Goal: Task Accomplishment & Management: Manage account settings

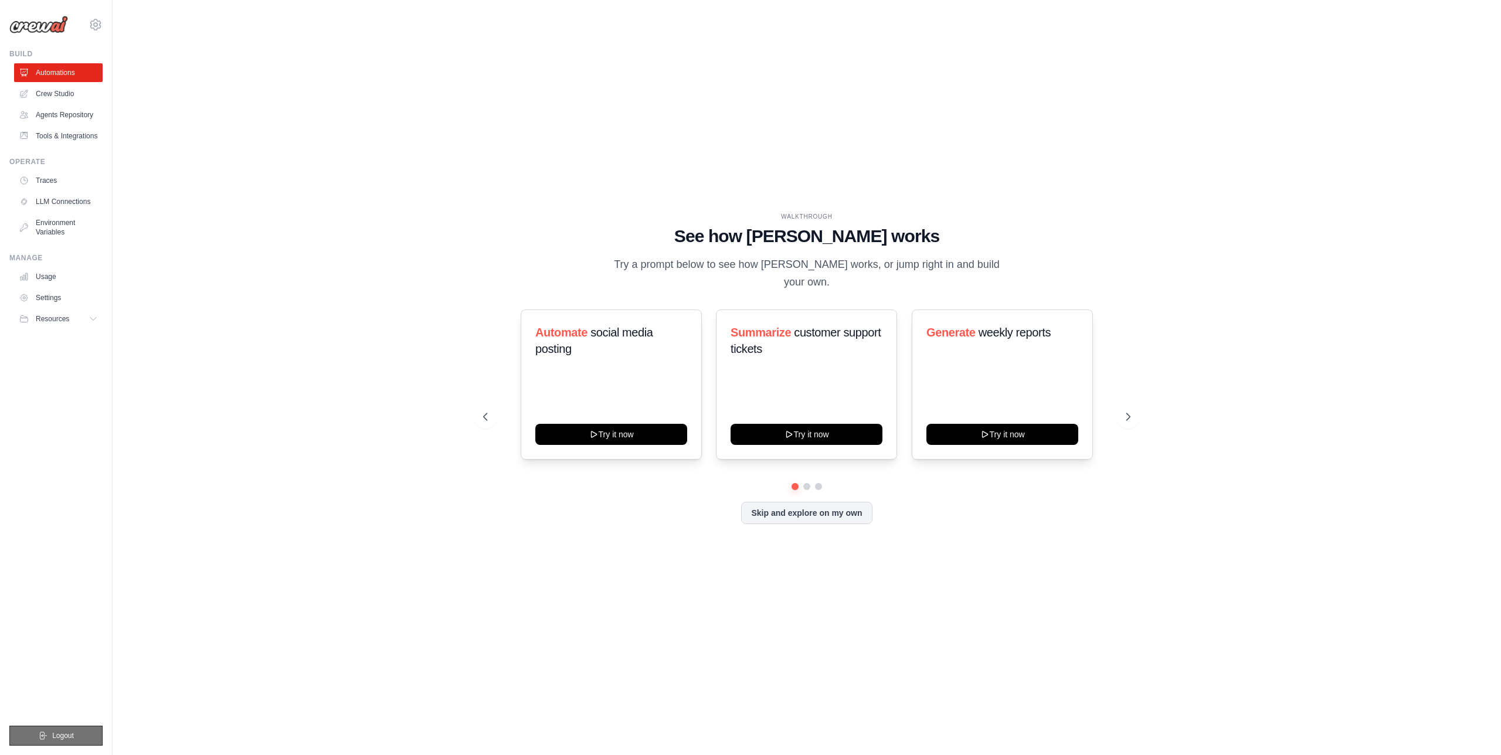
click at [55, 728] on button "Logout" at bounding box center [55, 736] width 93 height 20
click at [56, 302] on link "Settings" at bounding box center [59, 298] width 89 height 19
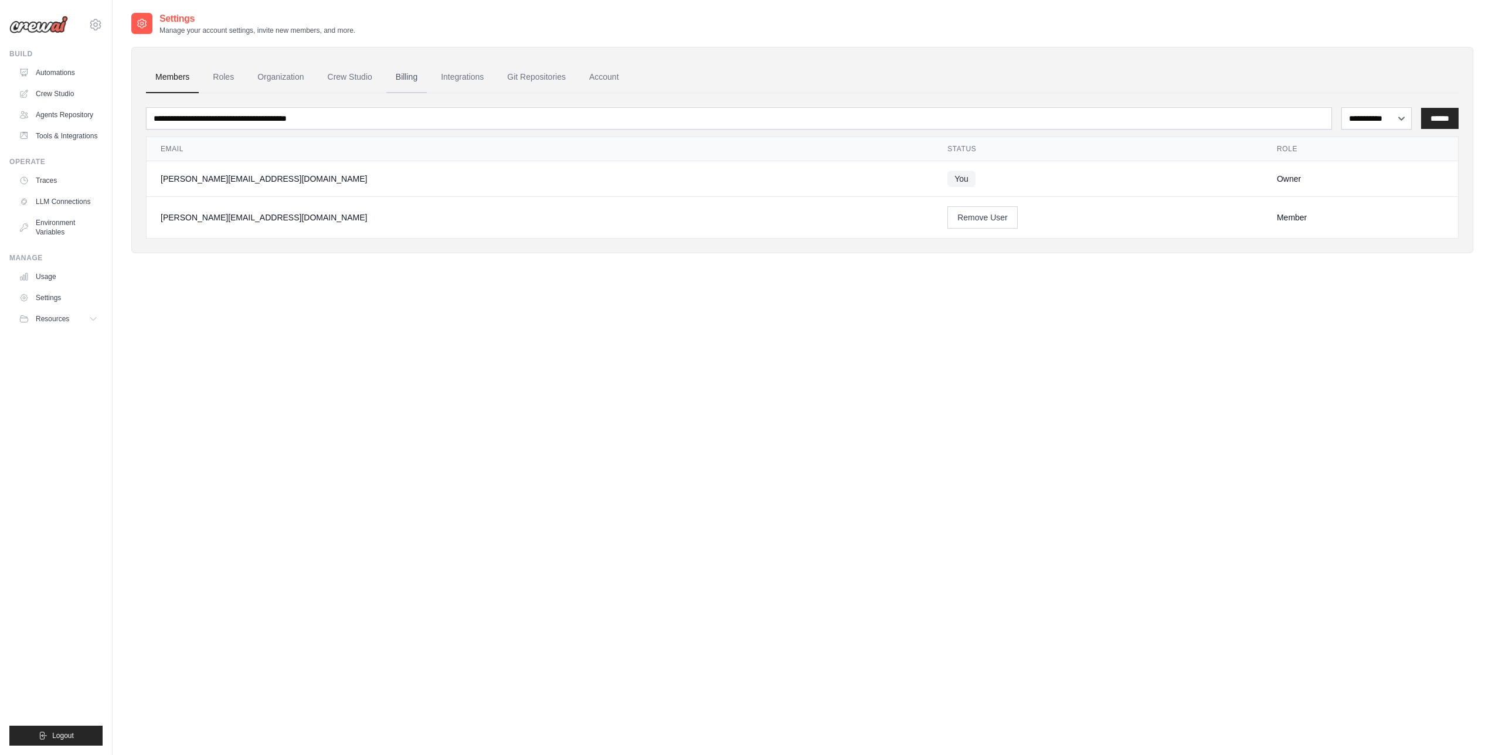
click at [405, 77] on link "Billing" at bounding box center [406, 78] width 40 height 32
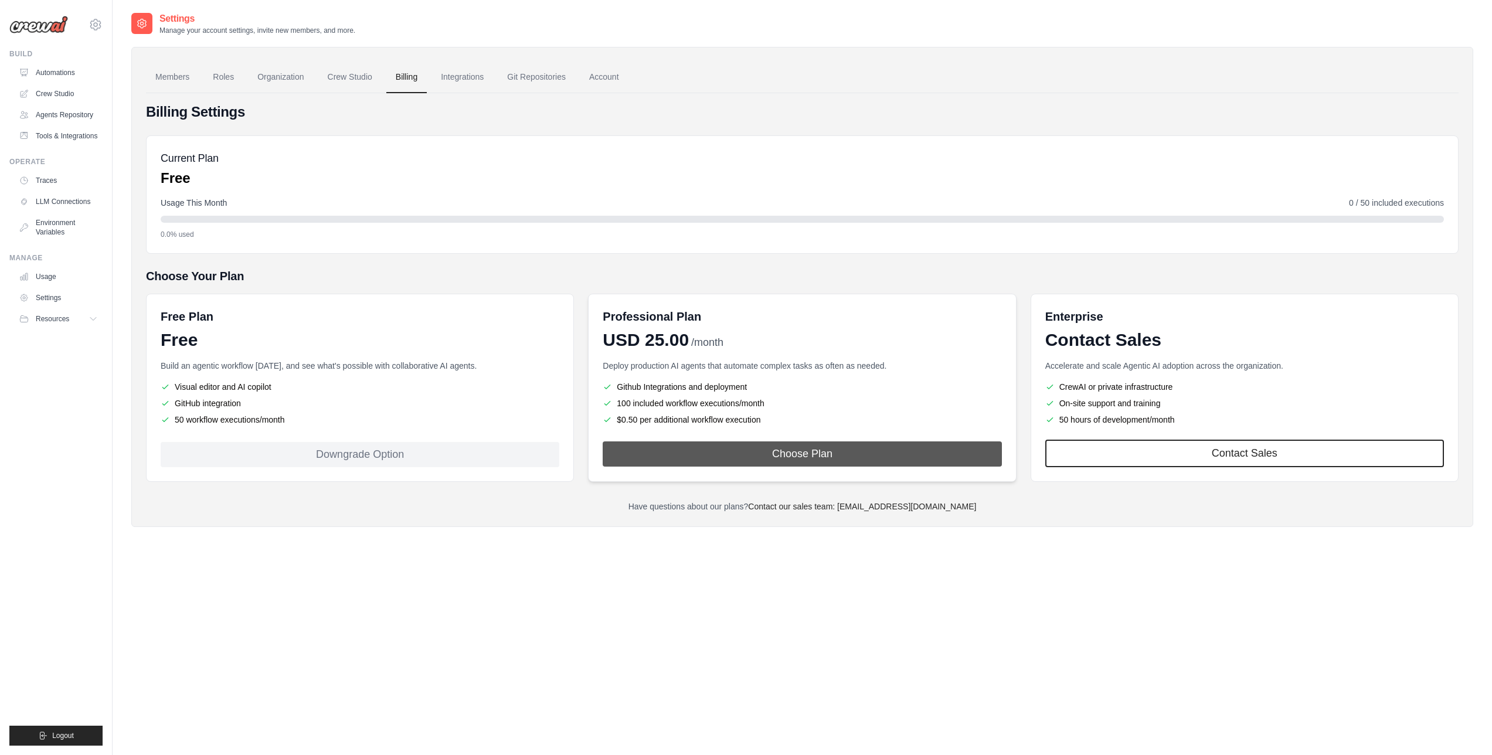
click at [877, 453] on button "Choose Plan" at bounding box center [802, 454] width 399 height 25
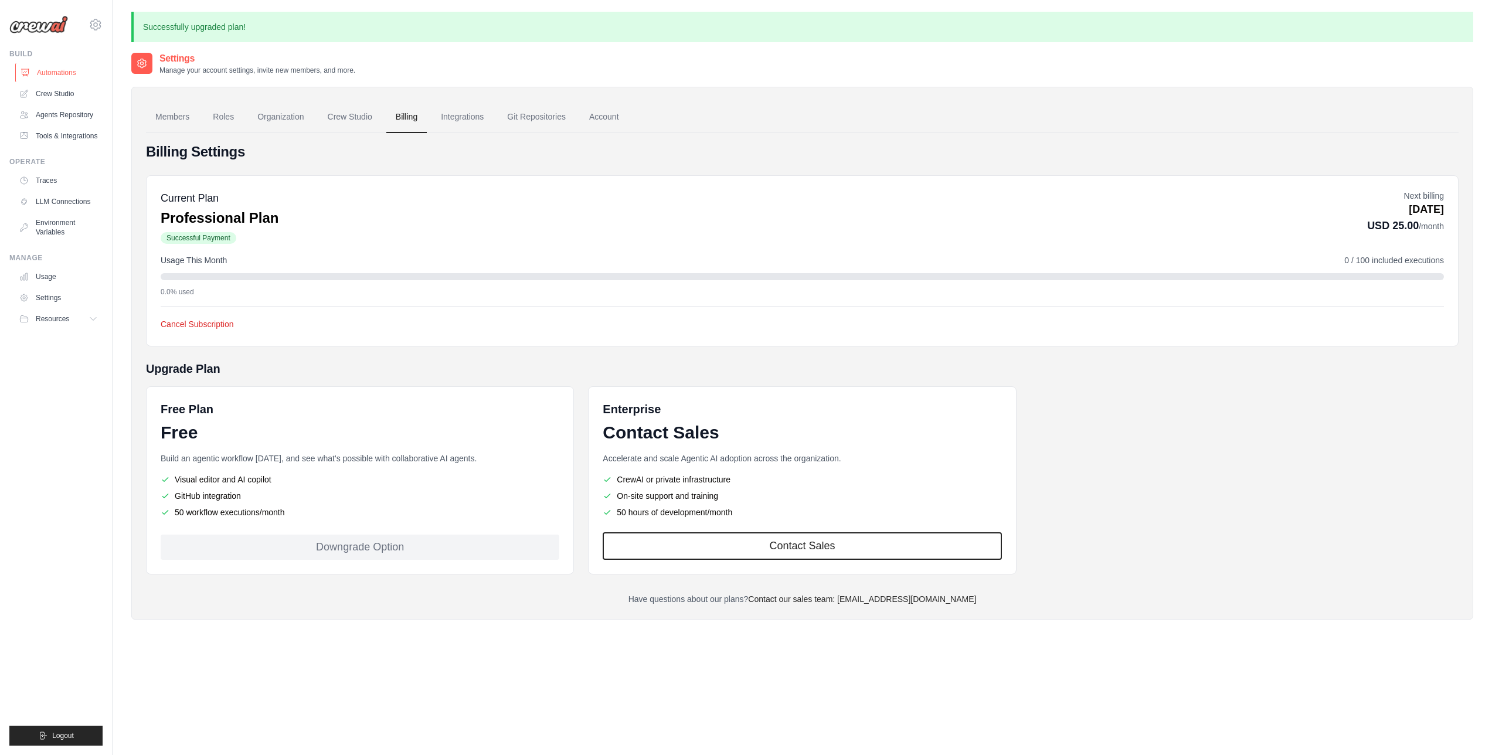
click at [45, 74] on link "Automations" at bounding box center [59, 72] width 89 height 19
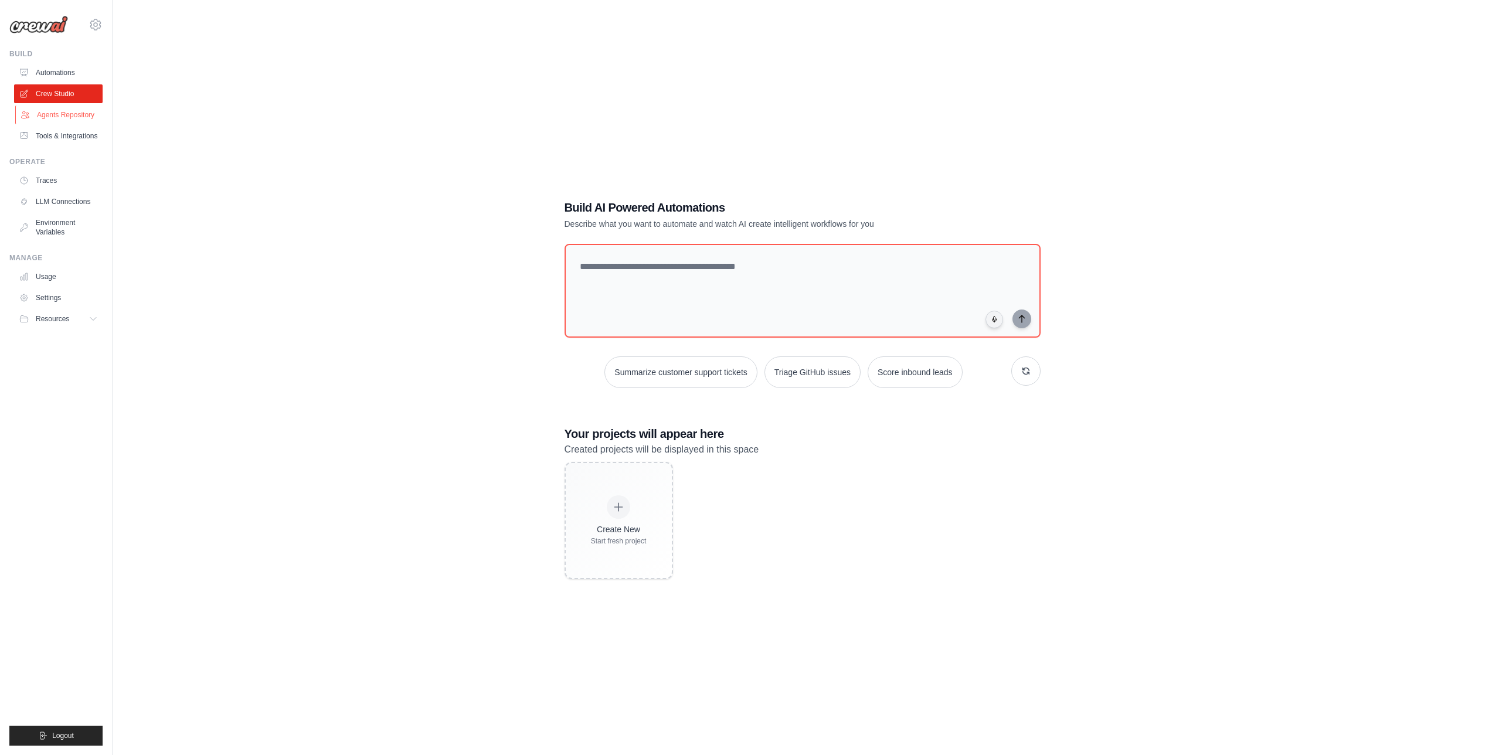
click at [73, 118] on link "Agents Repository" at bounding box center [59, 115] width 89 height 19
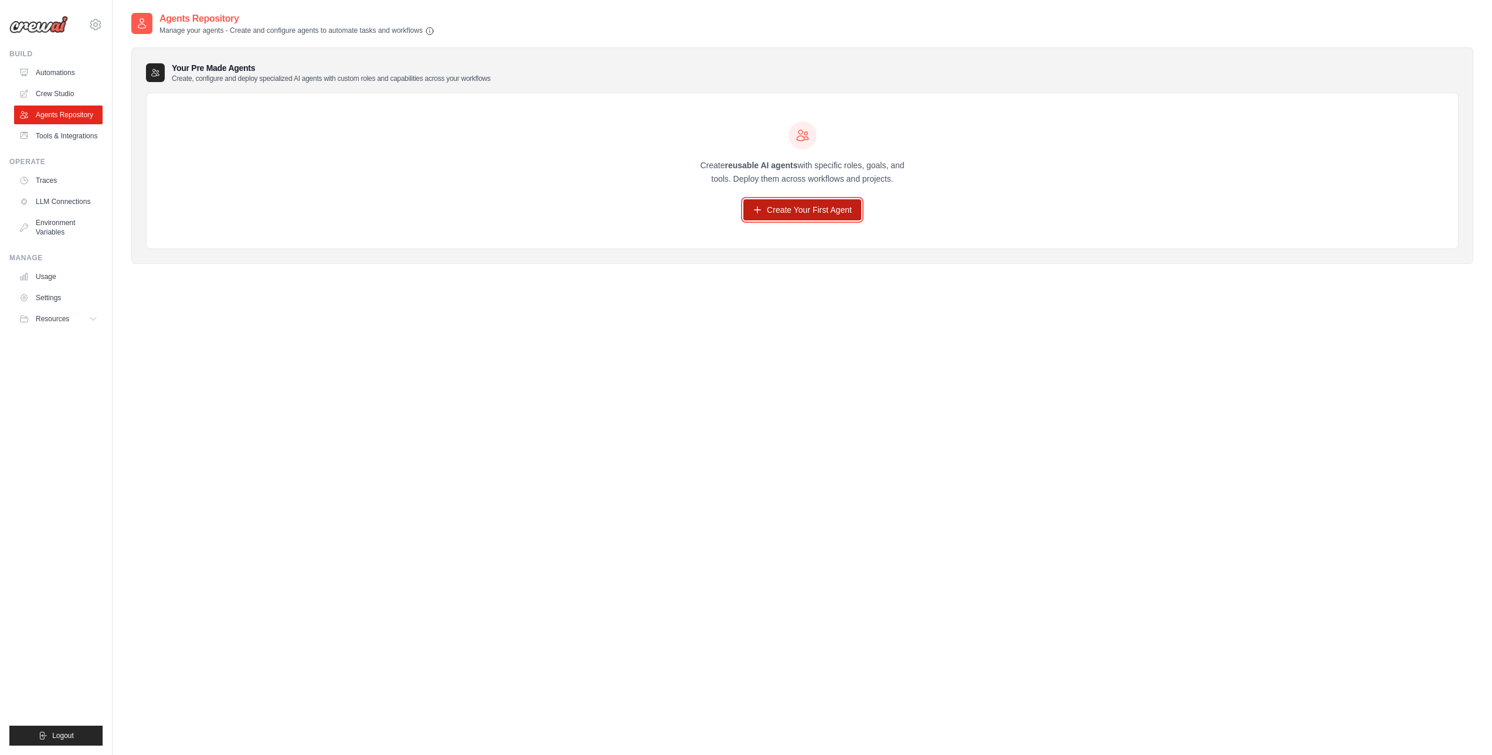
click at [815, 211] on link "Create Your First Agent" at bounding box center [803, 209] width 118 height 21
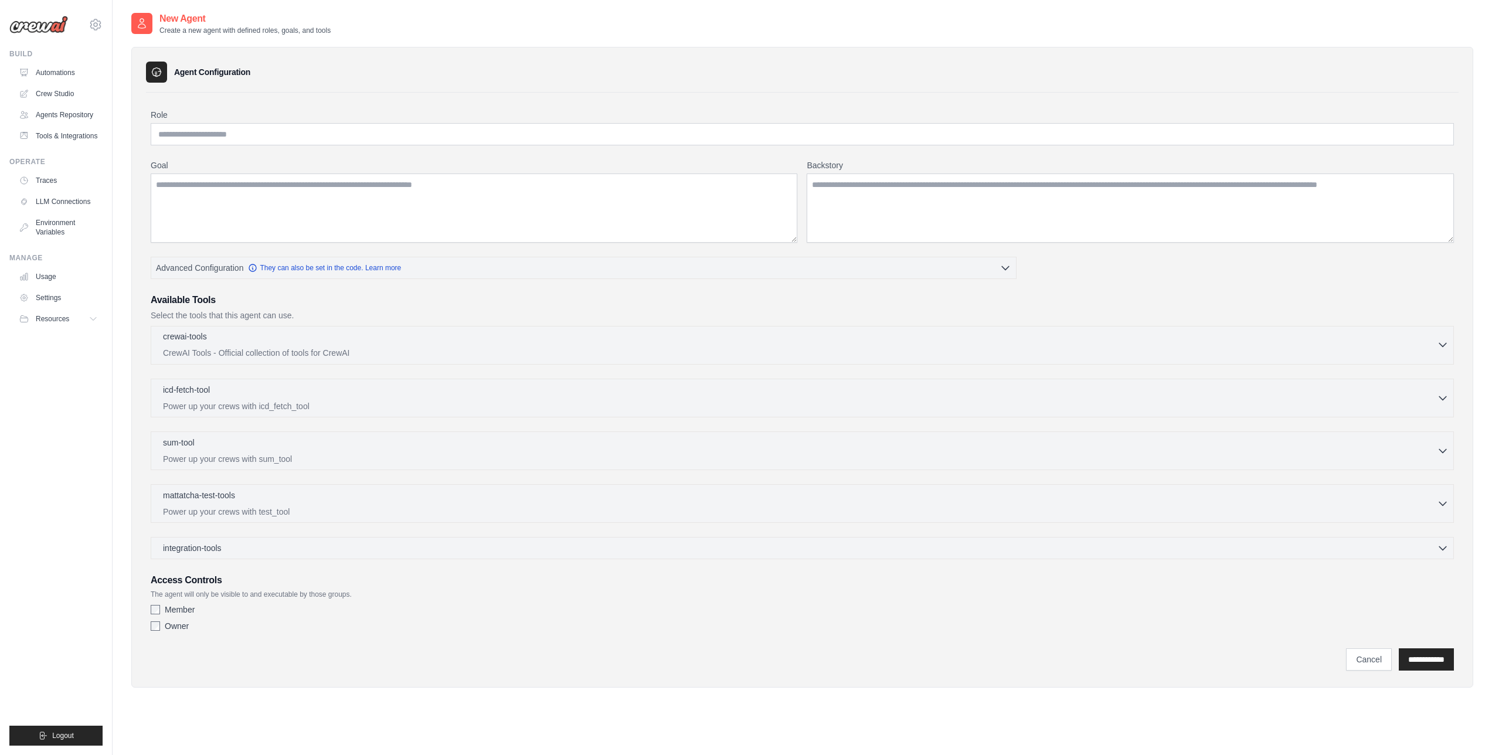
click at [498, 347] on p "CrewAI Tools - Official collection of tools for CrewAI" at bounding box center [800, 353] width 1274 height 12
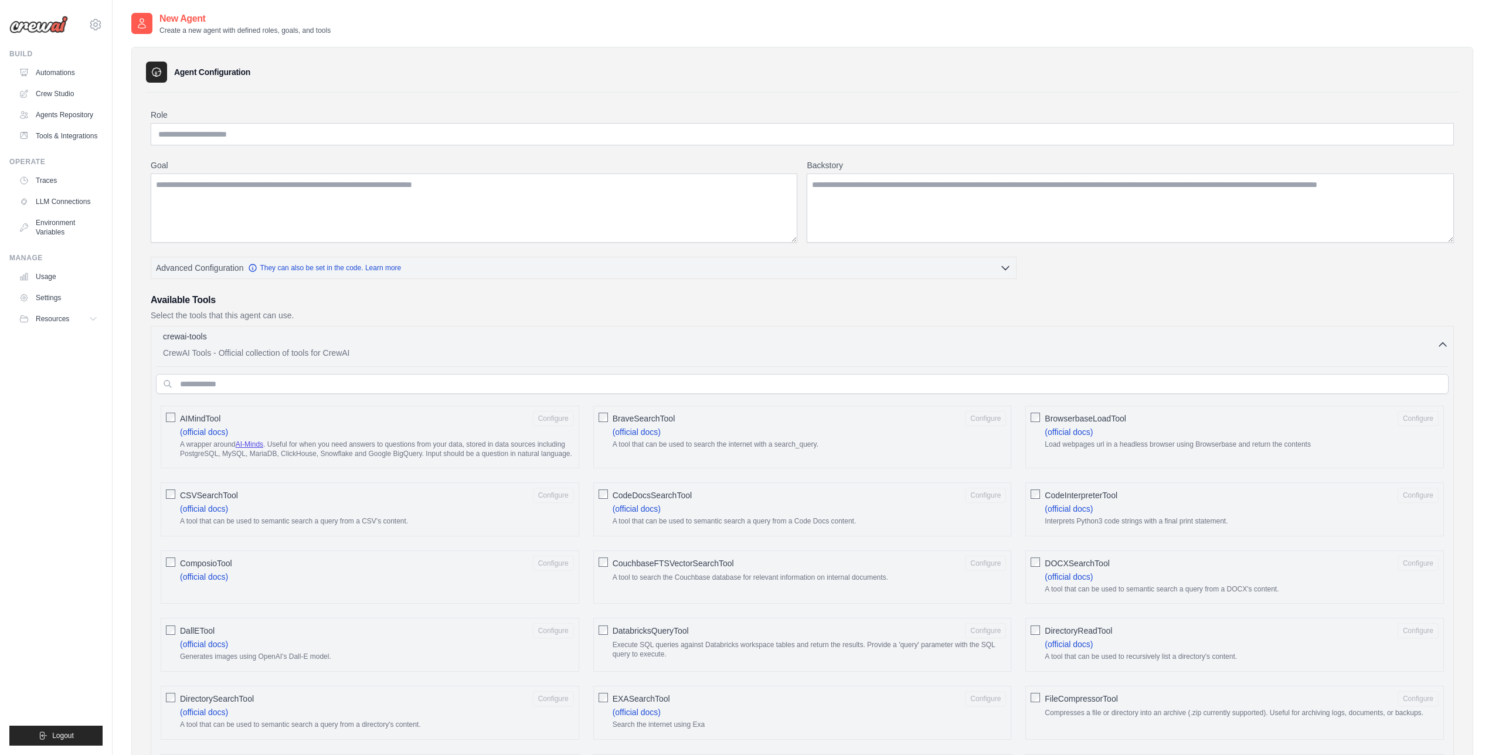
click at [497, 350] on p "CrewAI Tools - Official collection of tools for CrewAI" at bounding box center [800, 353] width 1274 height 12
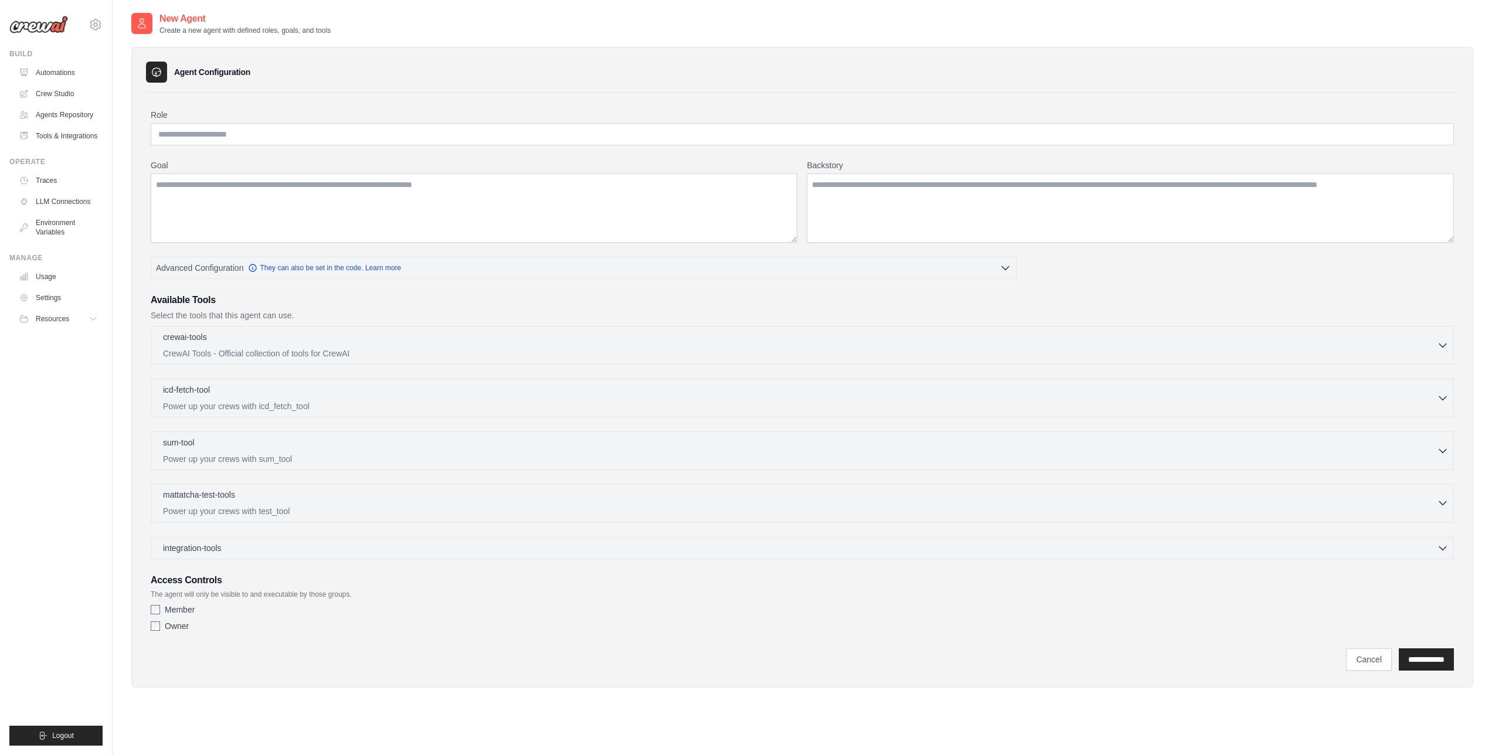
click at [481, 505] on div "mattatcha-test-tools 0 selected Power up your crews with test_tool" at bounding box center [800, 503] width 1274 height 28
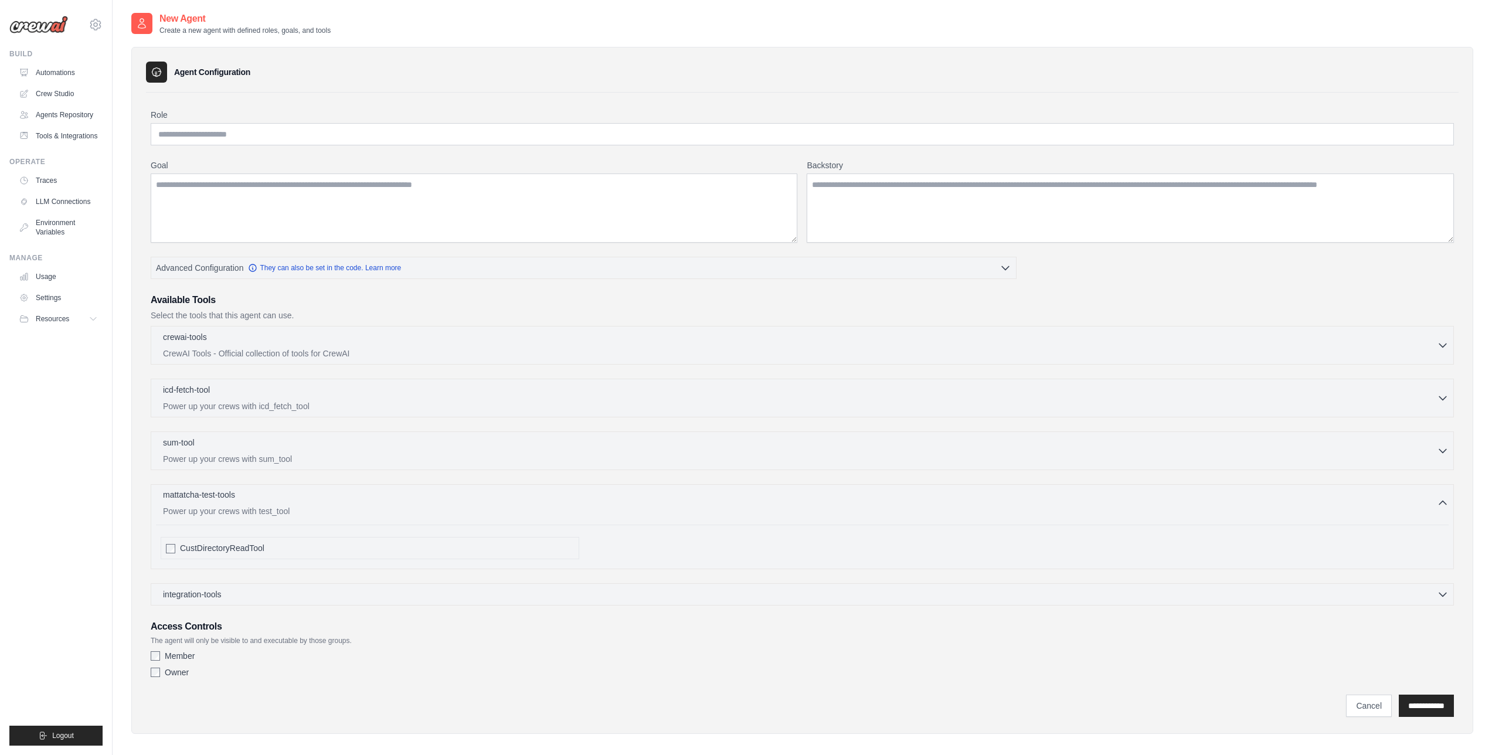
click at [481, 505] on div "mattatcha-test-tools 0 selected Power up your crews with test_tool" at bounding box center [800, 503] width 1274 height 28
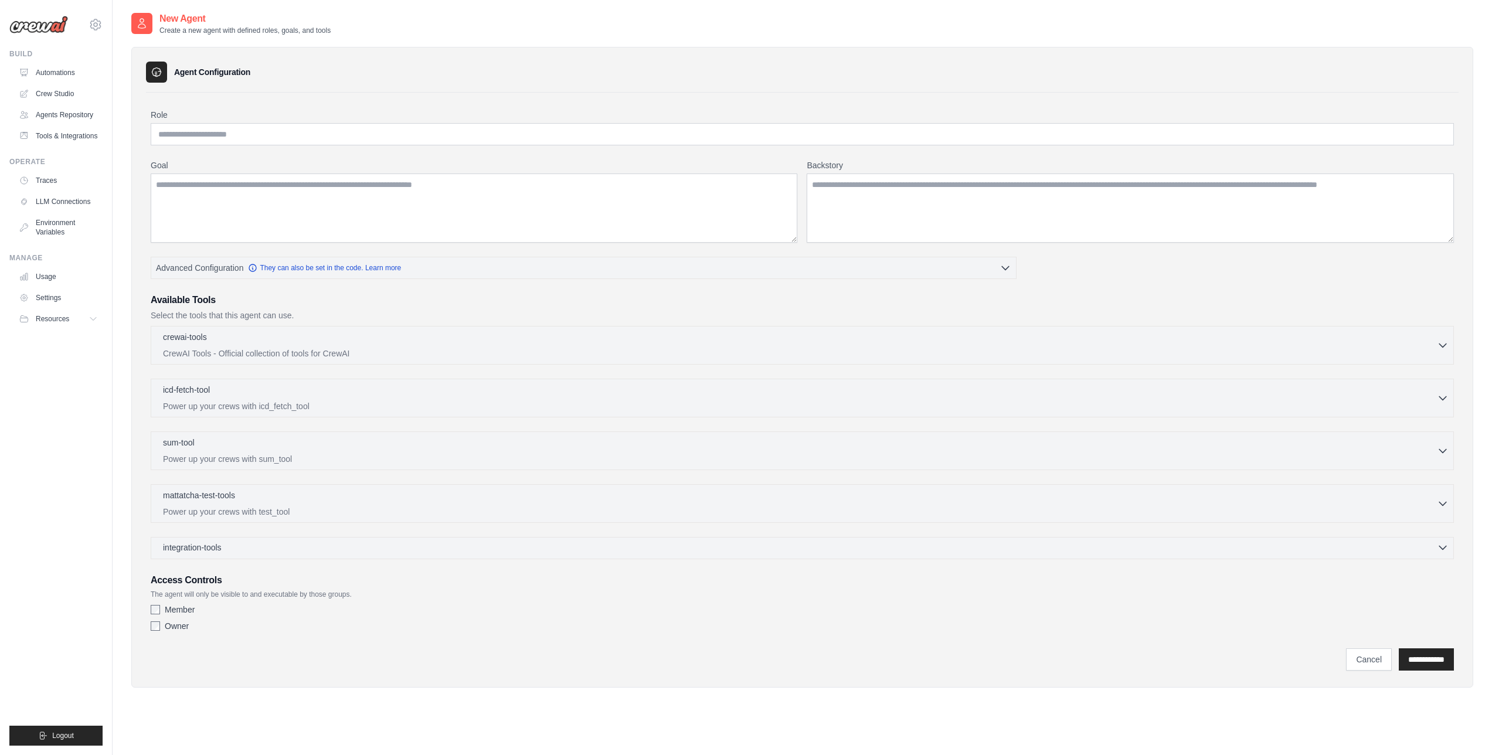
click at [463, 543] on div "integration-tools 0 selected" at bounding box center [806, 548] width 1286 height 12
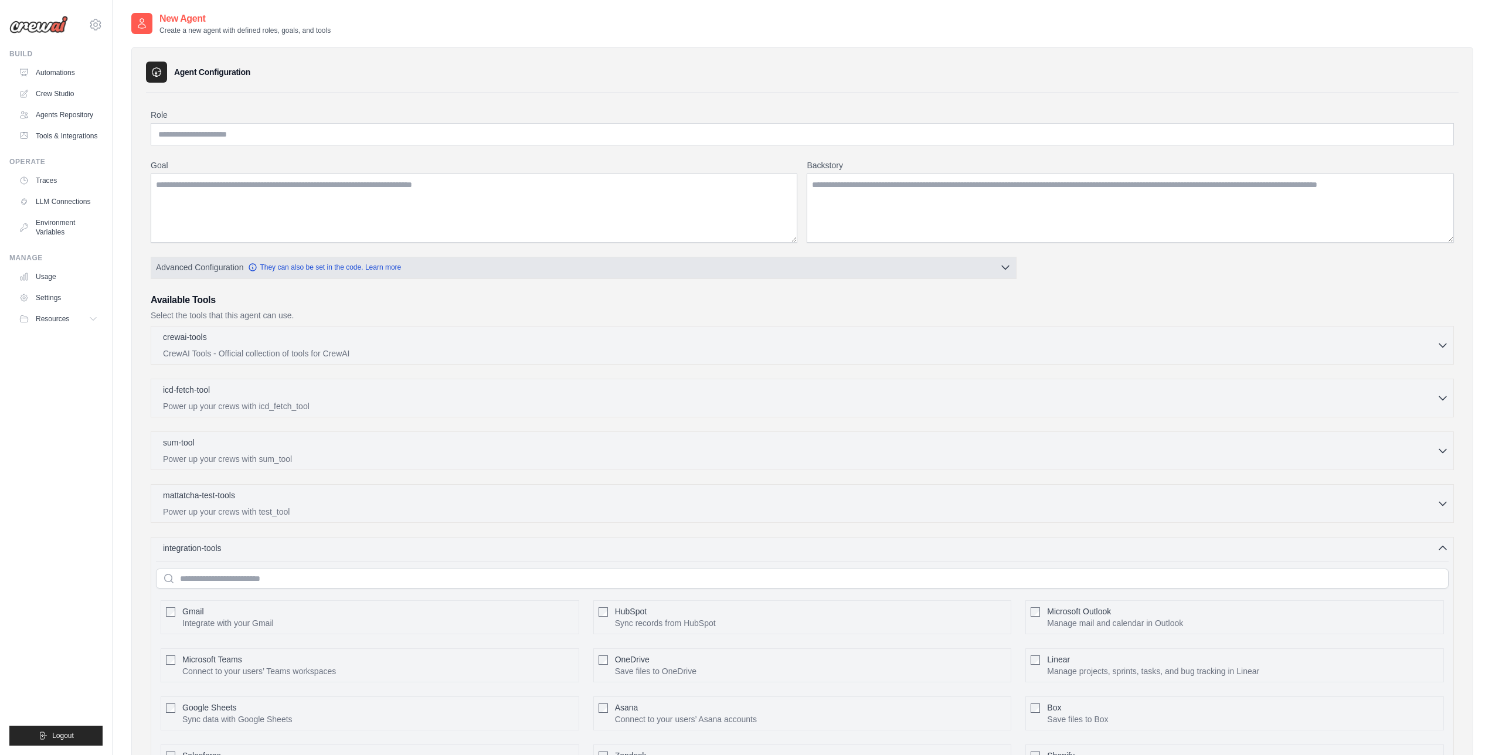
click at [476, 268] on button "Advanced Configuration They can also be set in the code. Learn more" at bounding box center [583, 267] width 865 height 21
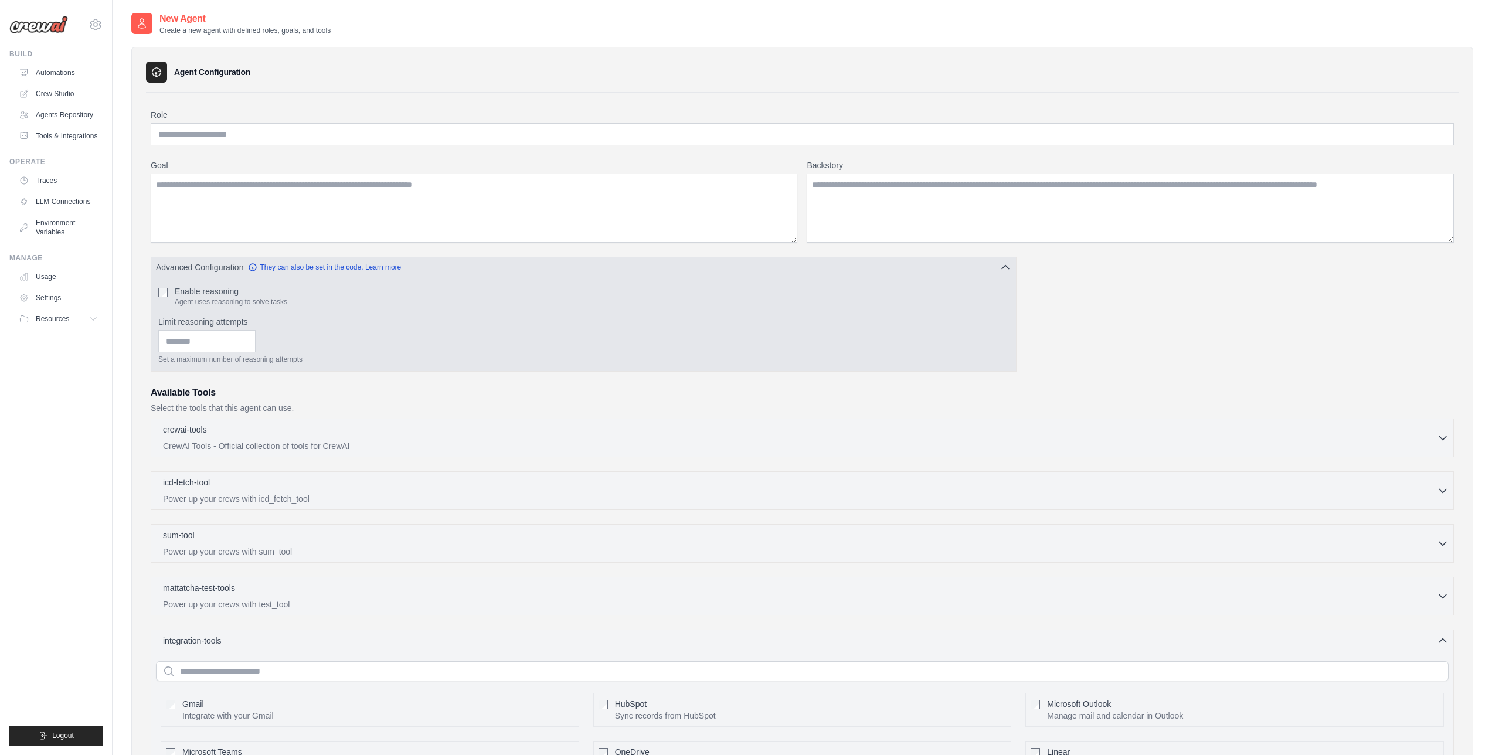
click at [477, 265] on button "Advanced Configuration They can also be set in the code. Learn more" at bounding box center [583, 267] width 865 height 21
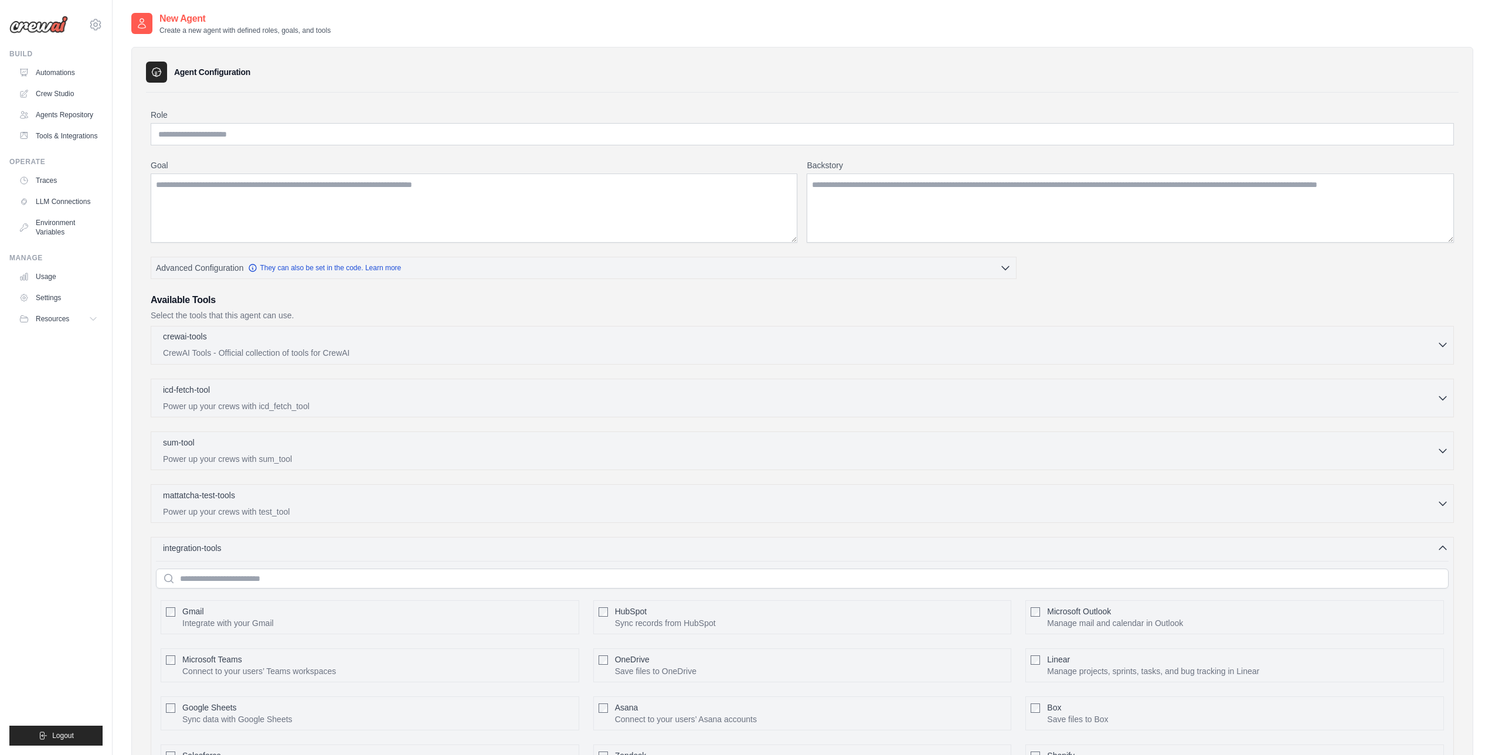
click at [419, 332] on div "crewai-tools 0 selected" at bounding box center [800, 338] width 1274 height 14
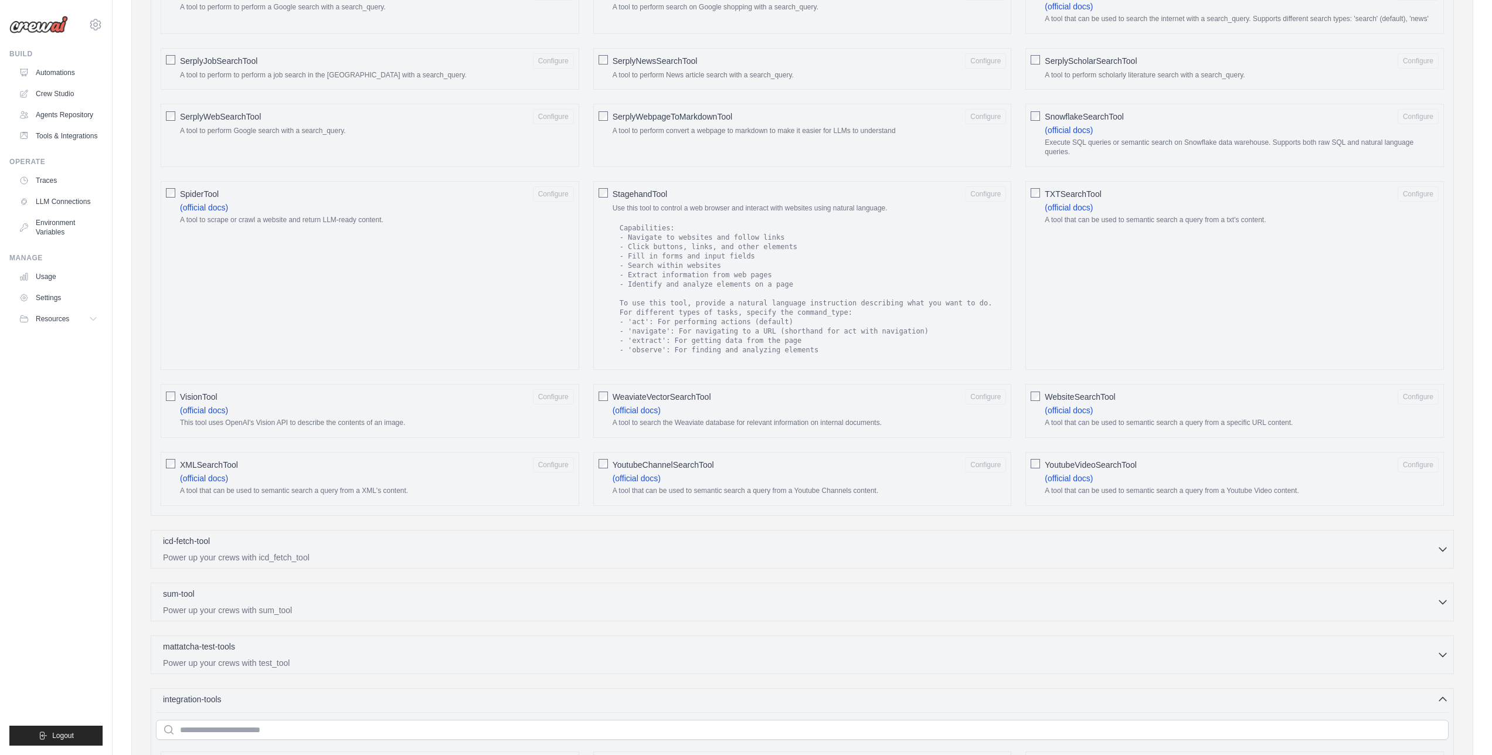
scroll to position [1501, 0]
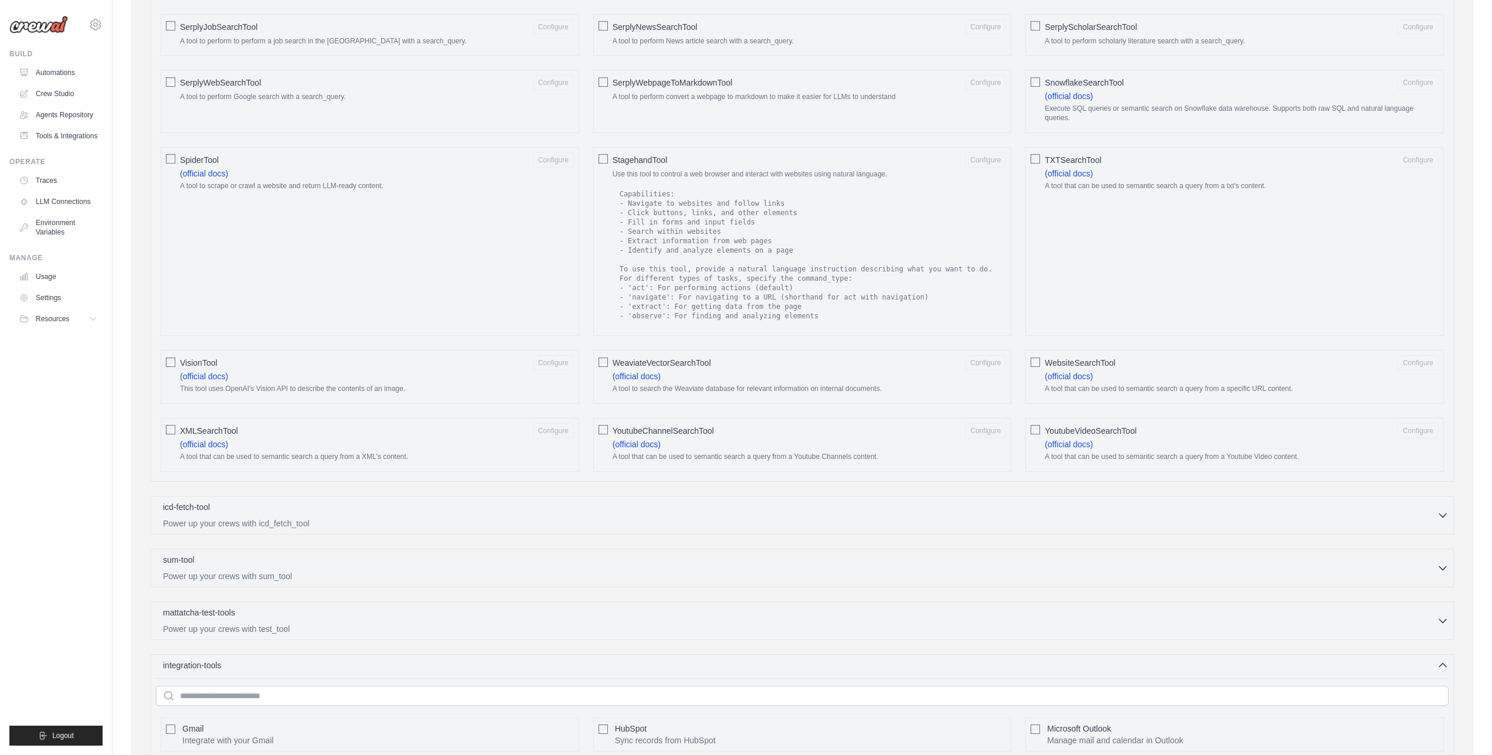
click at [413, 501] on div "icd-fetch-tool 0 selected" at bounding box center [800, 508] width 1274 height 14
click at [413, 503] on div "icd-fetch-tool 0 selected" at bounding box center [800, 508] width 1274 height 14
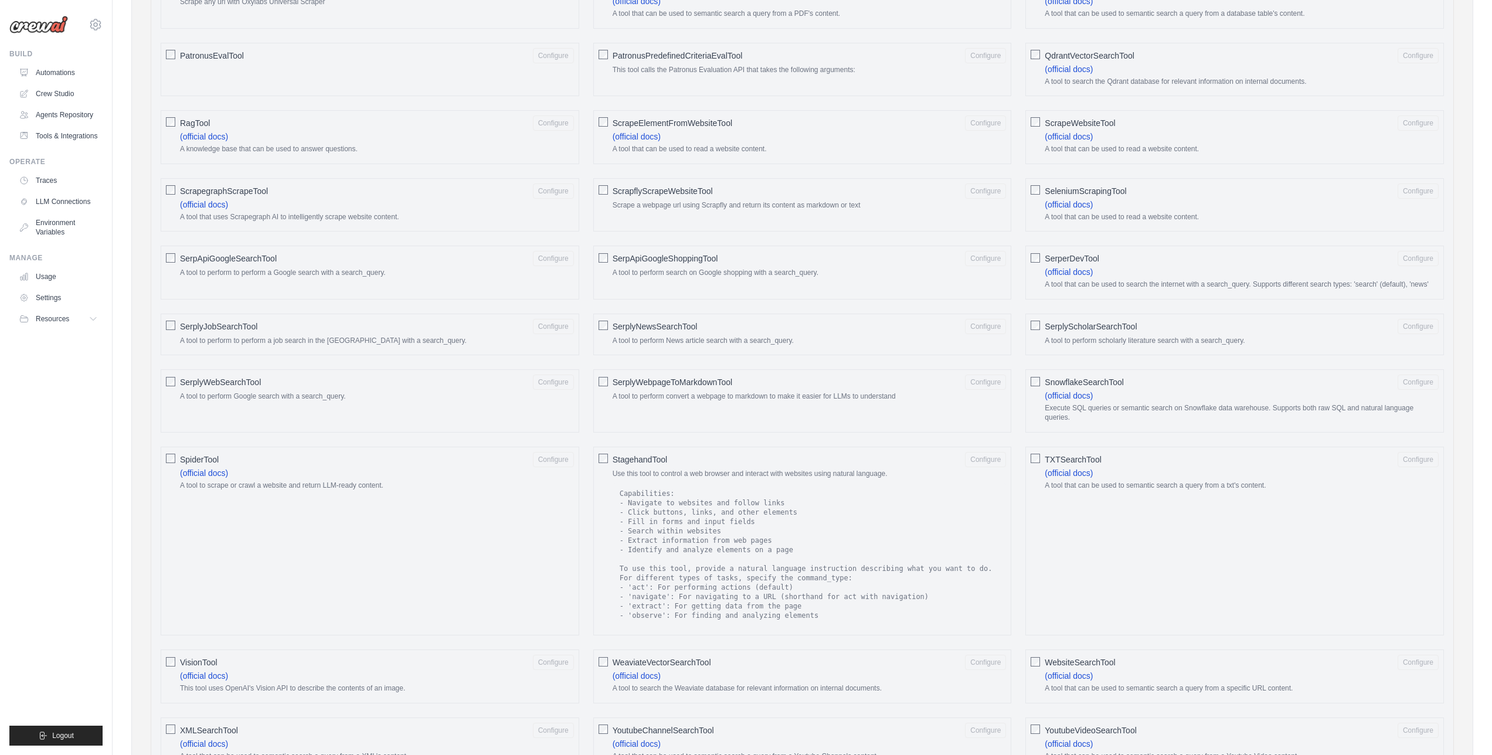
scroll to position [0, 0]
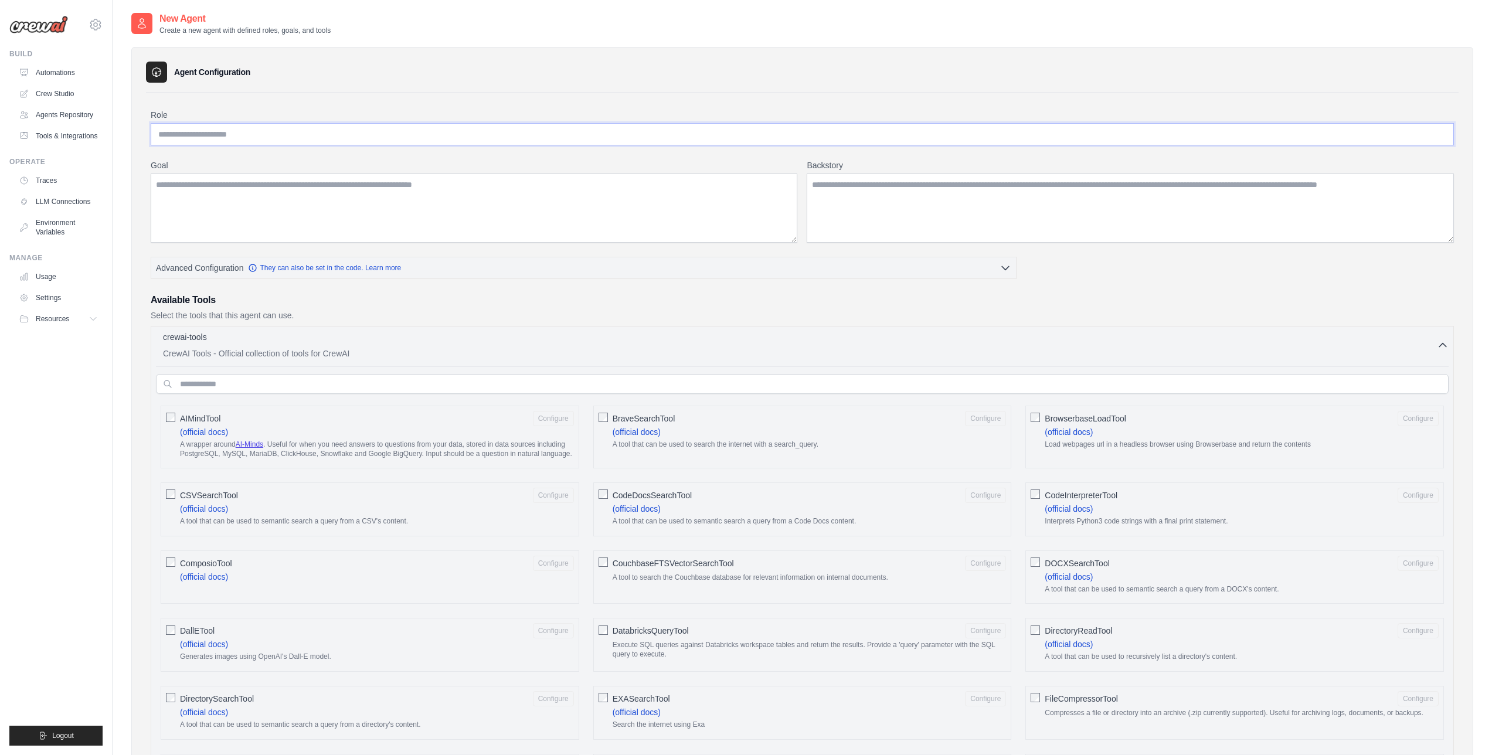
click at [250, 138] on input "Role" at bounding box center [803, 134] width 1304 height 22
click at [56, 140] on link "Tools & Integrations" at bounding box center [59, 136] width 89 height 19
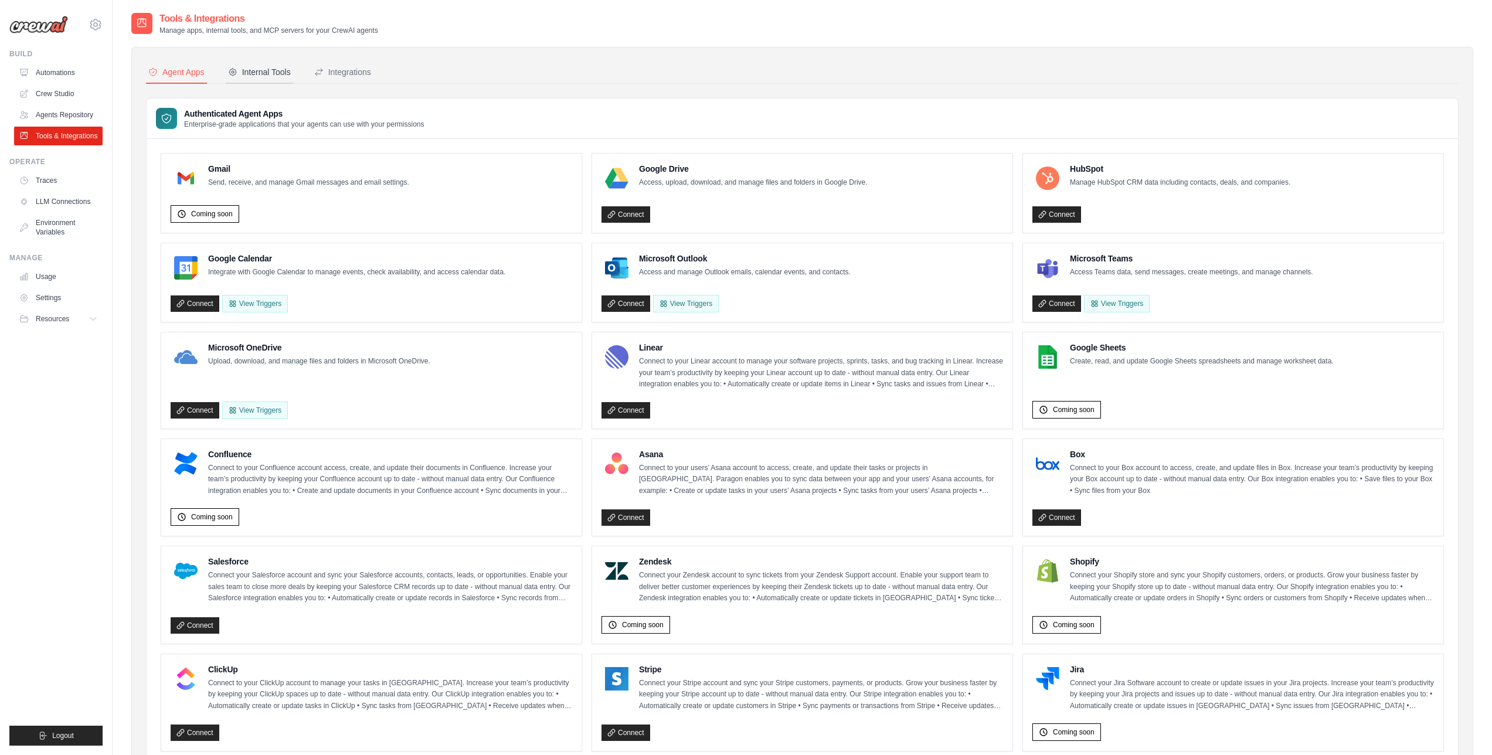
click at [257, 77] on div "Internal Tools" at bounding box center [259, 72] width 63 height 12
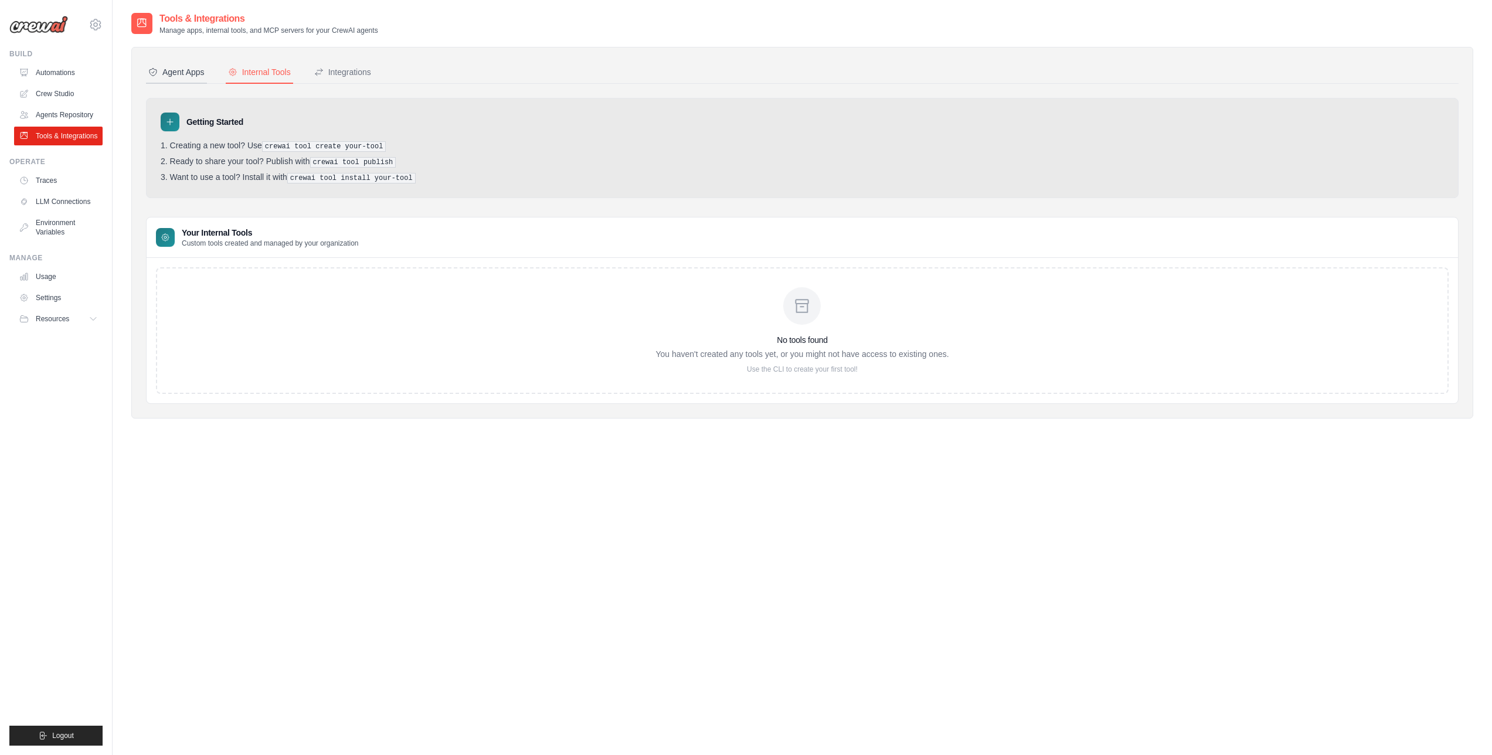
click at [202, 66] on div "Agent Apps" at bounding box center [176, 72] width 56 height 12
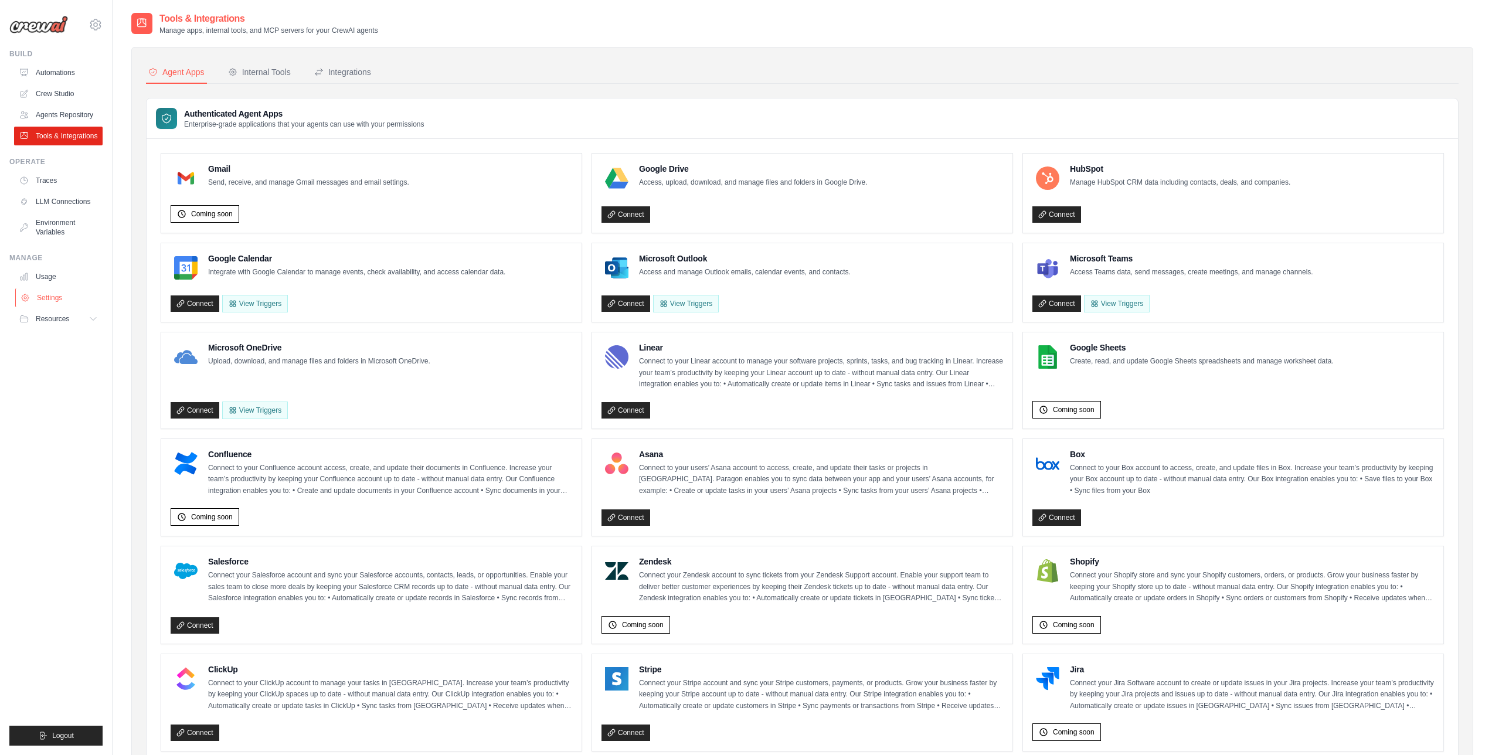
click at [73, 300] on link "Settings" at bounding box center [59, 298] width 89 height 19
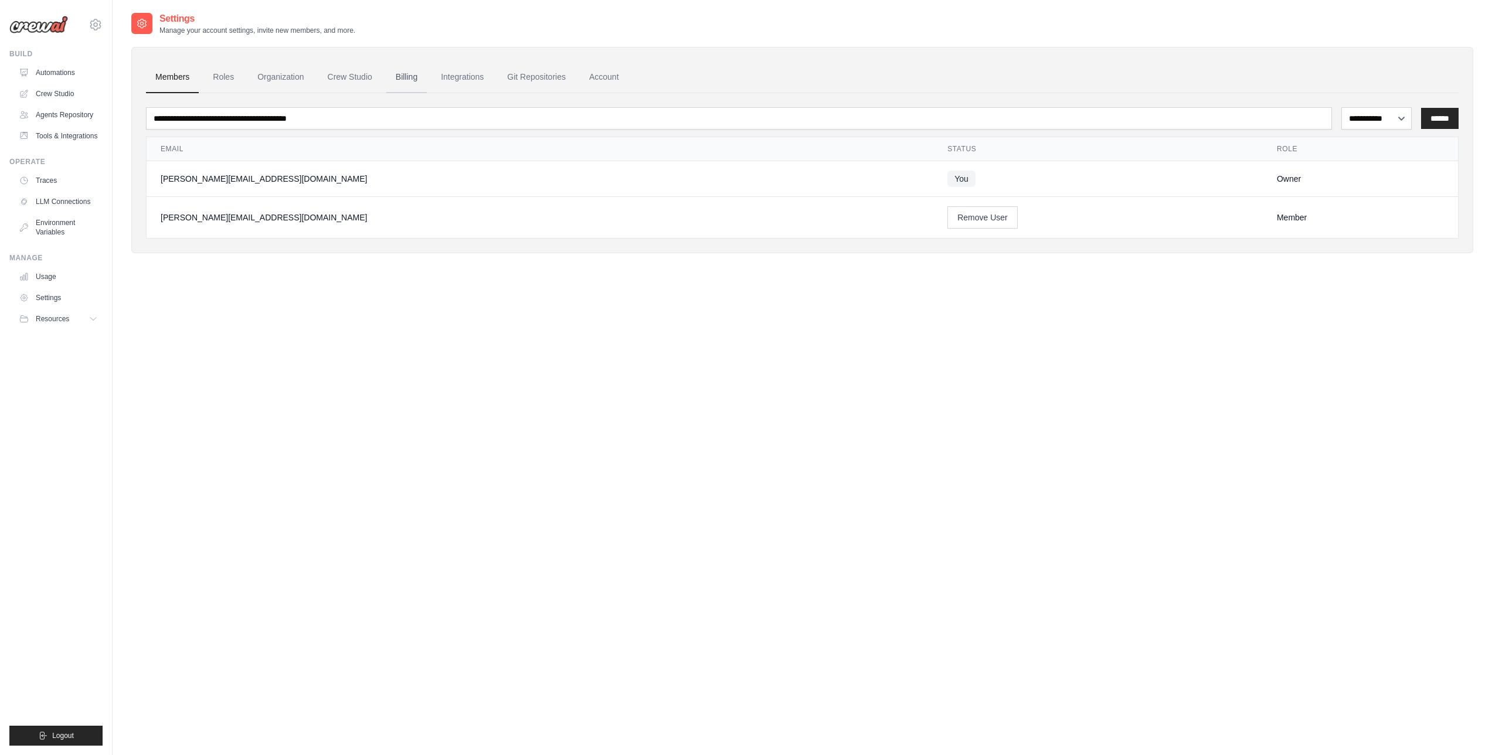
click at [401, 76] on link "Billing" at bounding box center [406, 78] width 40 height 32
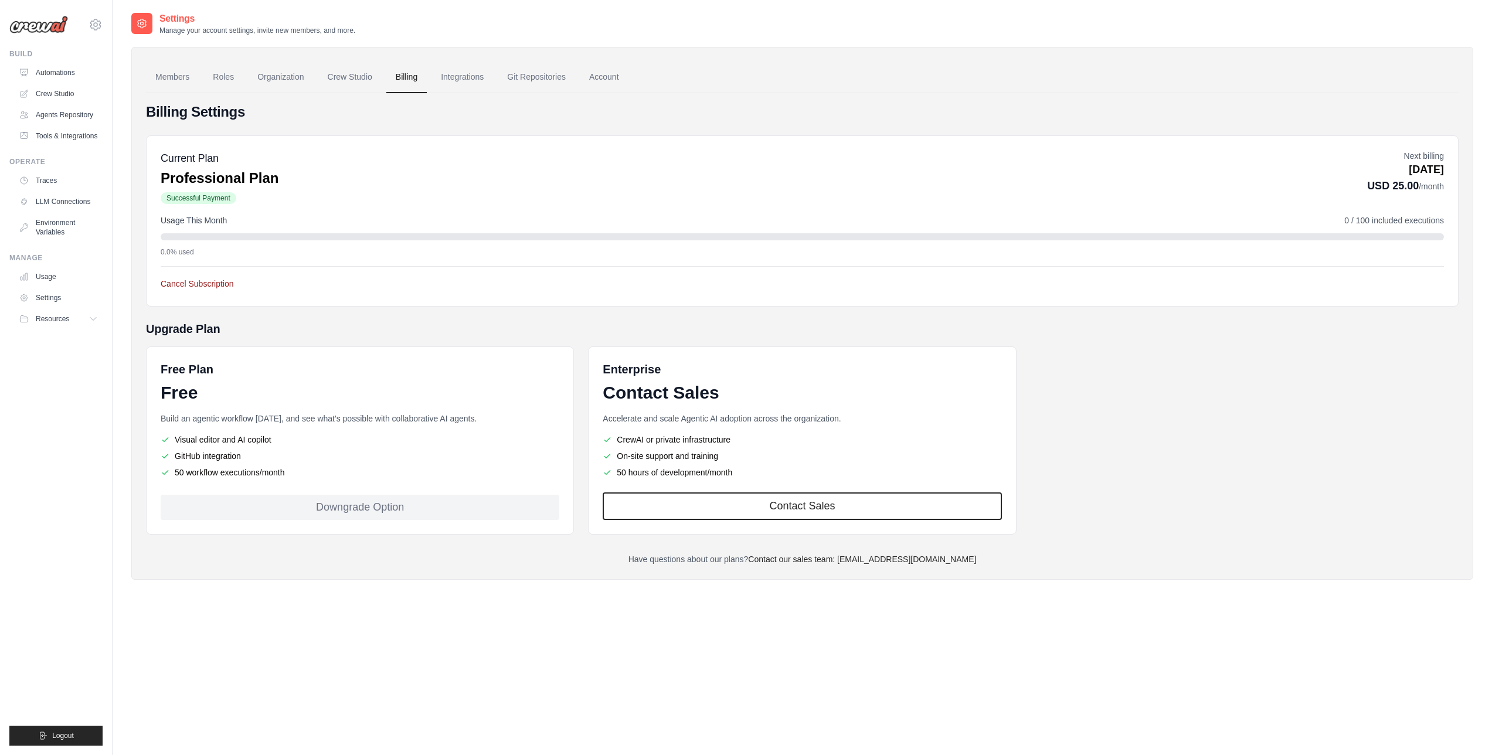
click at [195, 281] on button "Cancel Subscription" at bounding box center [197, 284] width 73 height 12
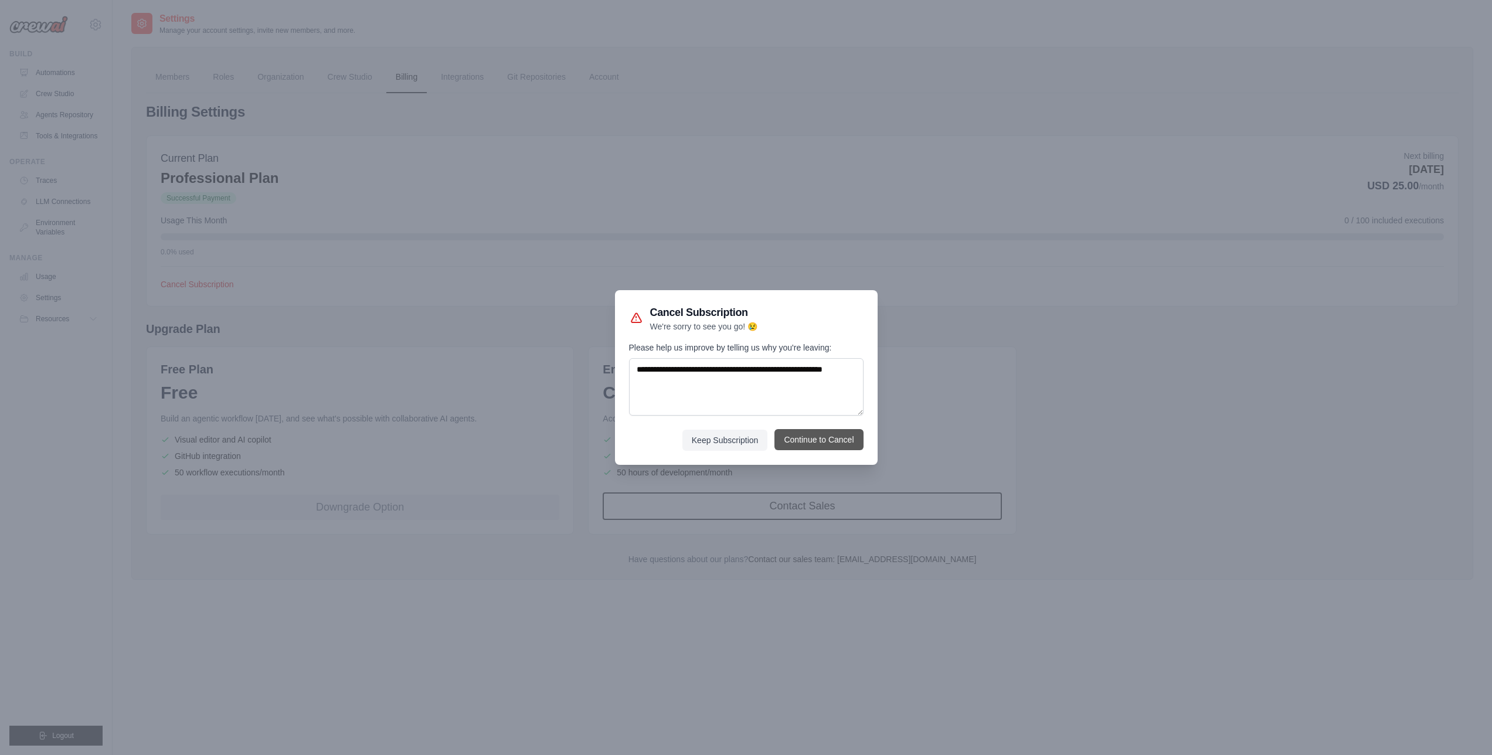
click at [815, 443] on button "Continue to Cancel" at bounding box center [819, 439] width 89 height 21
click at [762, 383] on textarea "Please help us improve by telling us why you're leaving:" at bounding box center [746, 386] width 235 height 57
type textarea "**********"
click at [849, 440] on button "Continue to Cancel" at bounding box center [819, 439] width 89 height 21
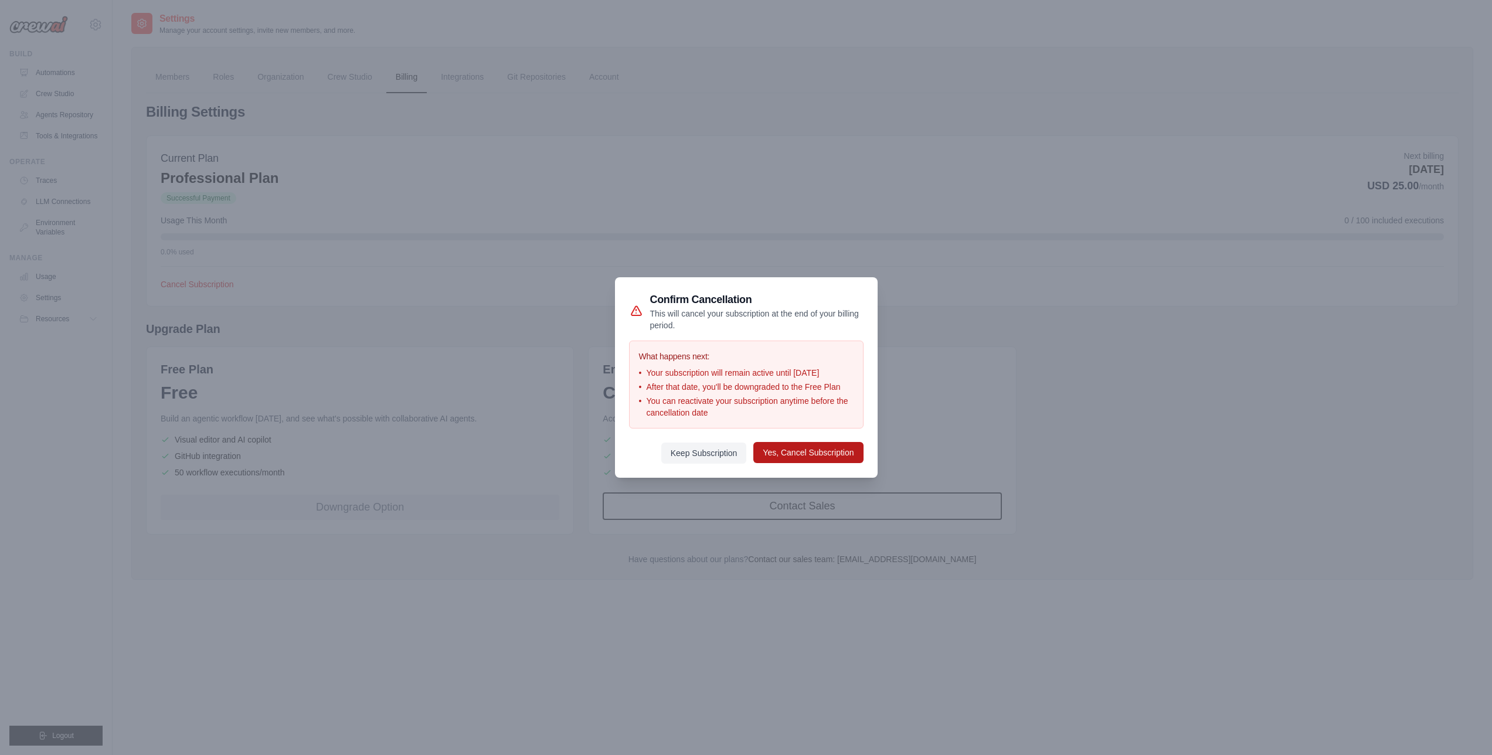
click at [830, 461] on button "Yes, Cancel Subscription" at bounding box center [809, 452] width 110 height 21
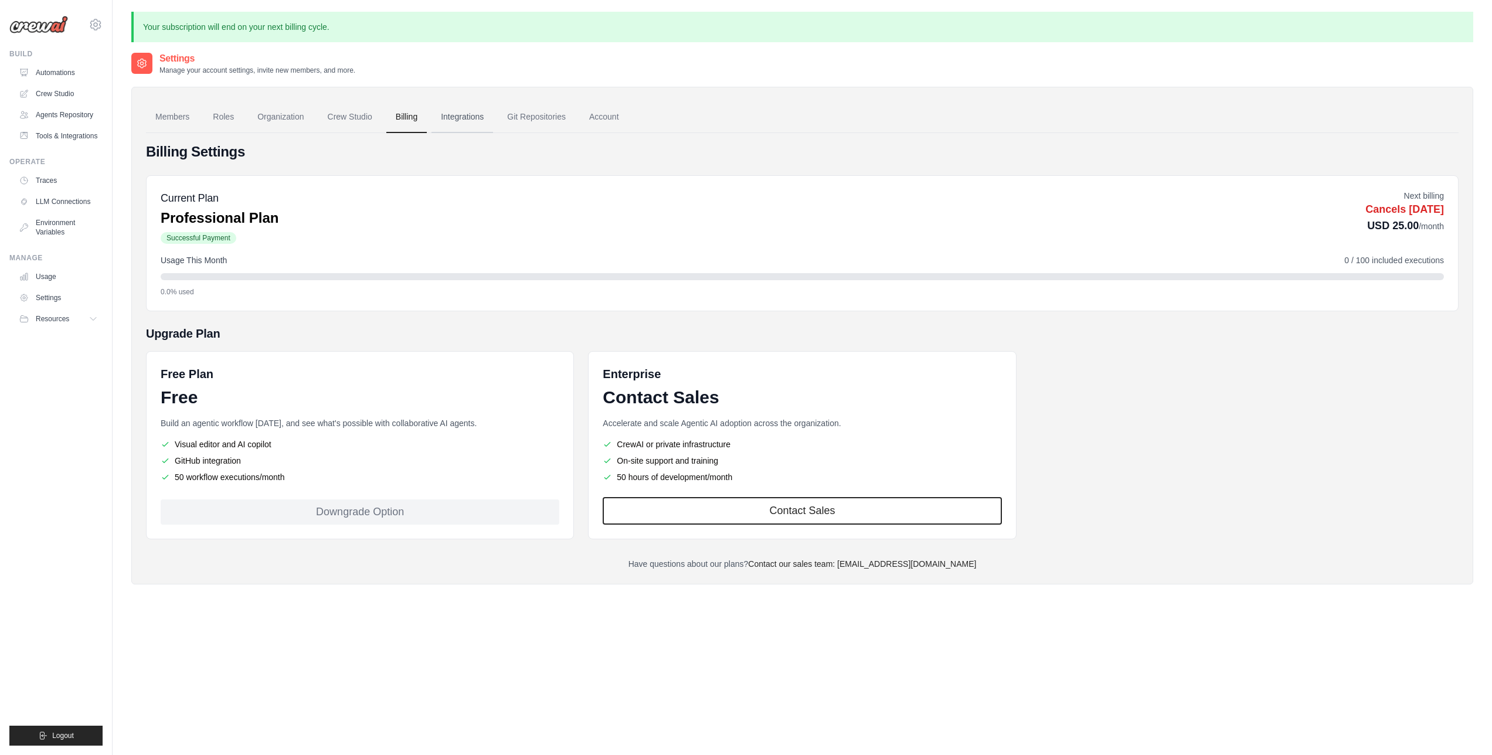
click at [476, 123] on link "Integrations" at bounding box center [463, 117] width 62 height 32
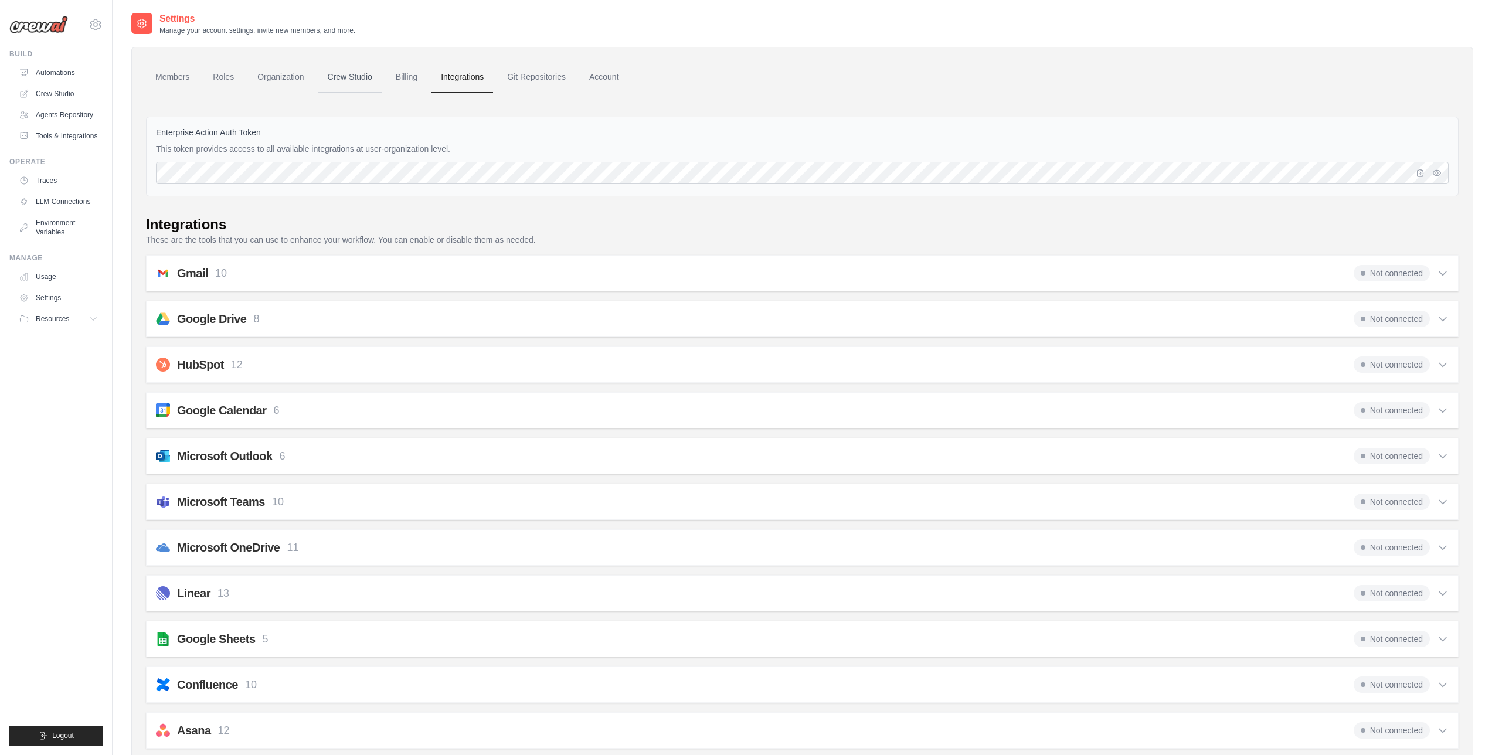
click at [341, 89] on link "Crew Studio" at bounding box center [349, 78] width 63 height 32
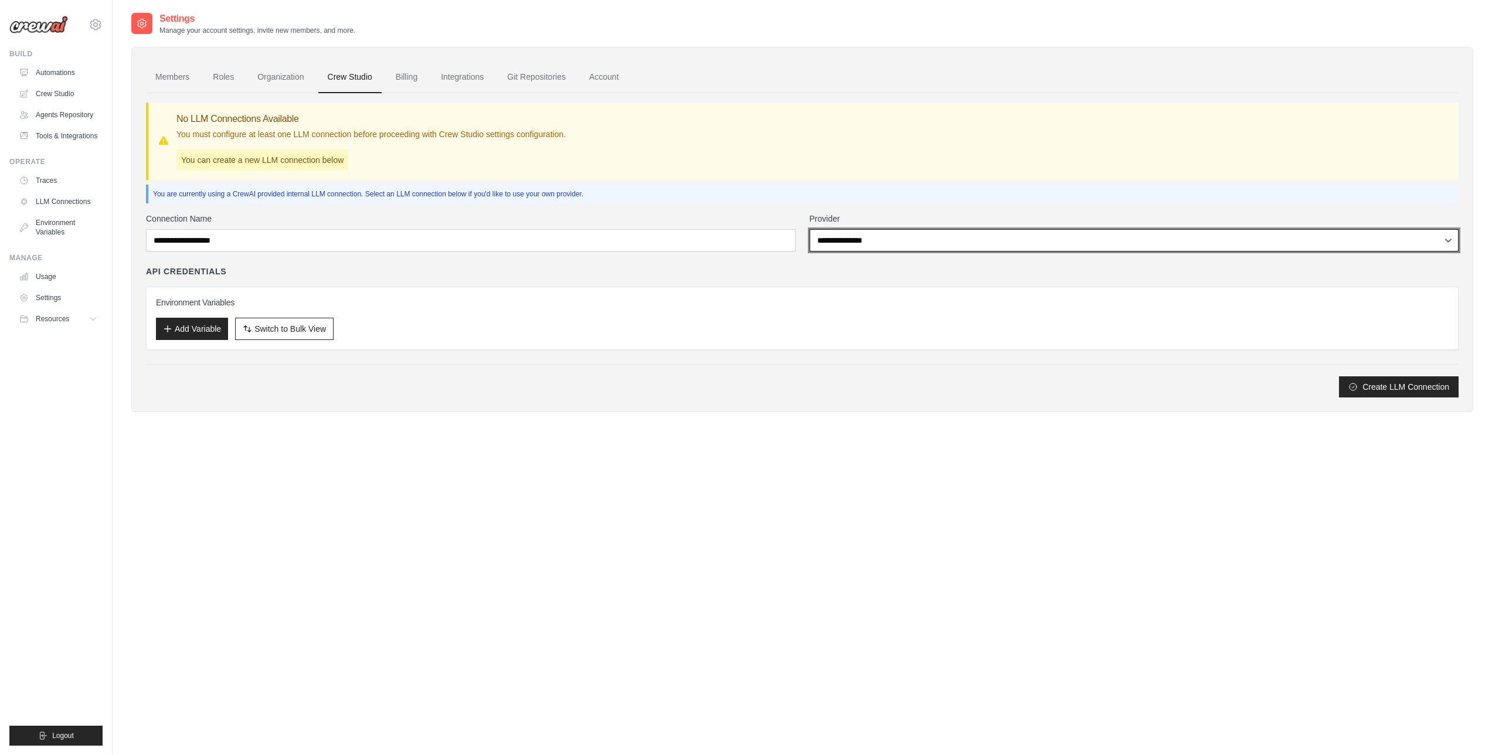
click at [817, 234] on select "**********" at bounding box center [1135, 240] width 650 height 22
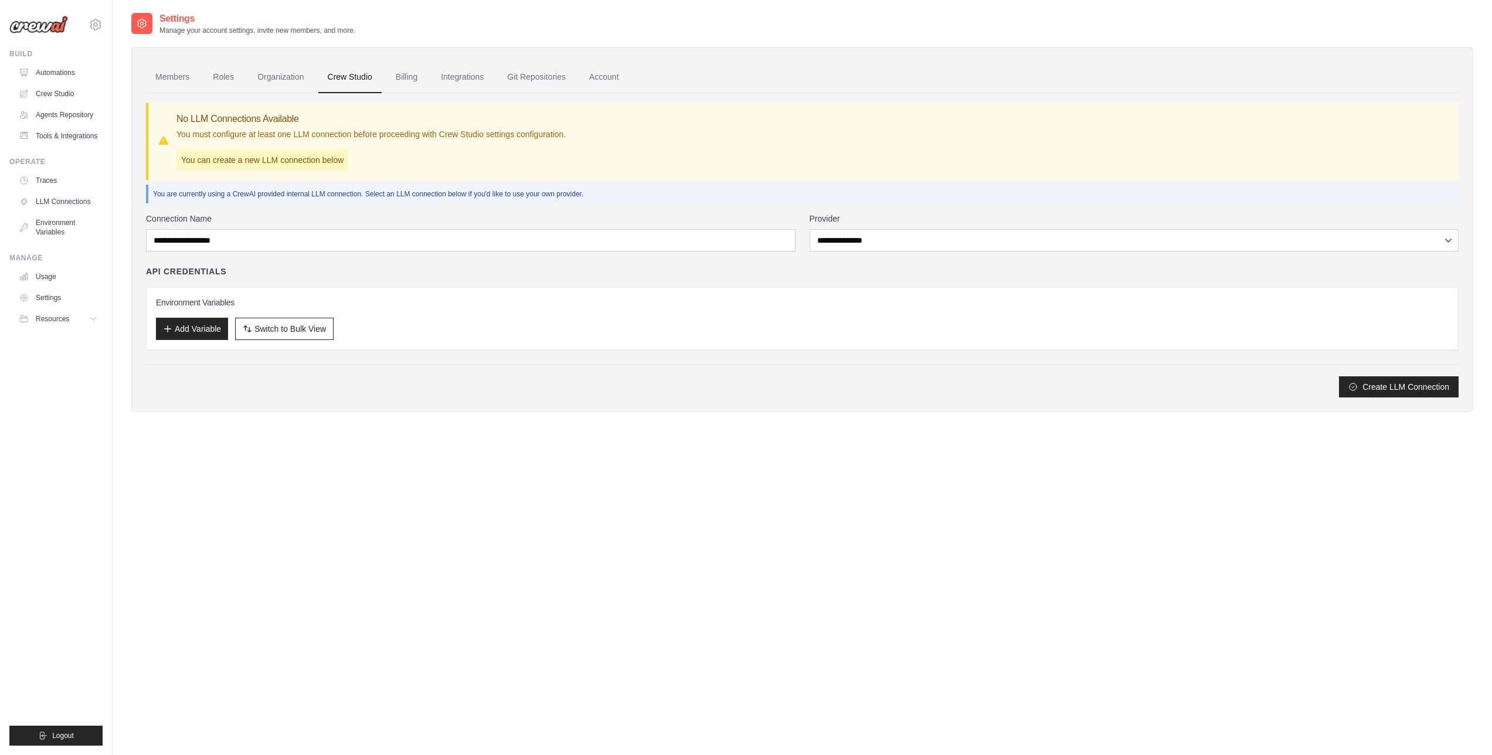
click at [399, 403] on div "Members Roles Organization Crew Studio Billing Integrations Git Repositories Ac…" at bounding box center [802, 229] width 1342 height 365
click at [301, 76] on link "Organization" at bounding box center [280, 78] width 65 height 32
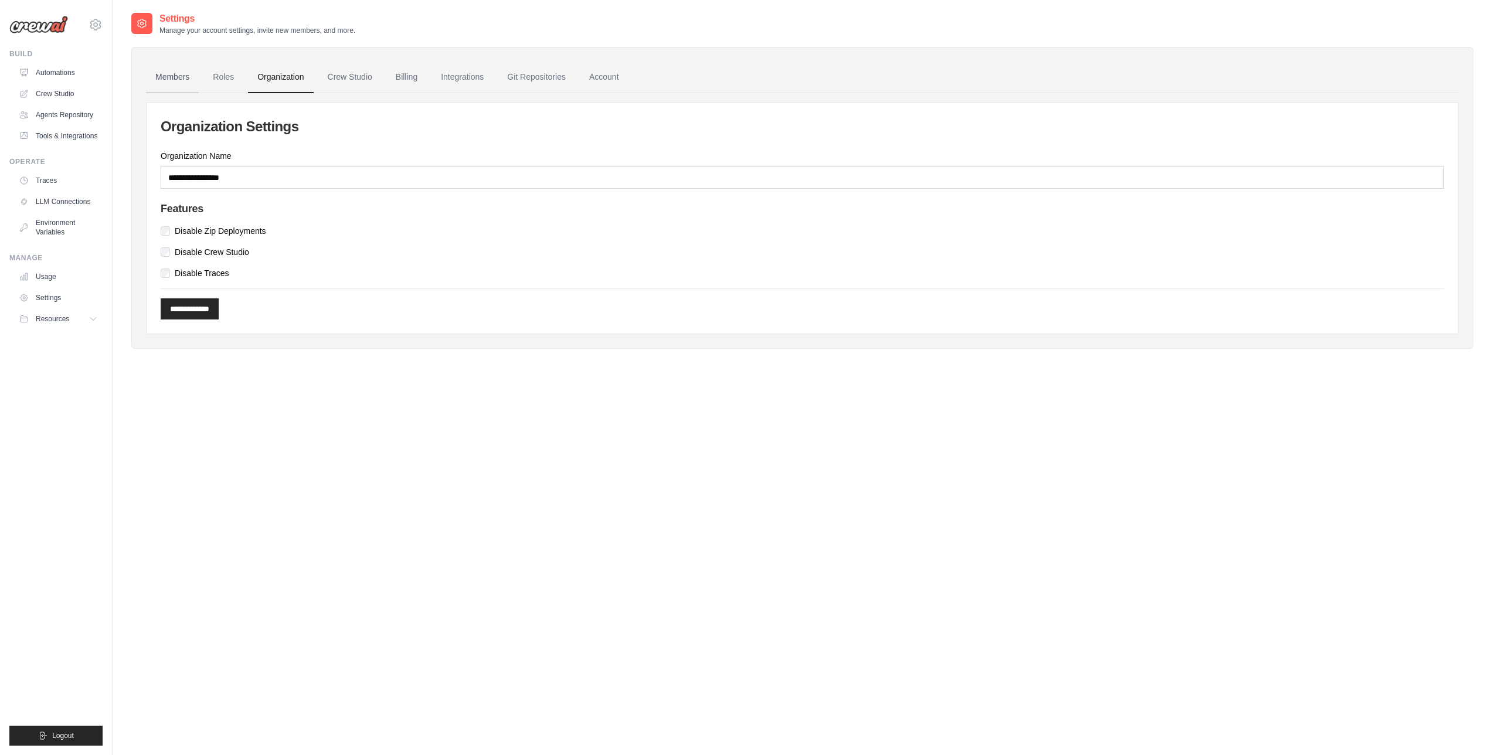
click at [175, 76] on link "Members" at bounding box center [172, 78] width 53 height 32
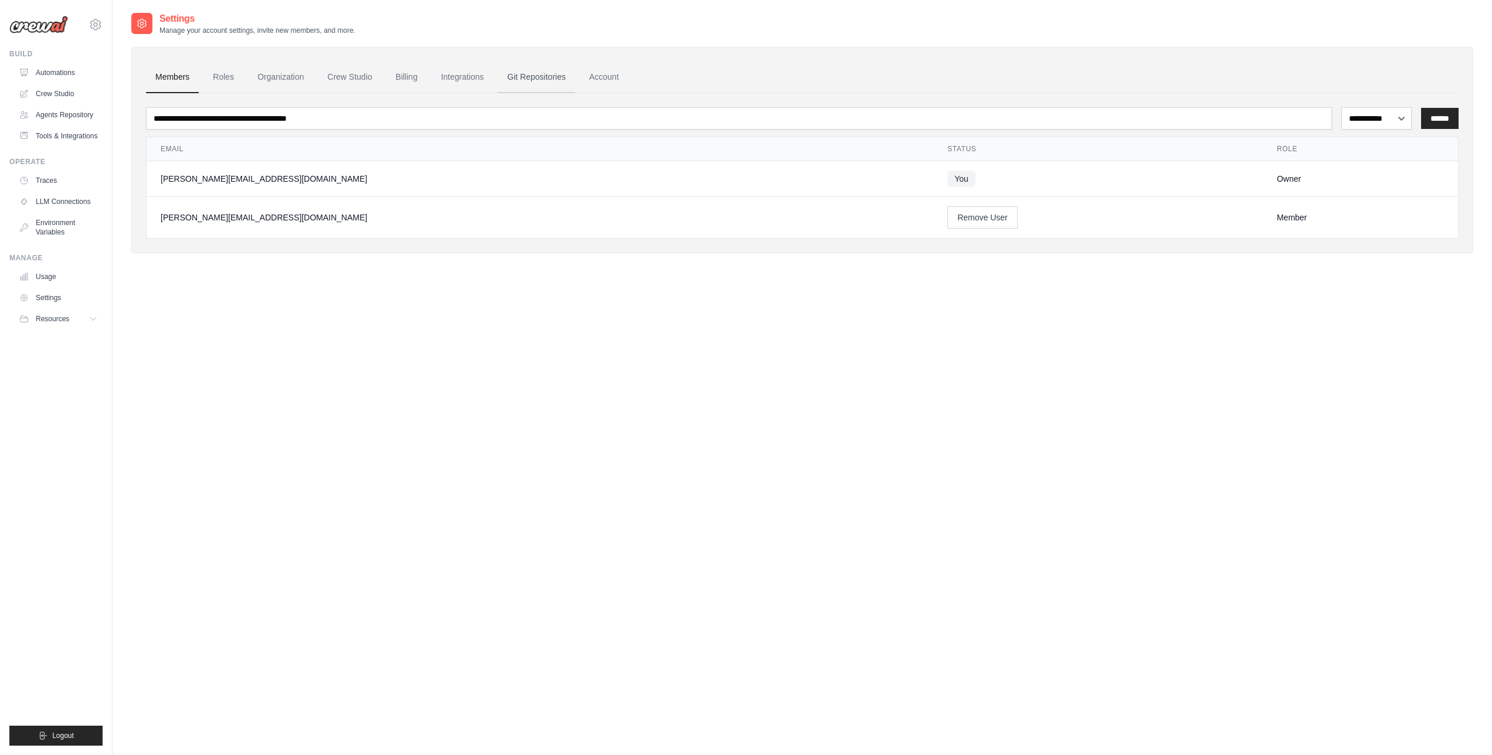
click at [541, 74] on link "Git Repositories" at bounding box center [536, 78] width 77 height 32
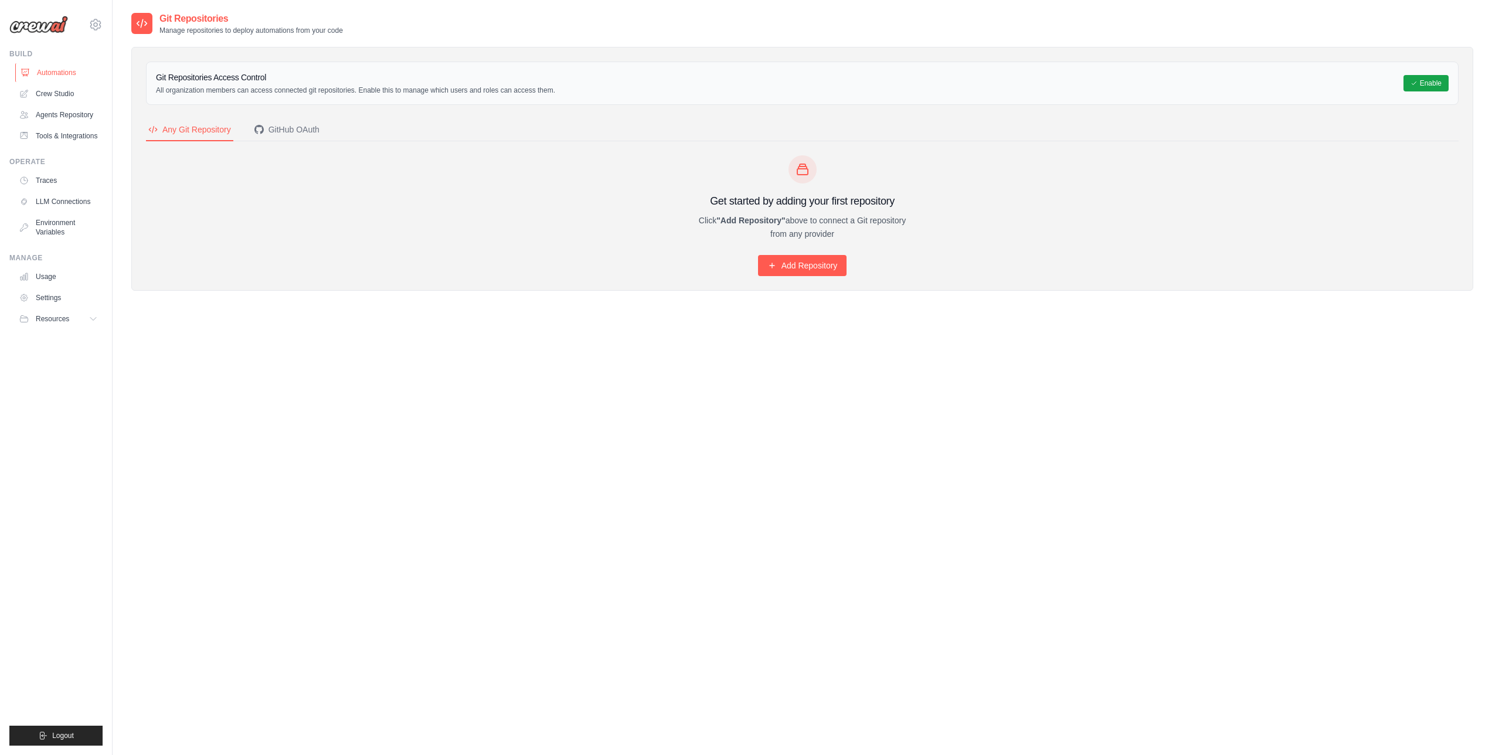
click at [66, 69] on link "Automations" at bounding box center [59, 72] width 89 height 19
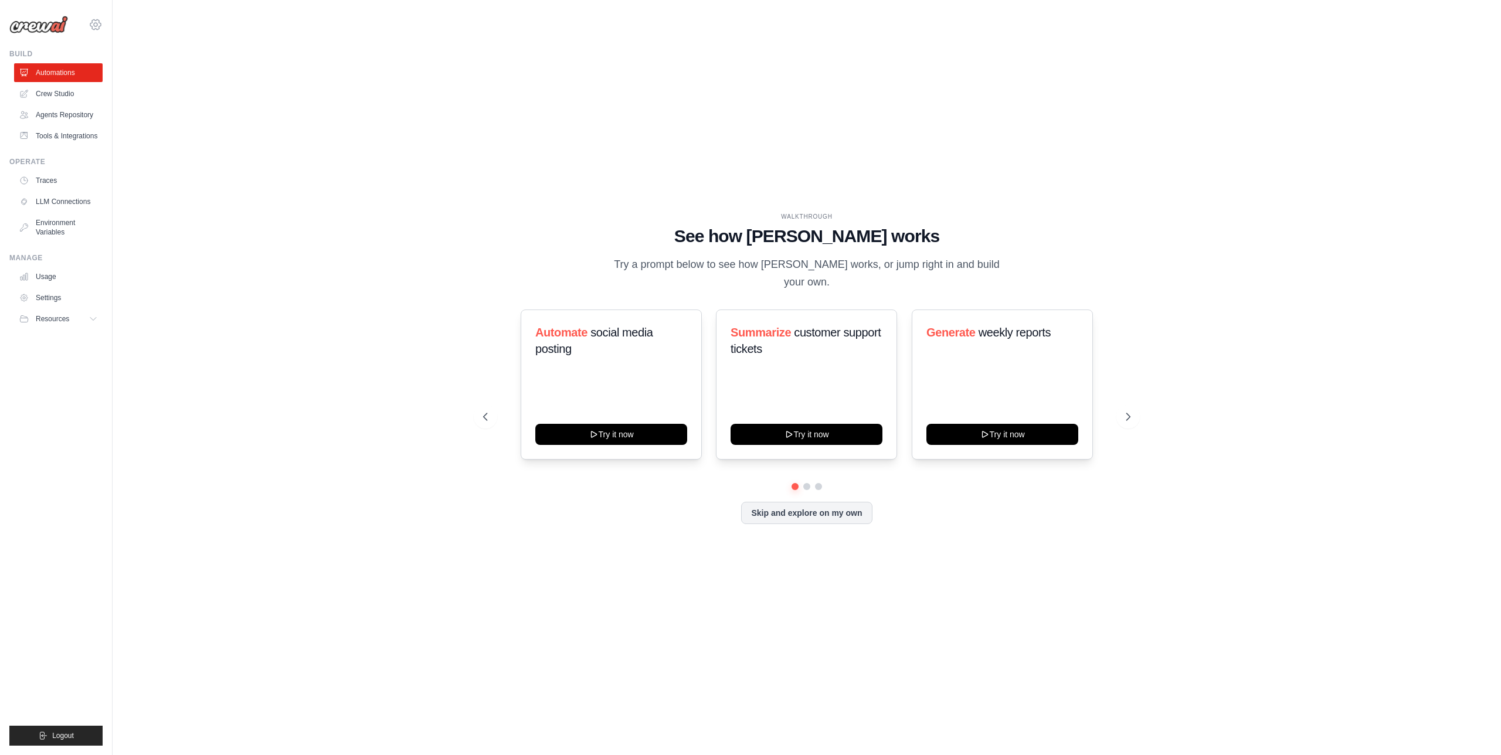
click at [94, 23] on icon at bounding box center [96, 25] width 4 height 4
click at [430, 49] on div "WALKTHROUGH See how [PERSON_NAME] works Try a prompt below to see how [PERSON_N…" at bounding box center [806, 378] width 1351 height 732
click at [608, 423] on button "Try it now" at bounding box center [611, 433] width 152 height 21
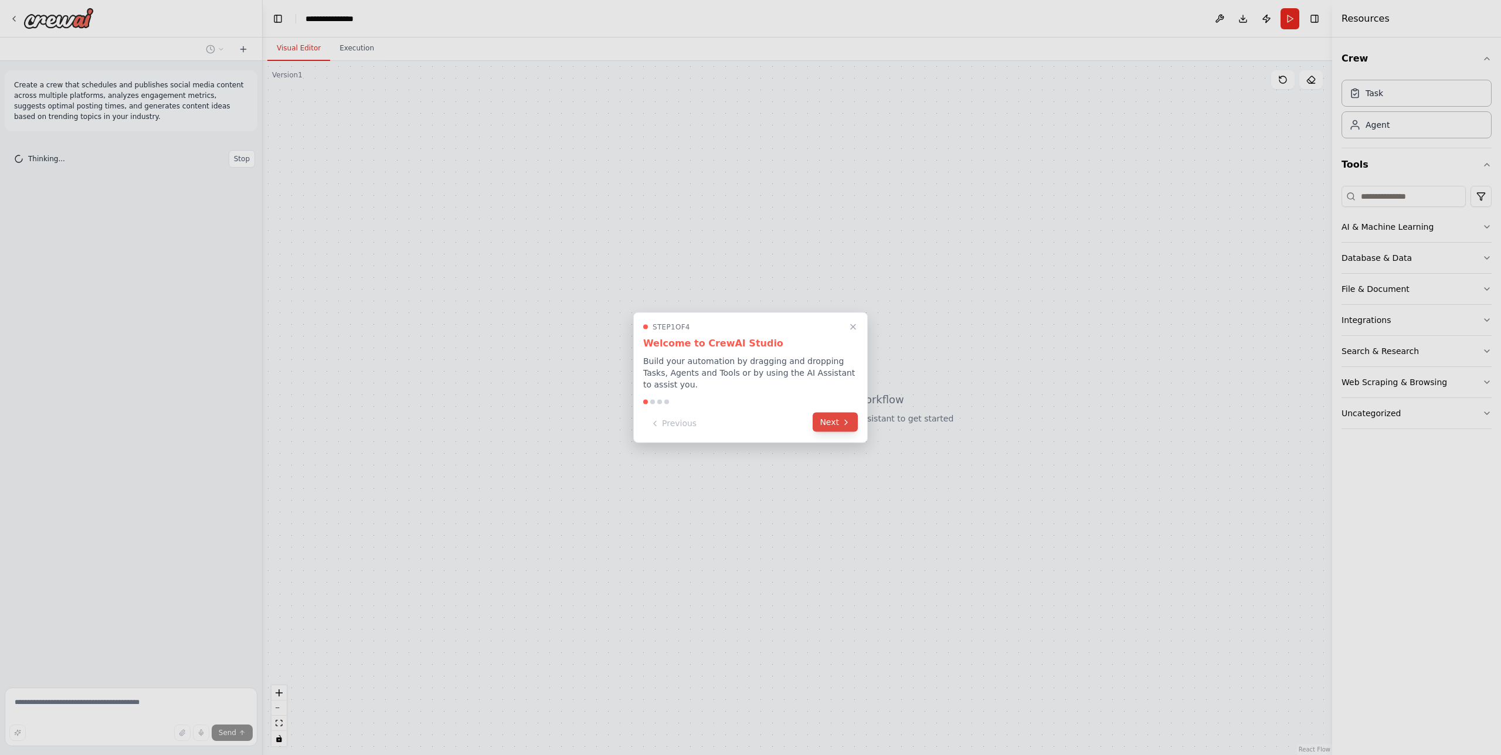
click at [844, 426] on icon at bounding box center [846, 422] width 9 height 9
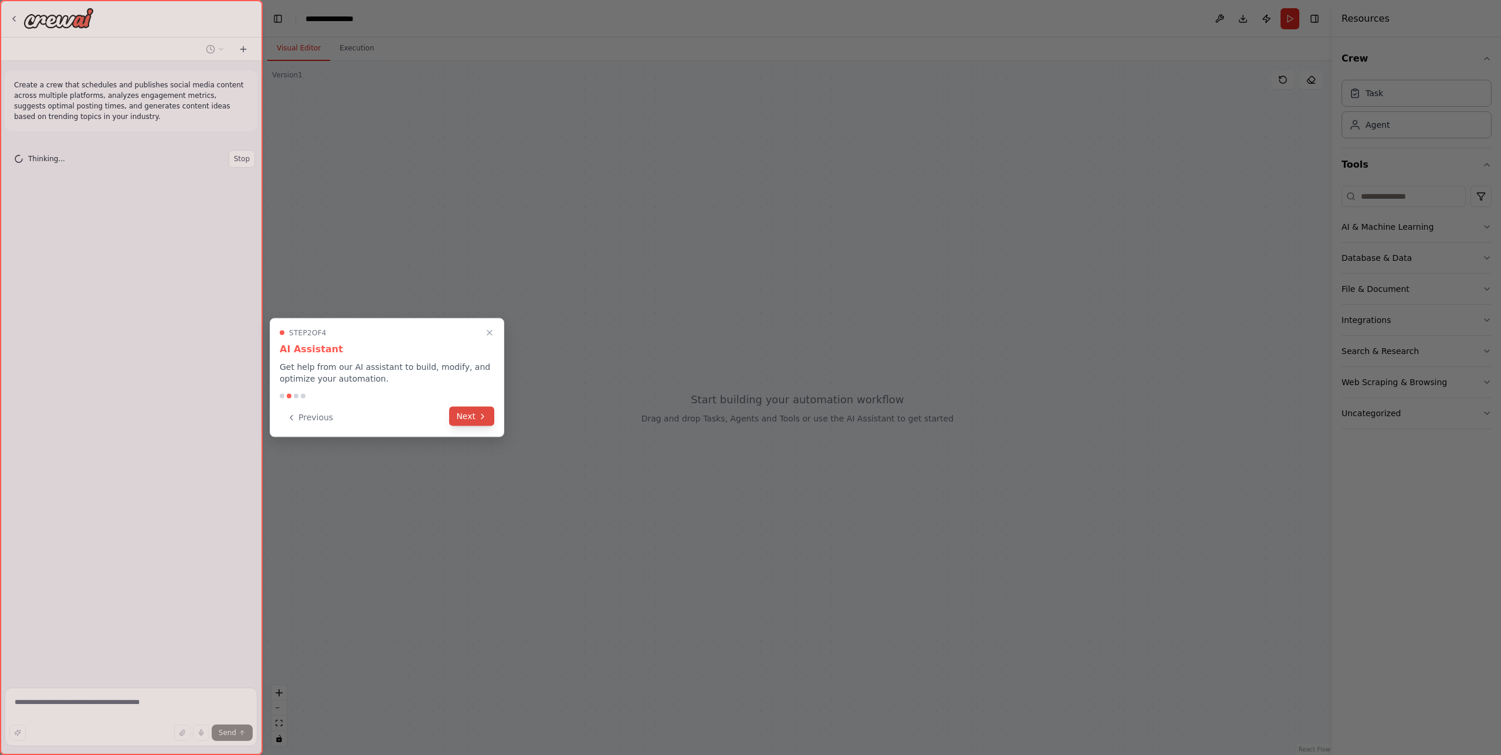
click at [477, 426] on button "Next" at bounding box center [471, 416] width 45 height 19
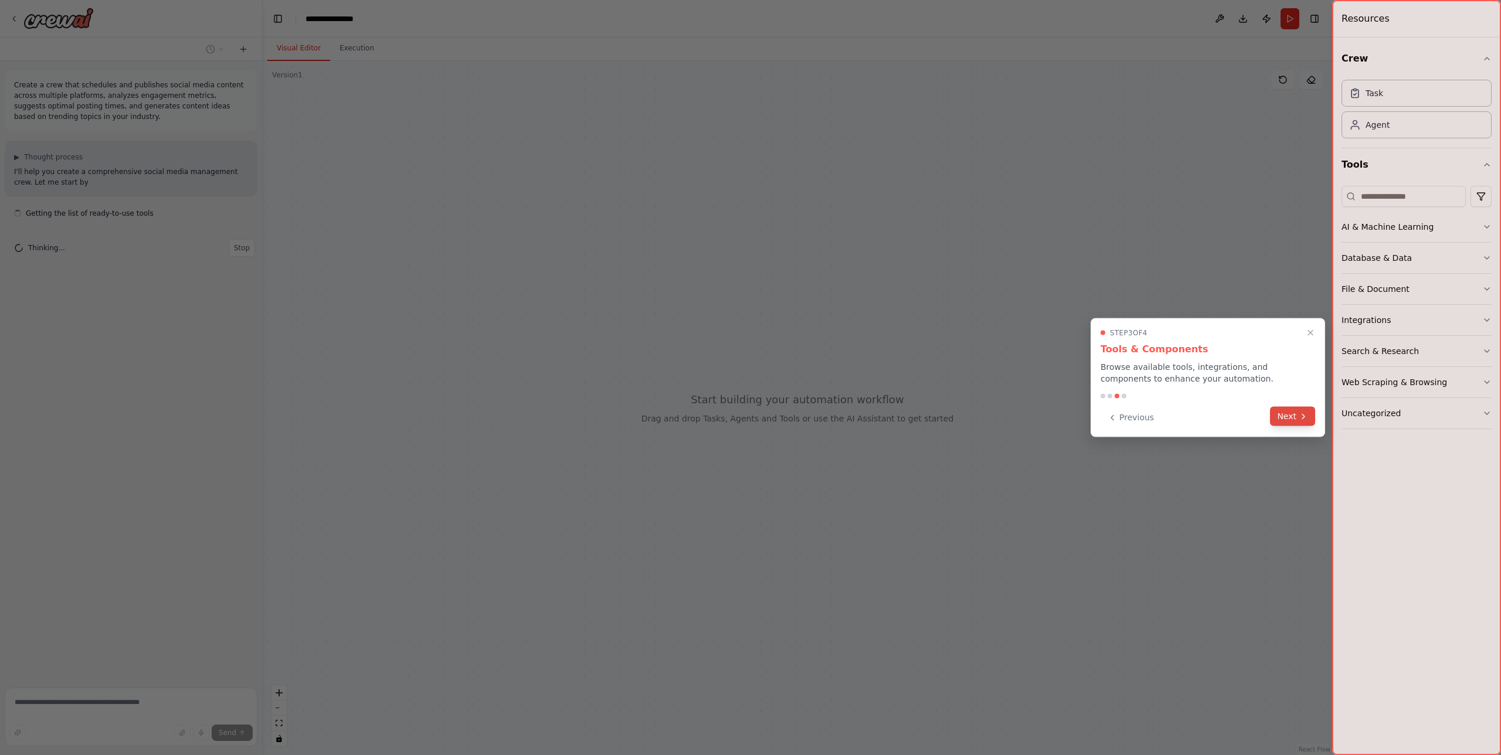
click at [1292, 424] on button "Next" at bounding box center [1292, 416] width 45 height 19
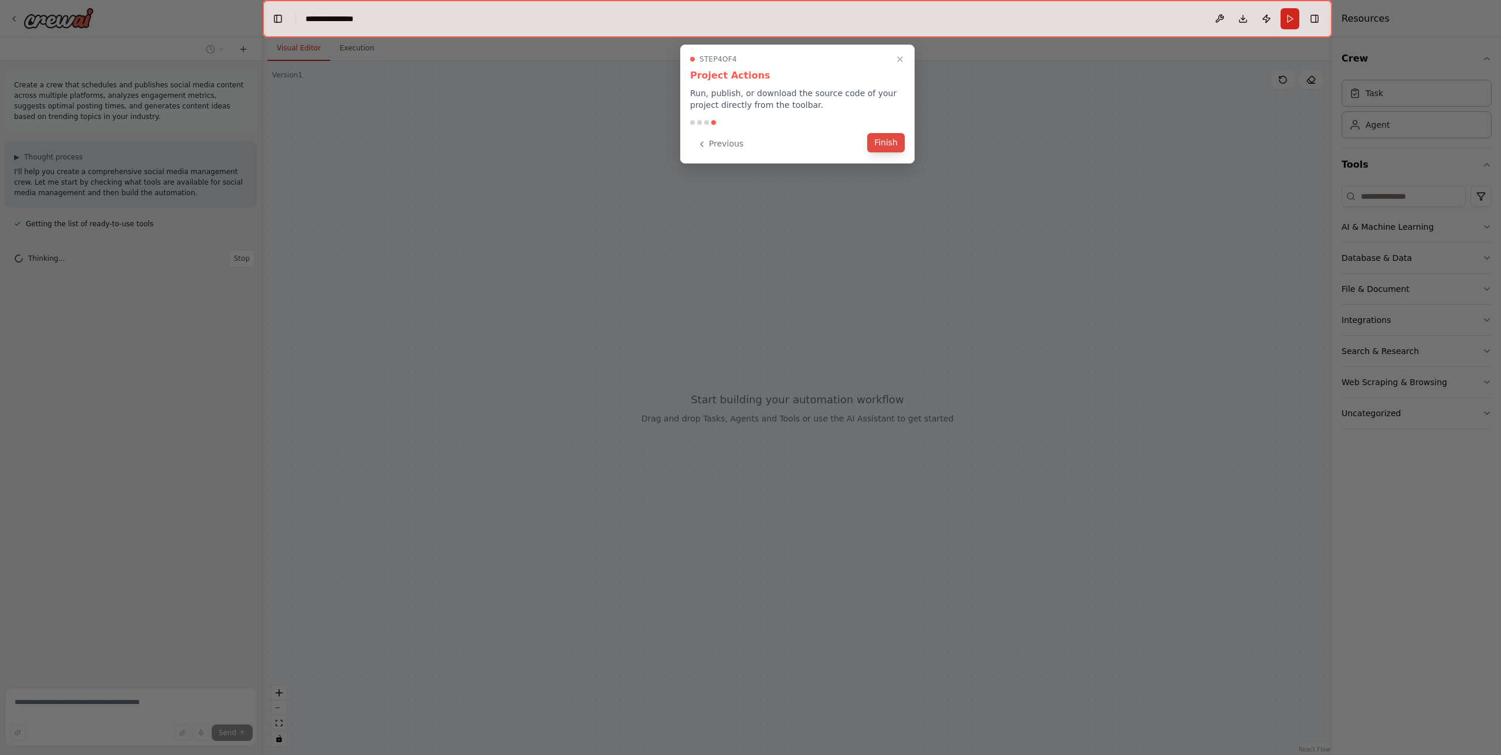
click at [891, 140] on button "Finish" at bounding box center [886, 142] width 38 height 19
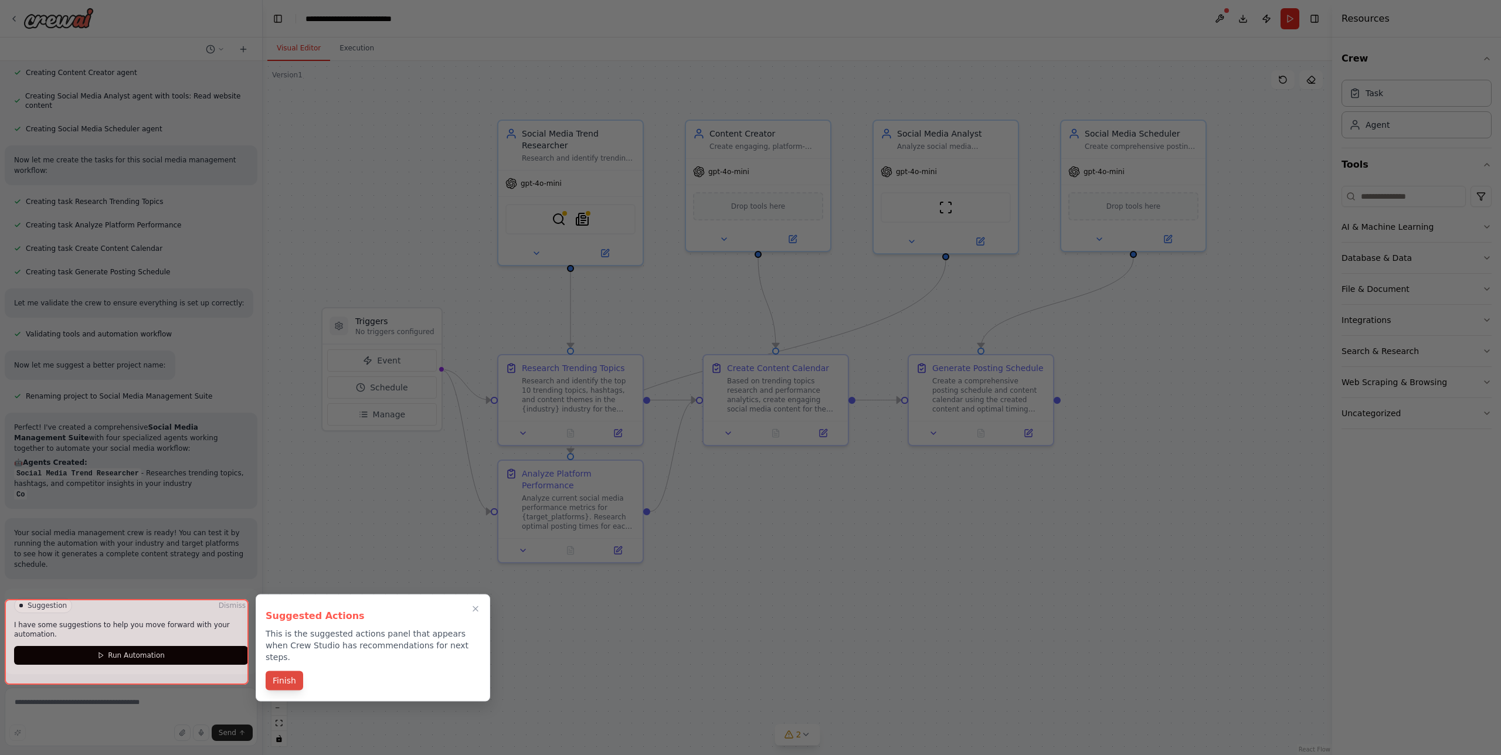
click at [289, 671] on button "Finish" at bounding box center [285, 680] width 38 height 19
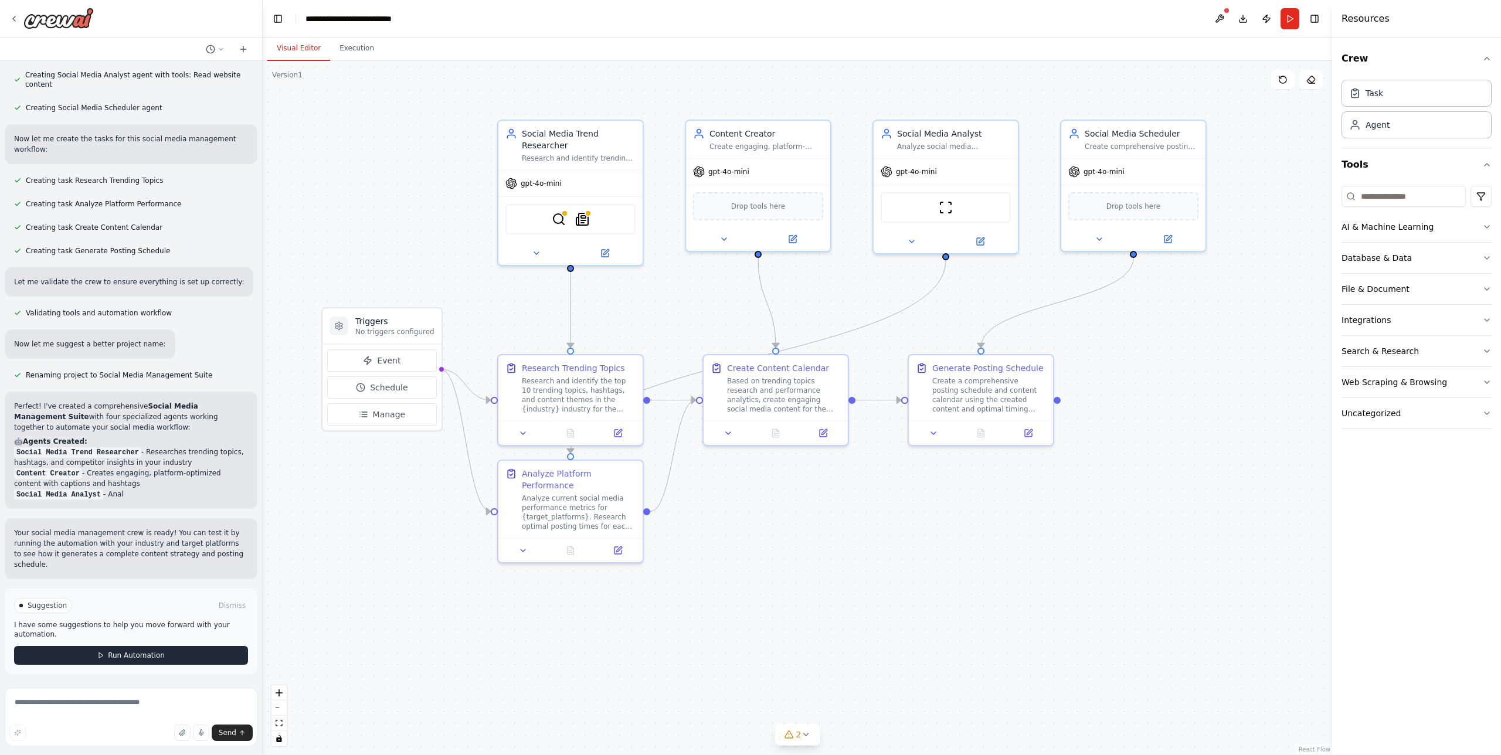
click at [199, 661] on button "Run Automation" at bounding box center [131, 655] width 234 height 19
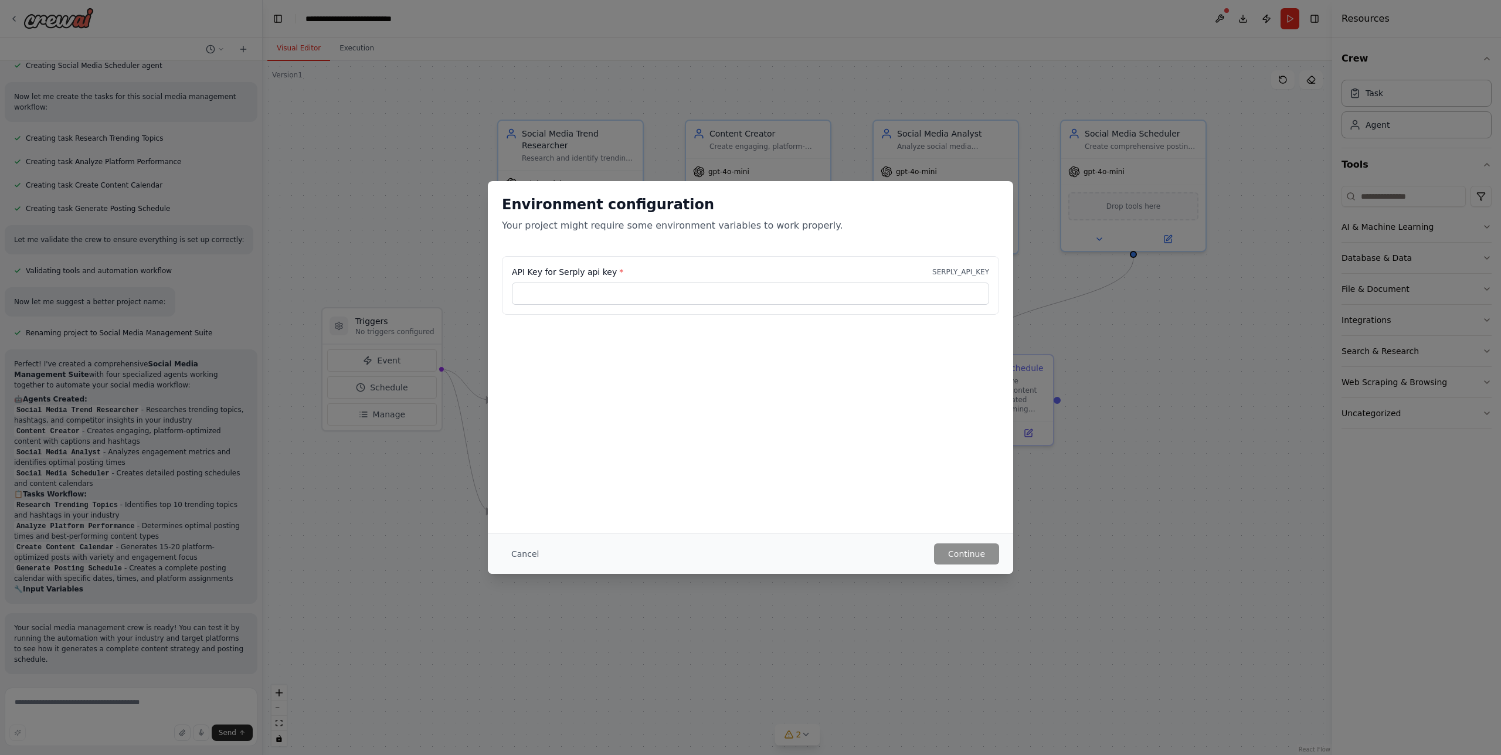
click at [508, 565] on div "Cancel Continue" at bounding box center [750, 554] width 525 height 40
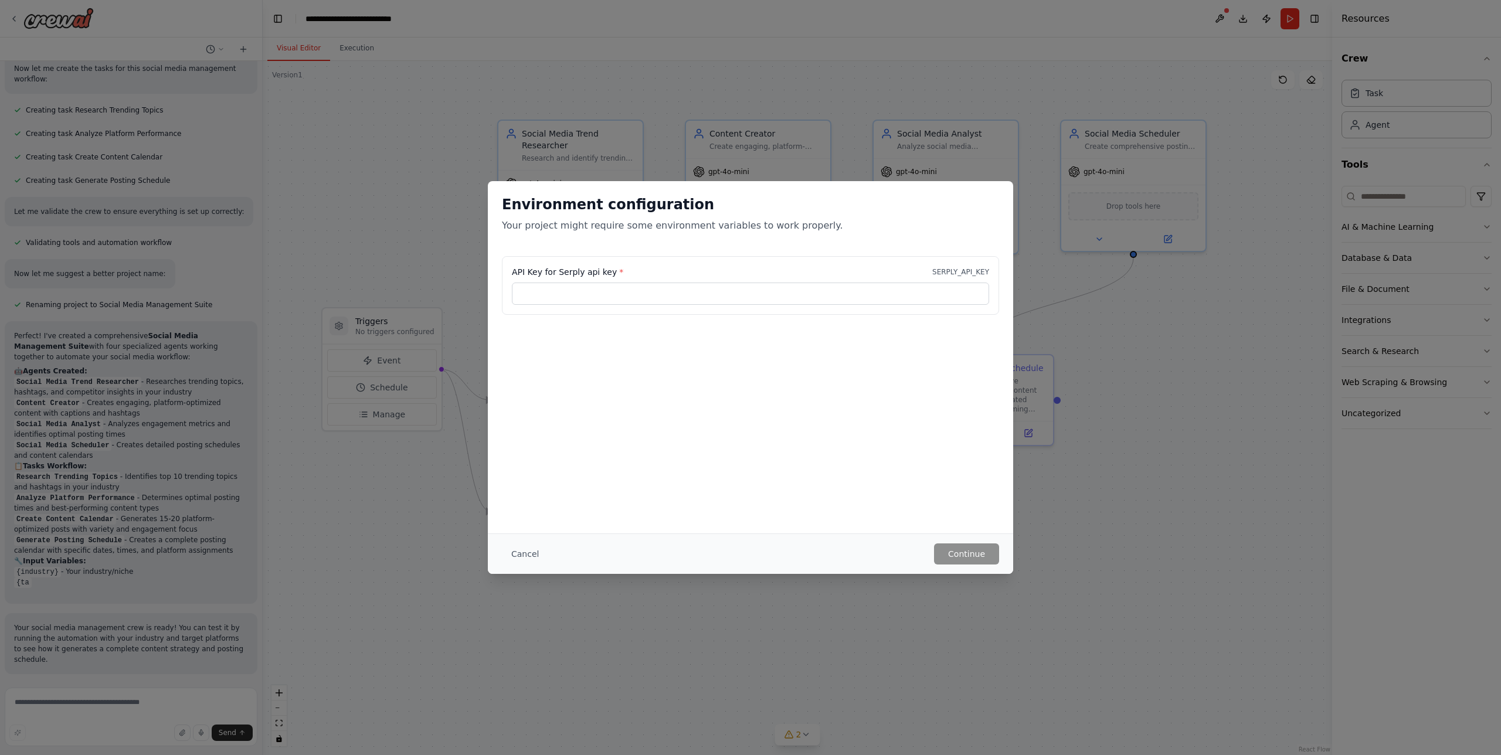
click at [514, 558] on button "Cancel" at bounding box center [525, 554] width 46 height 21
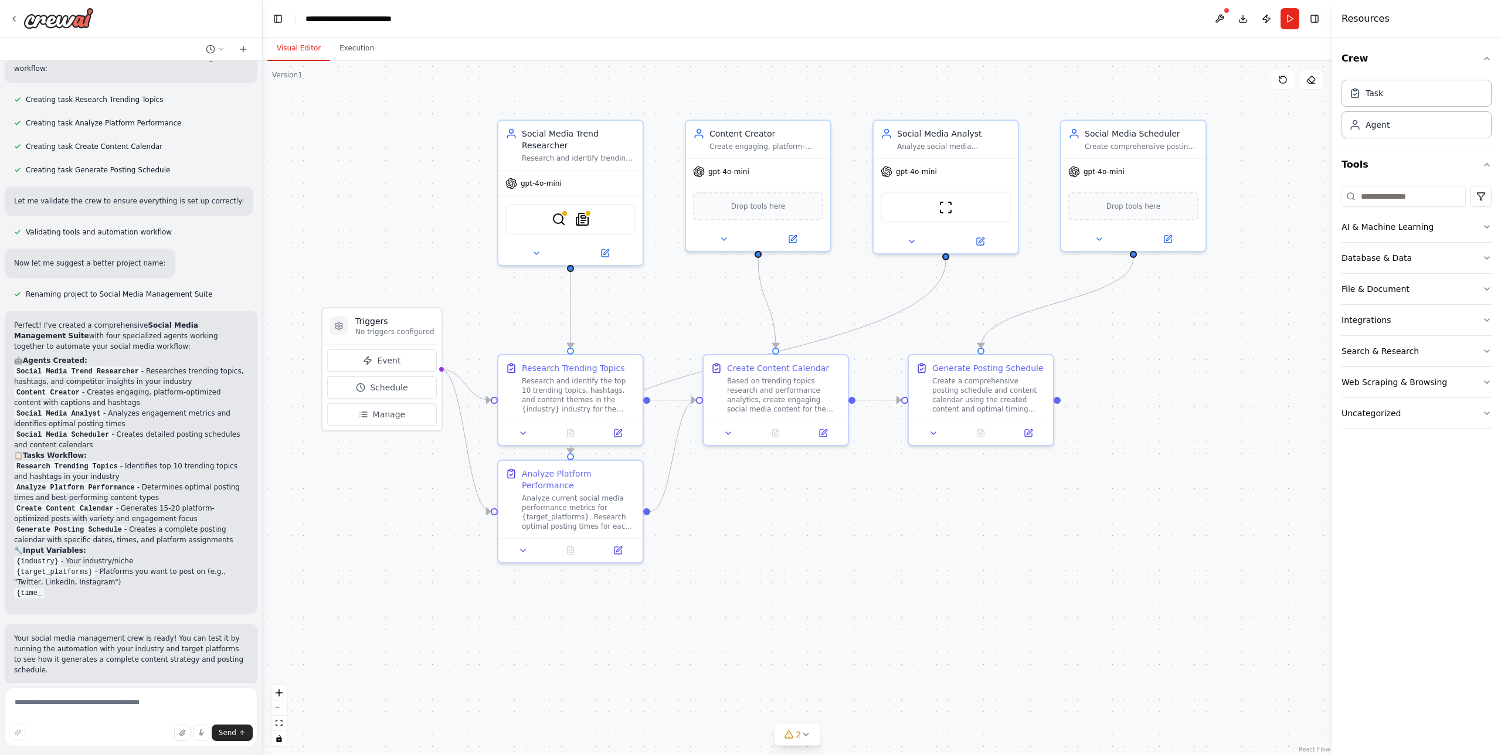
click at [340, 574] on div ".deletable-edge-delete-btn { width: 20px; height: 20px; border: 0px solid #ffff…" at bounding box center [798, 408] width 1070 height 694
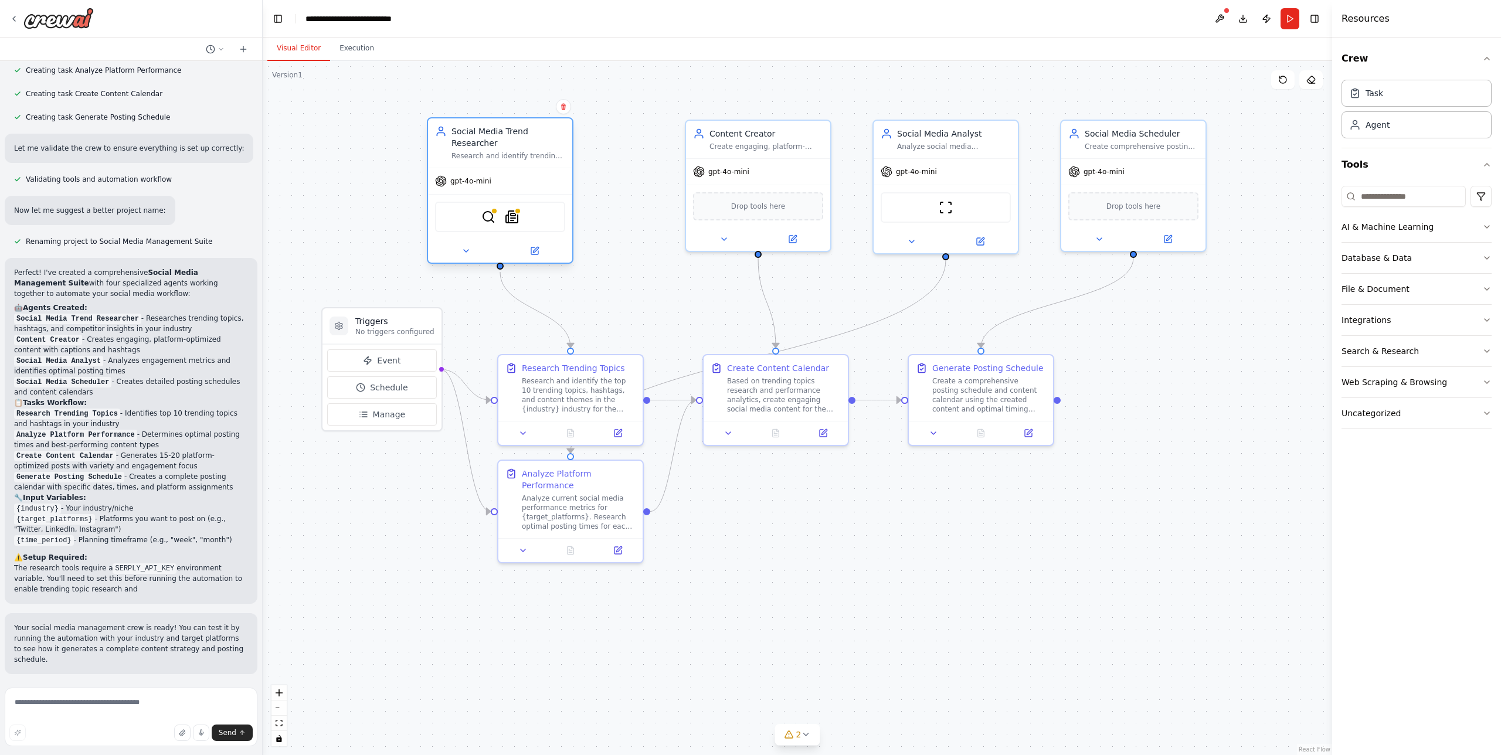
drag, startPoint x: 576, startPoint y: 159, endPoint x: 504, endPoint y: 161, distance: 72.2
click at [504, 161] on div "Social Media Trend Researcher Research and identify trending topics, hashtags, …" at bounding box center [500, 142] width 144 height 49
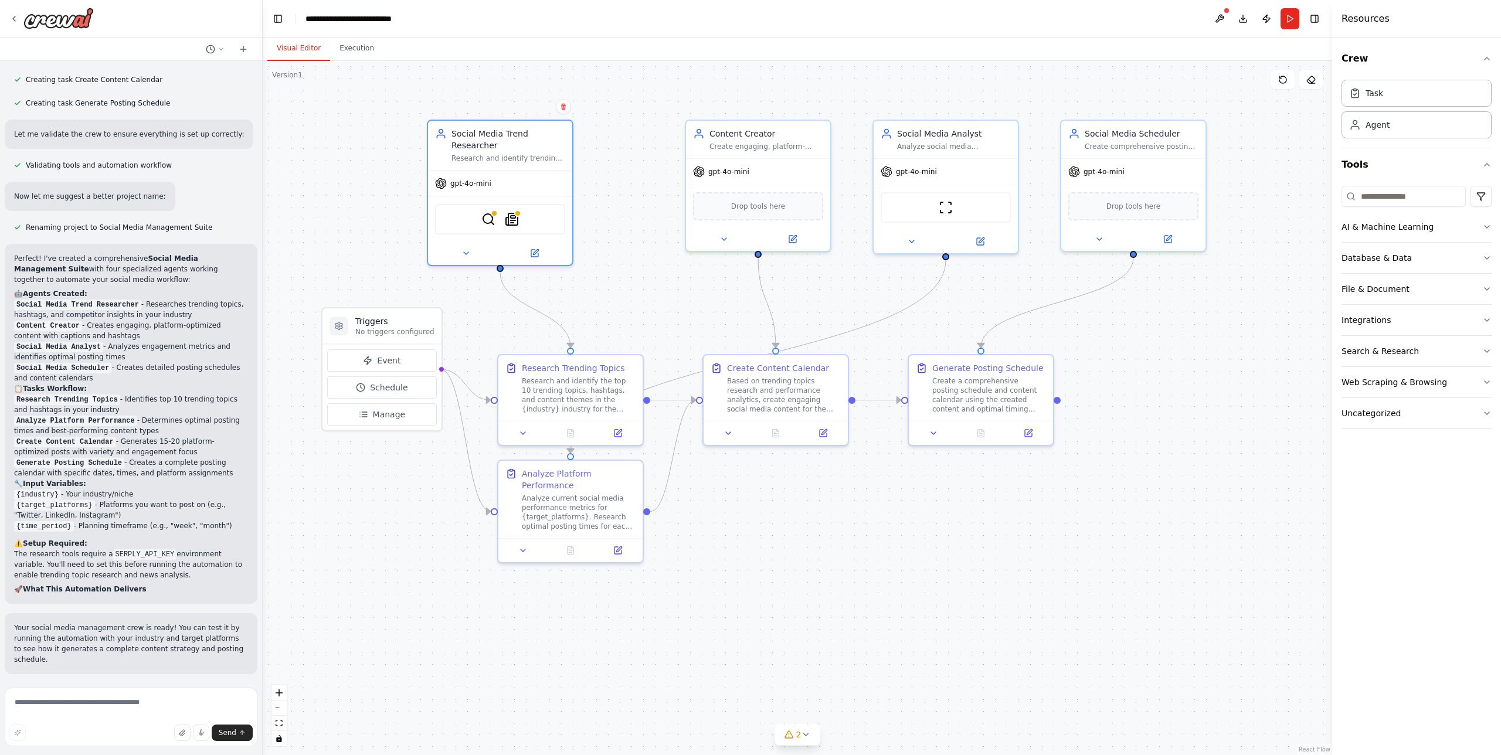
drag, startPoint x: 609, startPoint y: 184, endPoint x: 598, endPoint y: 191, distance: 13.5
click at [609, 184] on div ".deletable-edge-delete-btn { width: 20px; height: 20px; border: 0px solid #ffff…" at bounding box center [798, 408] width 1070 height 694
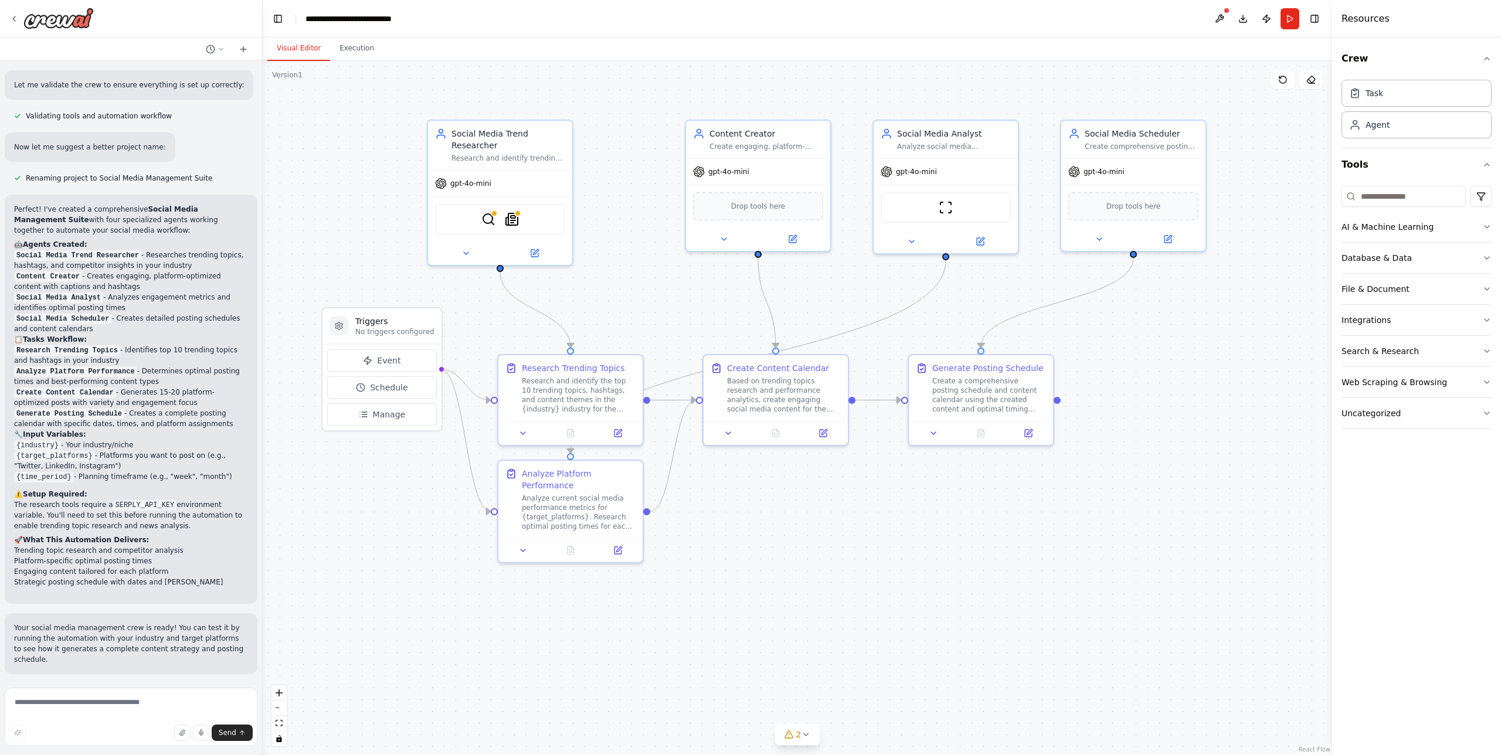
scroll to position [817, 0]
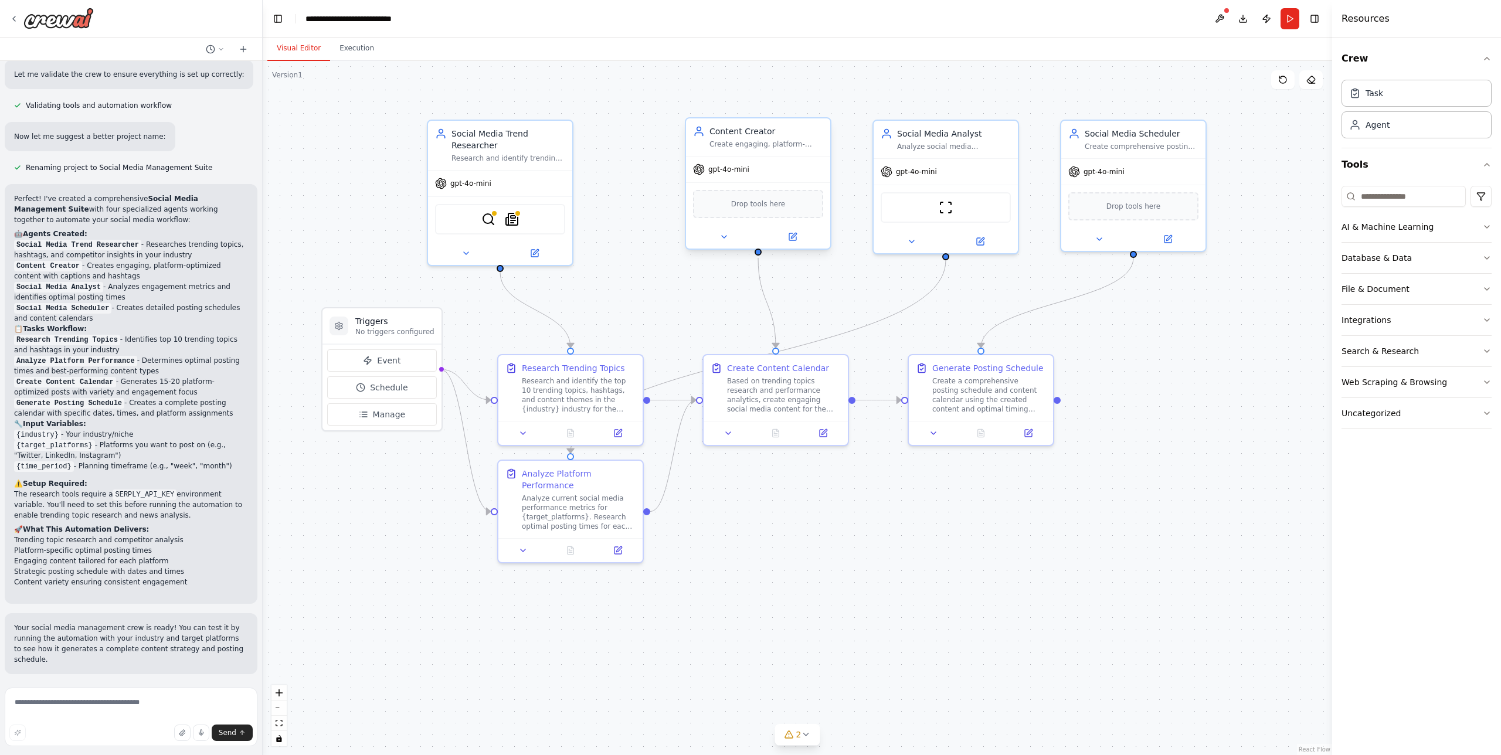
click at [797, 142] on div "Create engaging, platform-optimized social media content including posts, capti…" at bounding box center [767, 144] width 114 height 9
click at [796, 142] on div "Create engaging, platform-optimized social media content including posts, capti…" at bounding box center [767, 144] width 114 height 9
click at [798, 239] on button at bounding box center [792, 237] width 66 height 14
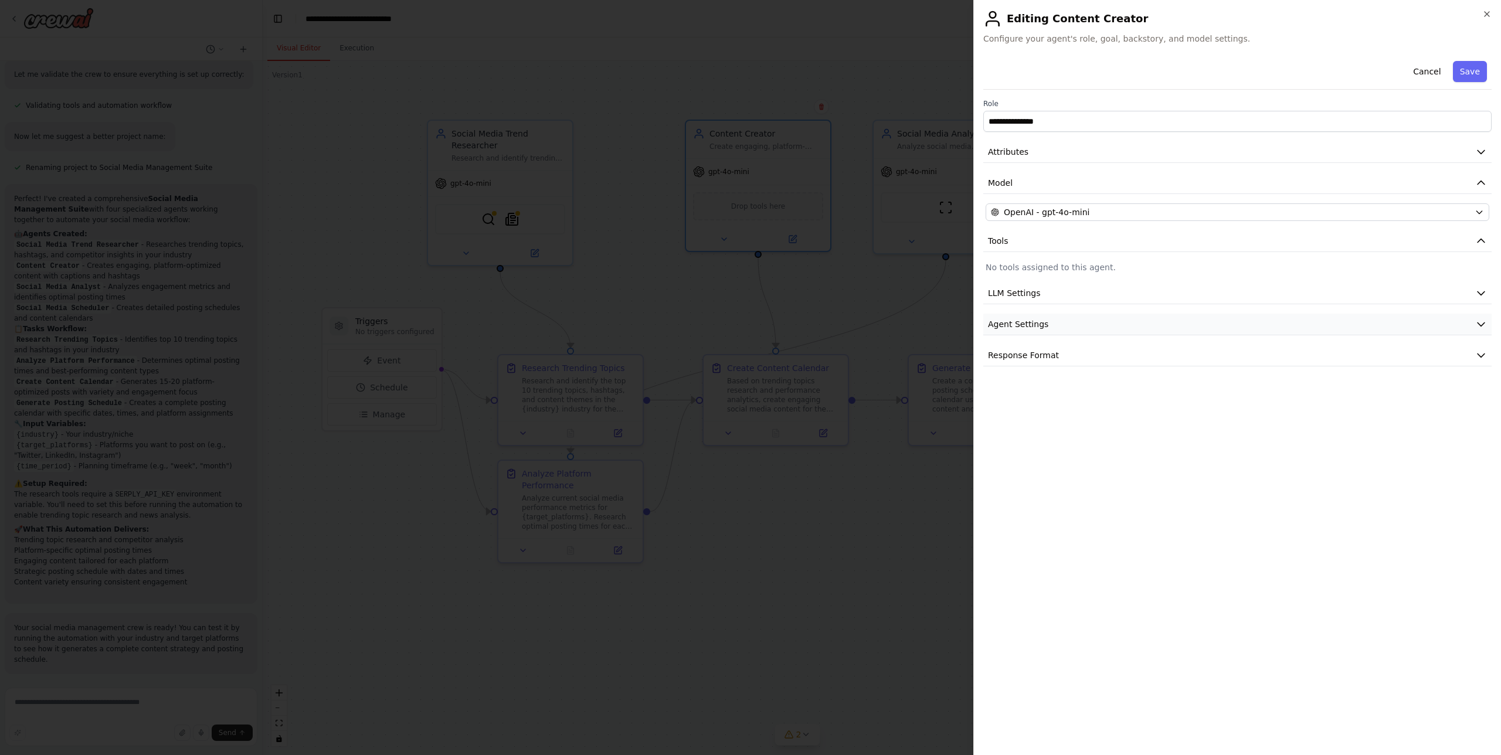
click at [1020, 321] on span "Agent Settings" at bounding box center [1018, 324] width 60 height 12
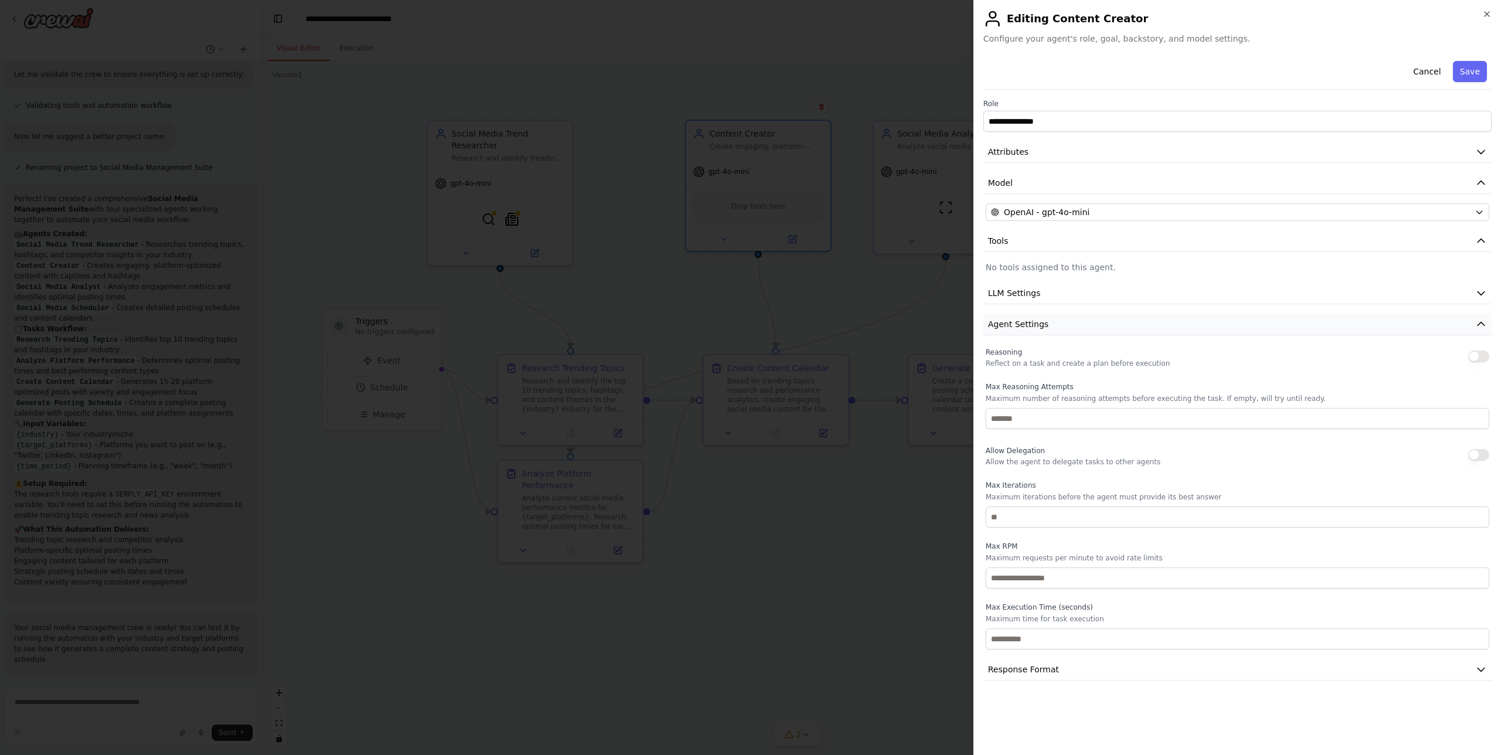
click at [1022, 325] on span "Agent Settings" at bounding box center [1018, 324] width 60 height 12
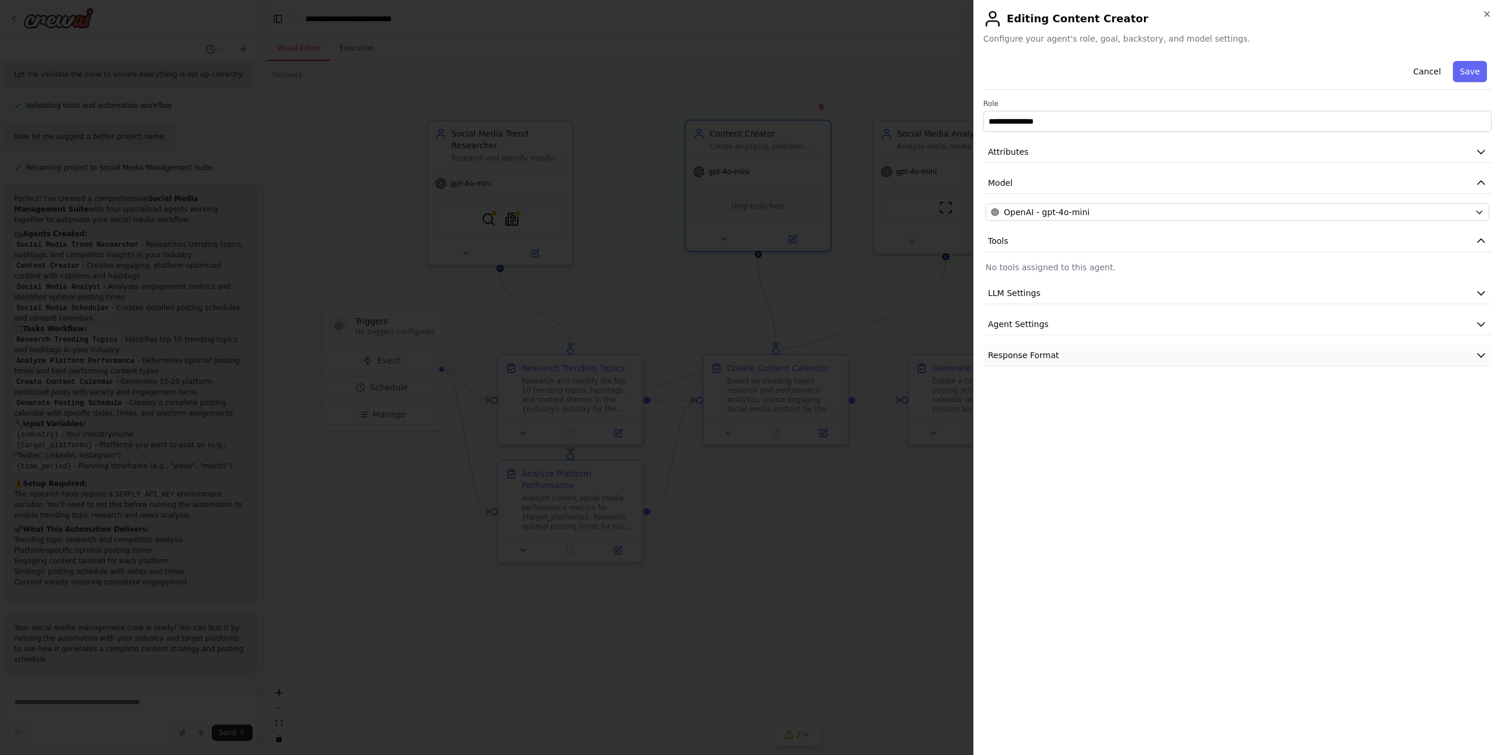
click at [1023, 351] on span "Response Format" at bounding box center [1023, 356] width 71 height 12
click at [1026, 283] on button "LLM Settings" at bounding box center [1237, 294] width 508 height 22
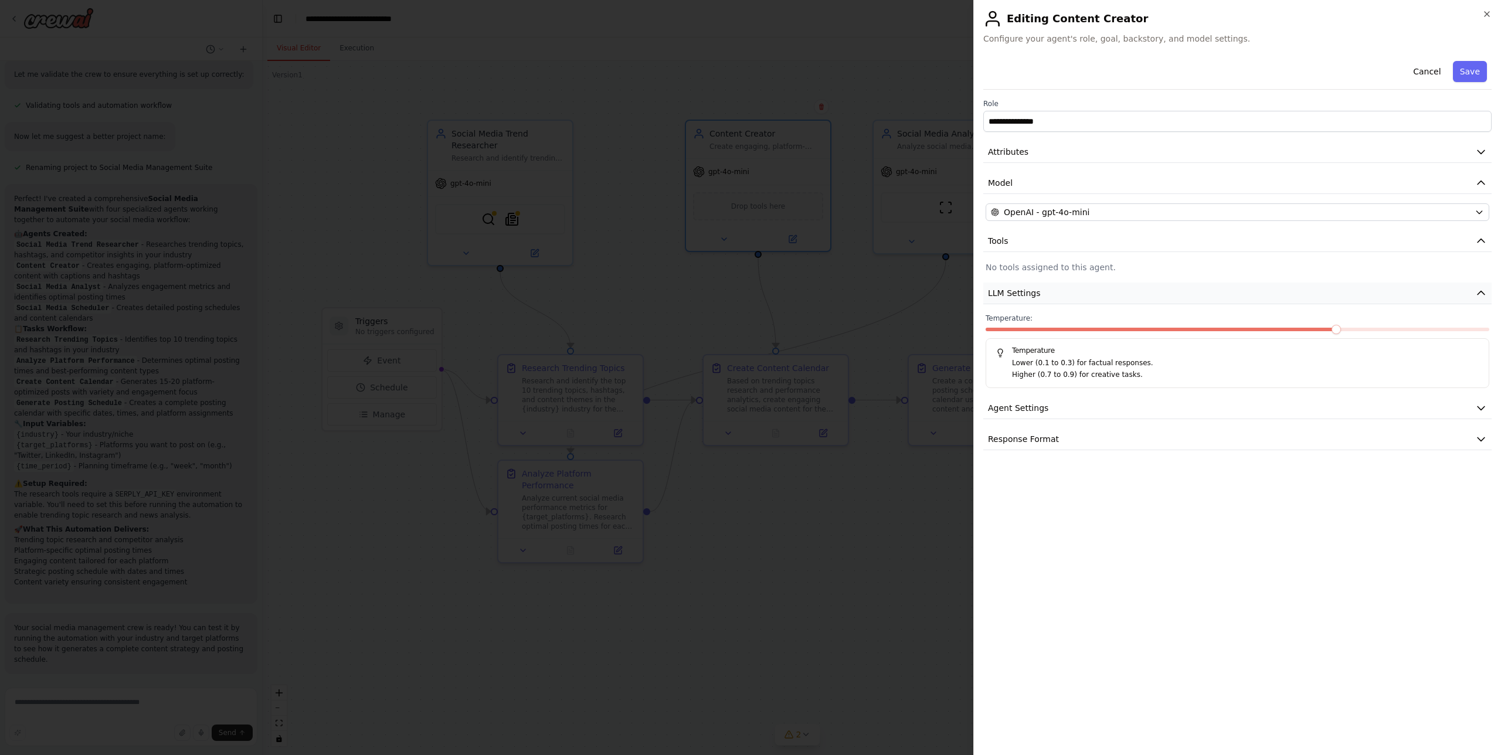
click at [1026, 286] on button "LLM Settings" at bounding box center [1237, 294] width 508 height 22
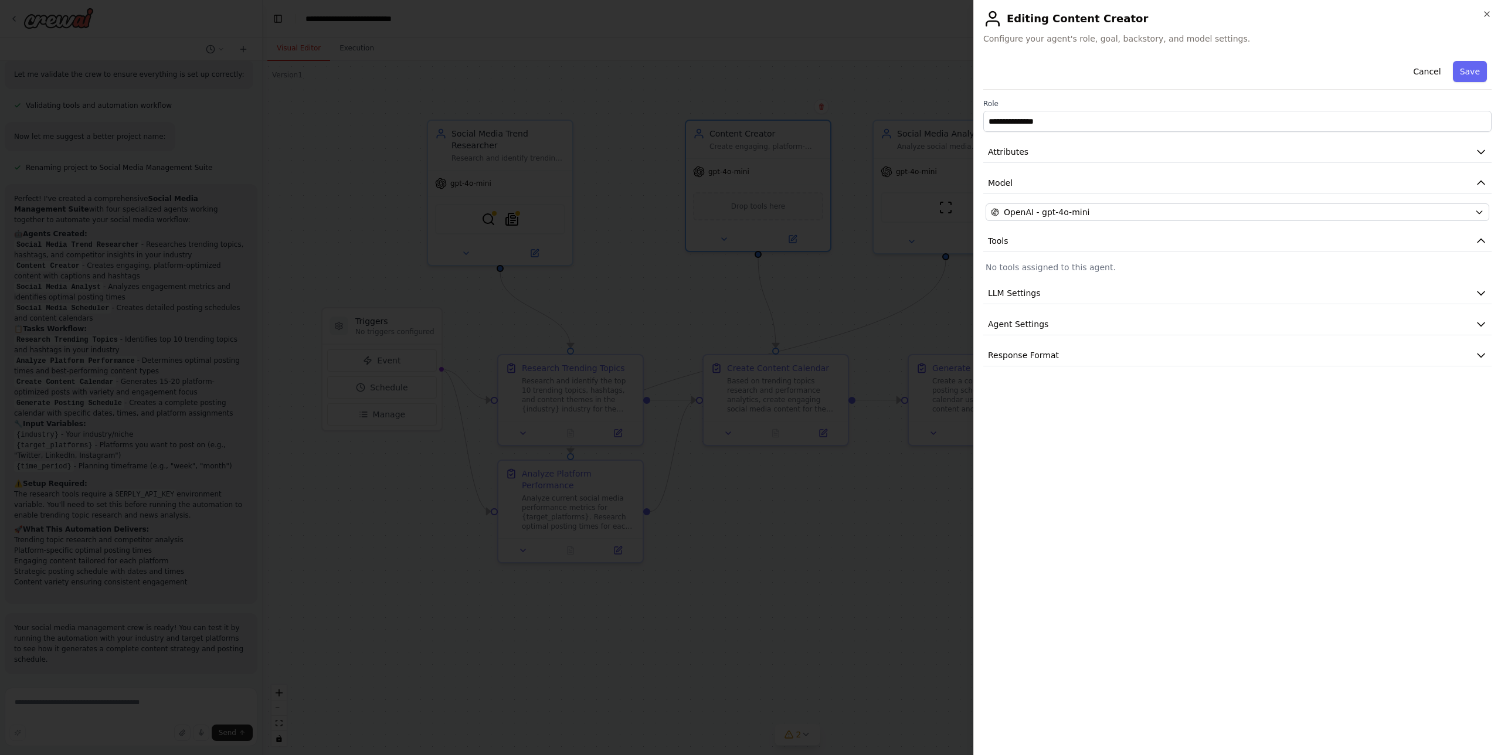
drag, startPoint x: 842, startPoint y: 590, endPoint x: 839, endPoint y: 584, distance: 6.3
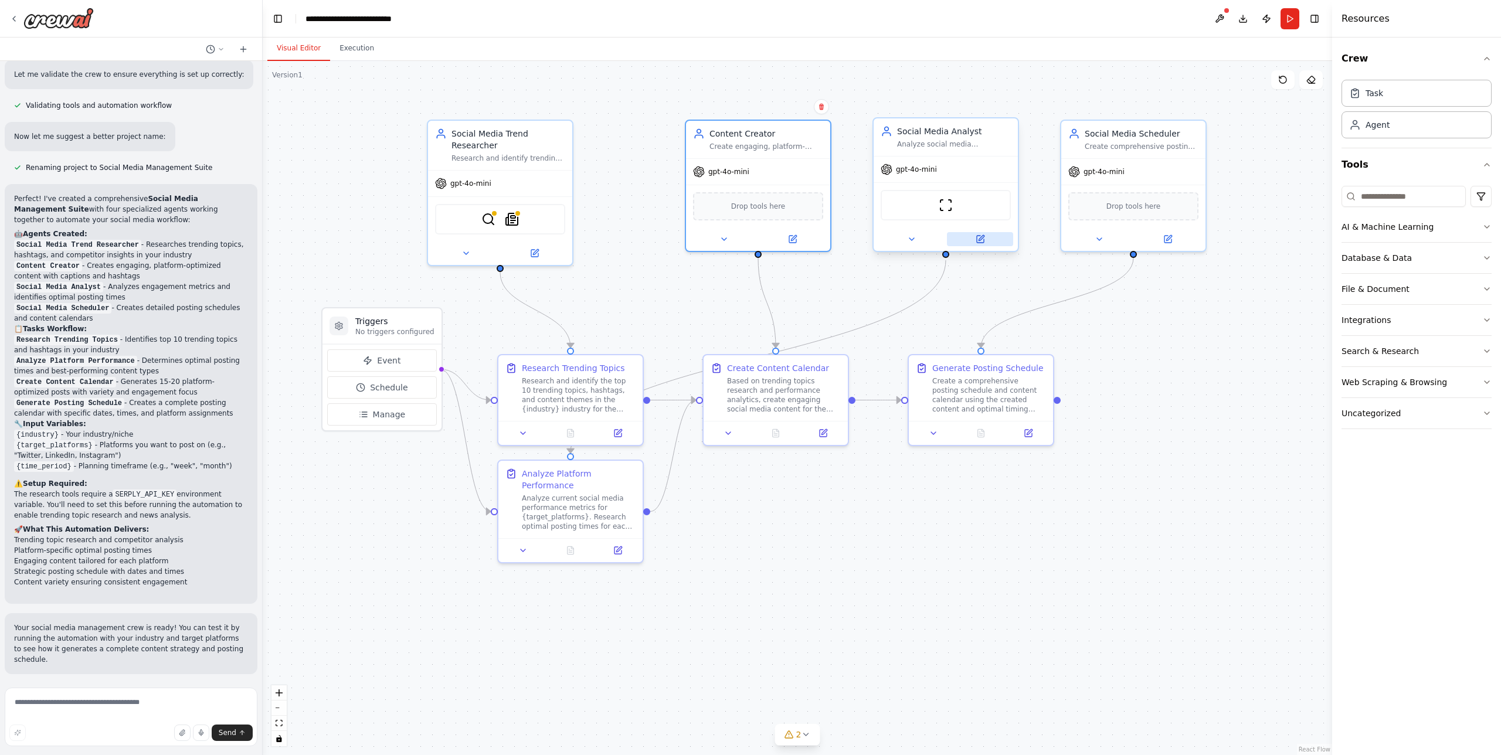
click at [979, 239] on icon at bounding box center [981, 237] width 5 height 5
click at [886, 622] on div ".deletable-edge-delete-btn { width: 20px; height: 20px; border: 0px solid #ffff…" at bounding box center [798, 408] width 1070 height 694
click at [13, 18] on icon at bounding box center [14, 18] width 2 height 5
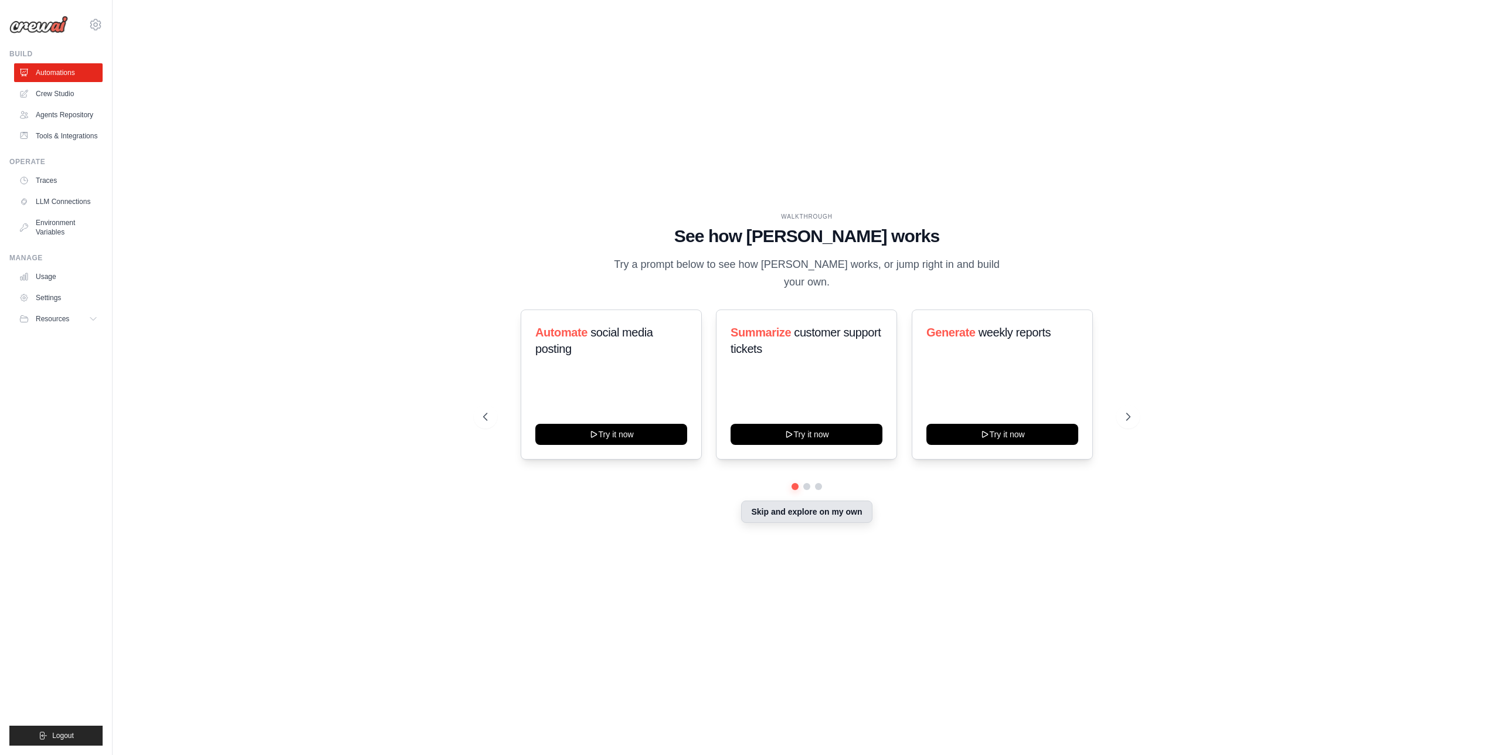
click at [766, 503] on button "Skip and explore on my own" at bounding box center [806, 512] width 131 height 22
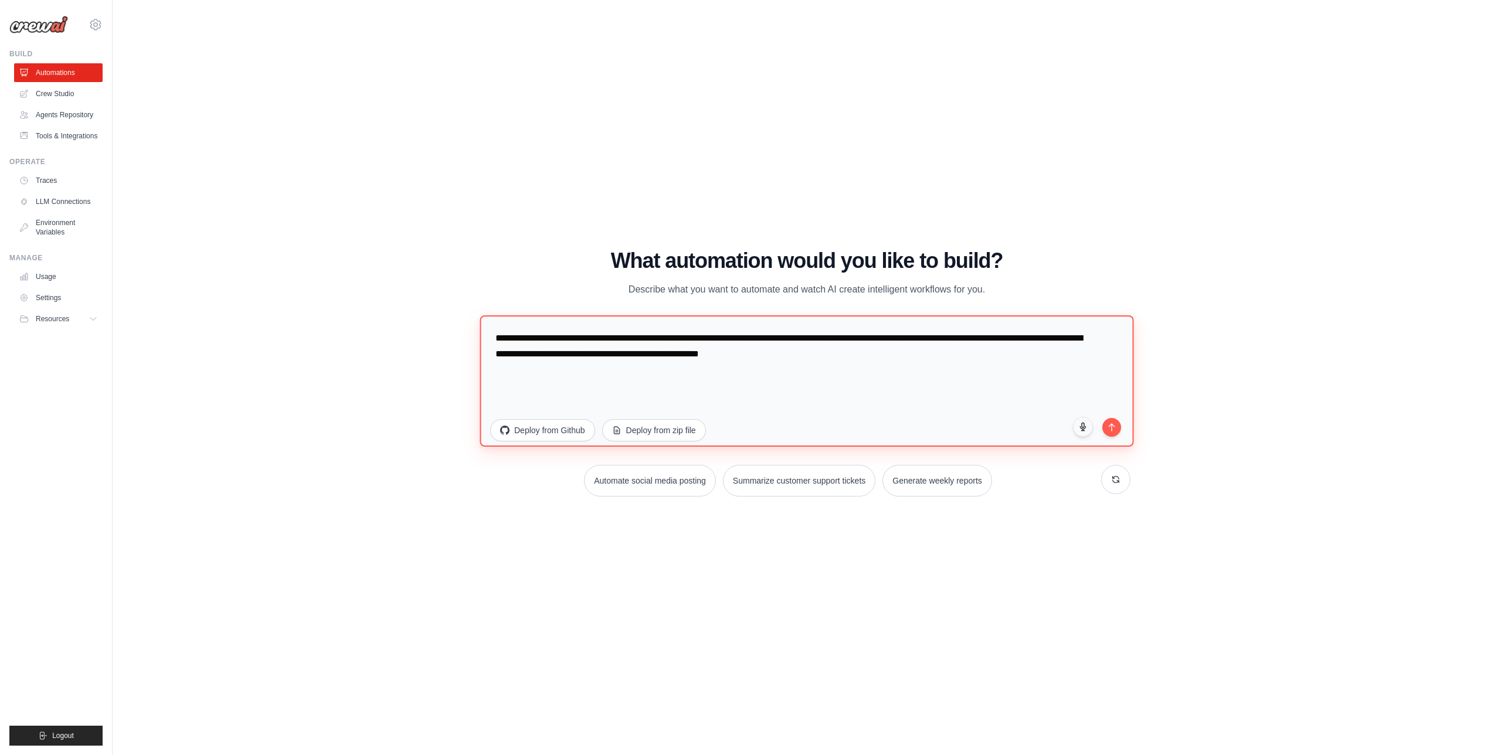
click at [734, 382] on textarea "**********" at bounding box center [807, 380] width 654 height 131
drag, startPoint x: 951, startPoint y: 386, endPoint x: 450, endPoint y: 306, distance: 507.2
click at [450, 306] on div "WALKTHROUGH See how [PERSON_NAME] works Try a prompt below to see how [PERSON_N…" at bounding box center [806, 378] width 1351 height 732
paste textarea "**********"
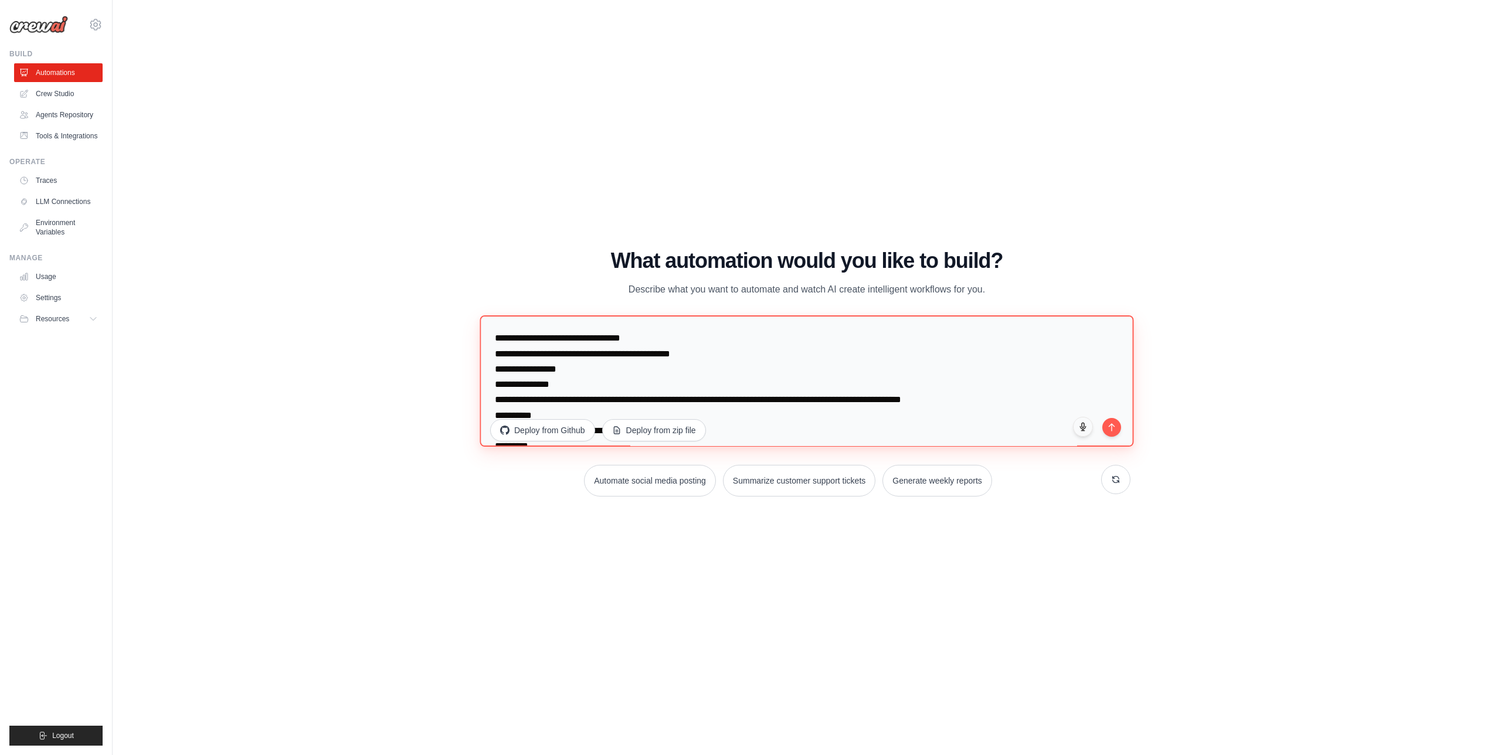
scroll to position [341, 0]
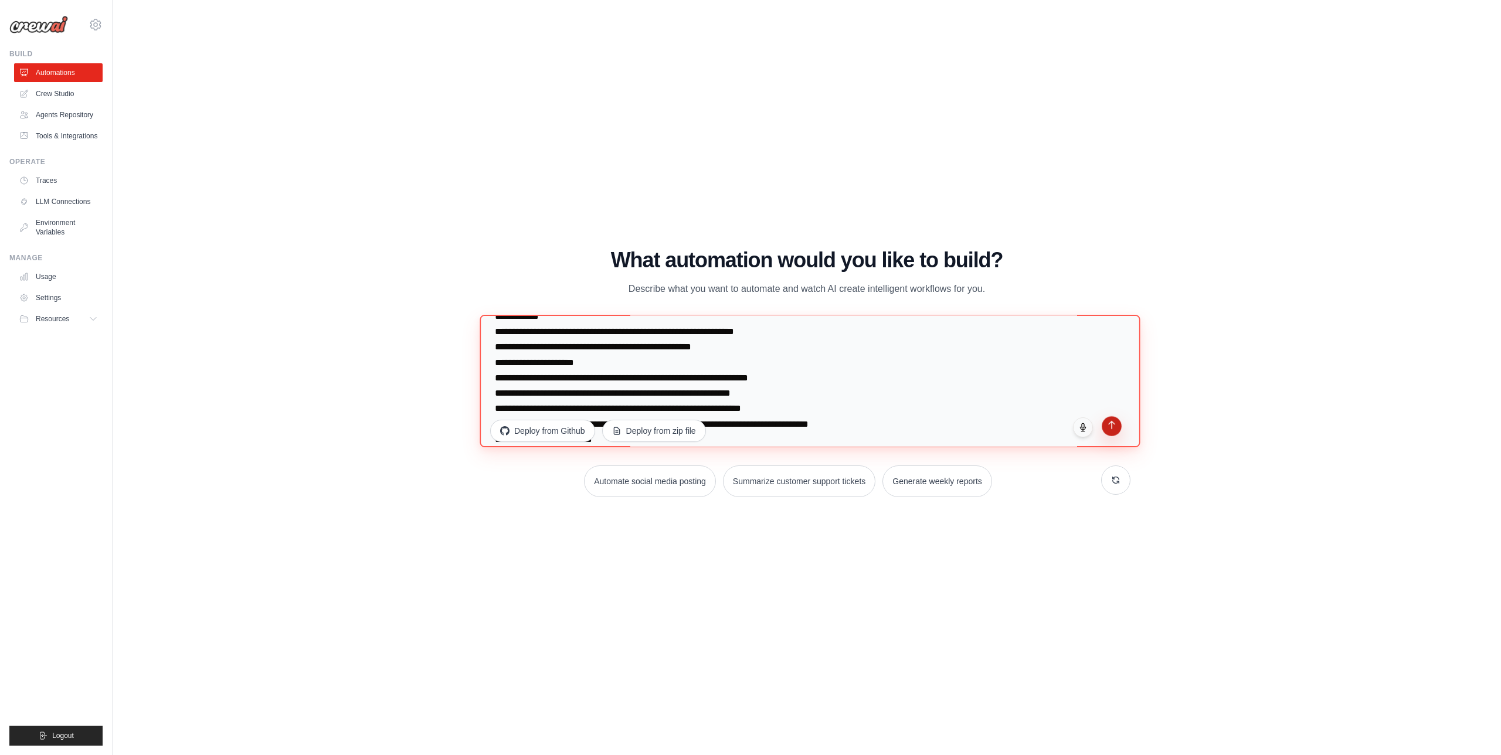
type textarea "**********"
click at [1113, 426] on icon "submit" at bounding box center [1112, 425] width 10 height 10
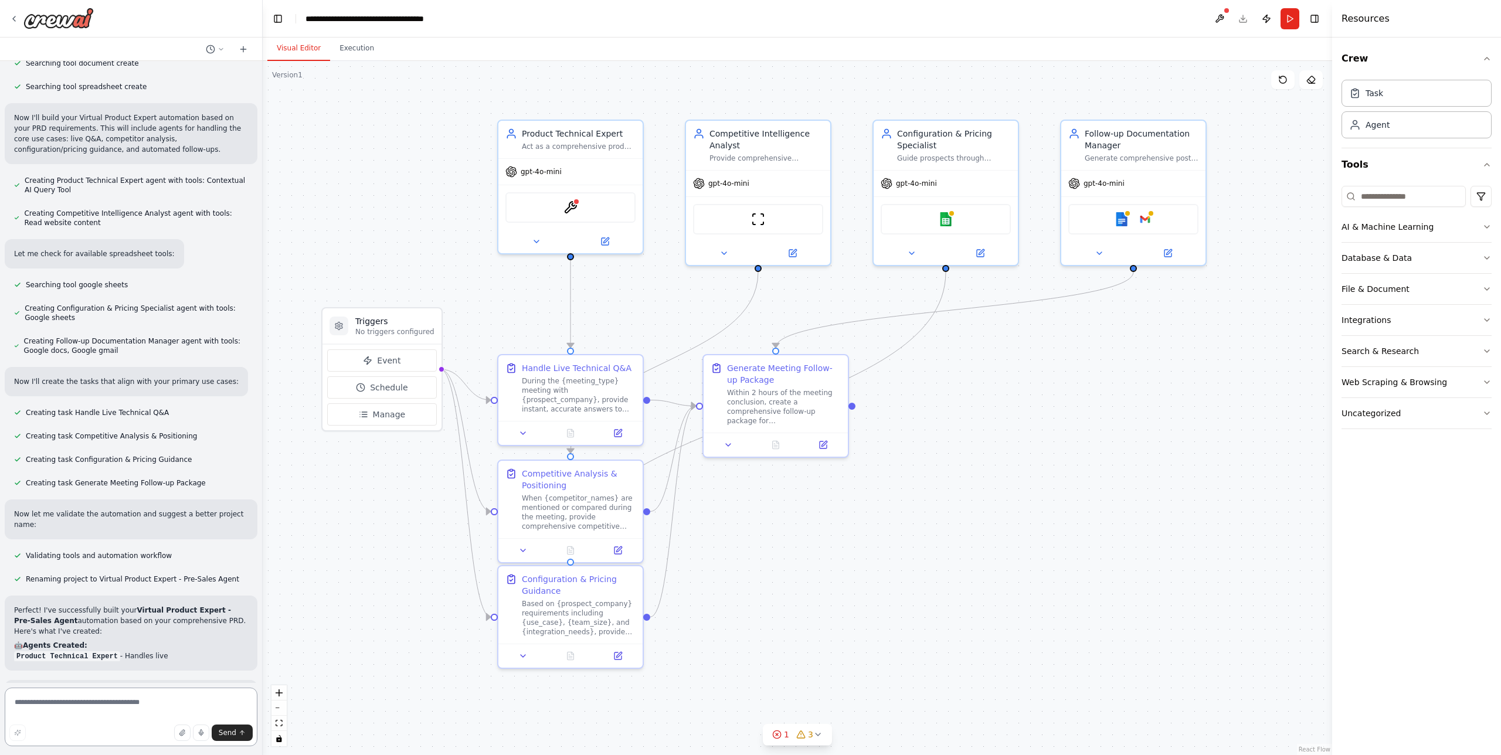
scroll to position [558, 0]
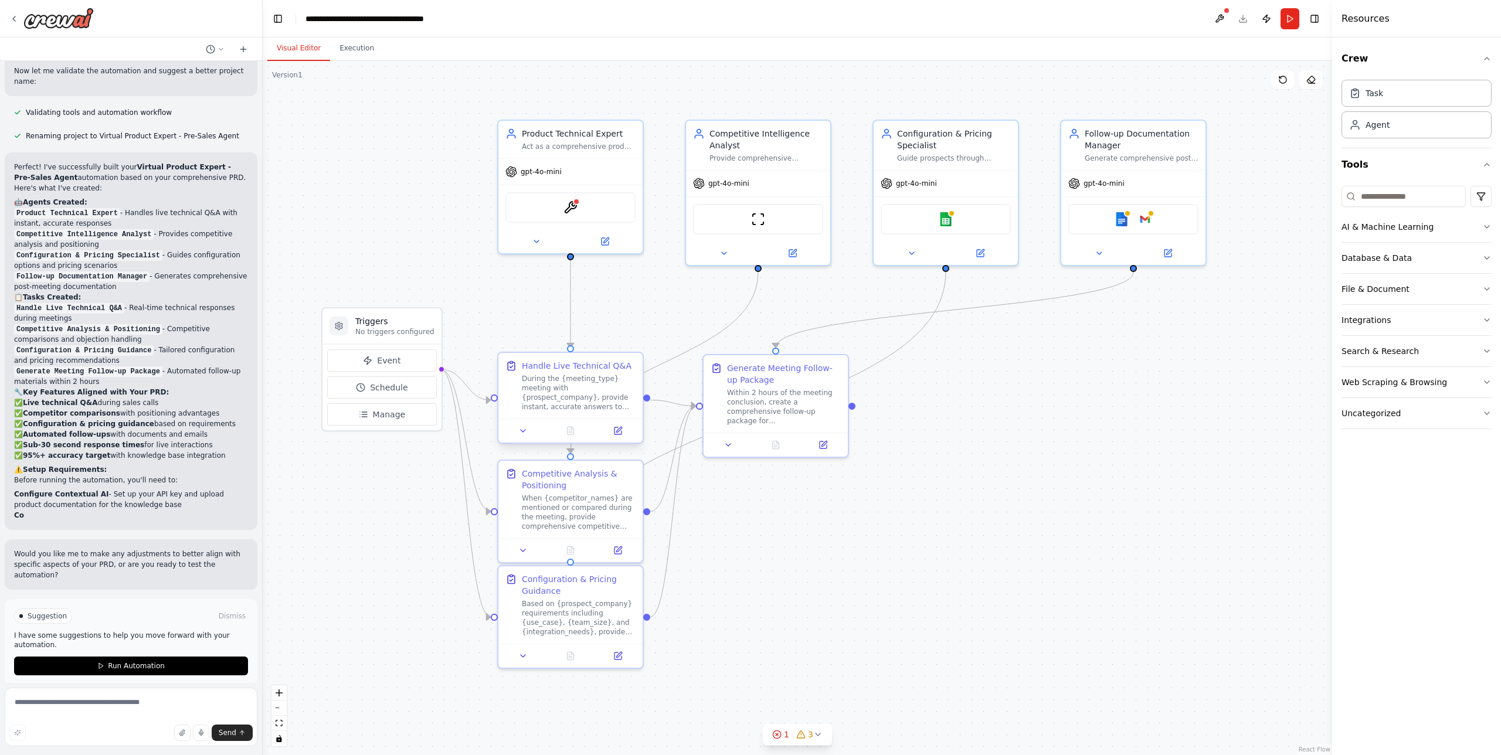
click at [541, 382] on div "During the {meeting_type} meeting with {prospect_company}, provide instant, acc…" at bounding box center [579, 393] width 114 height 38
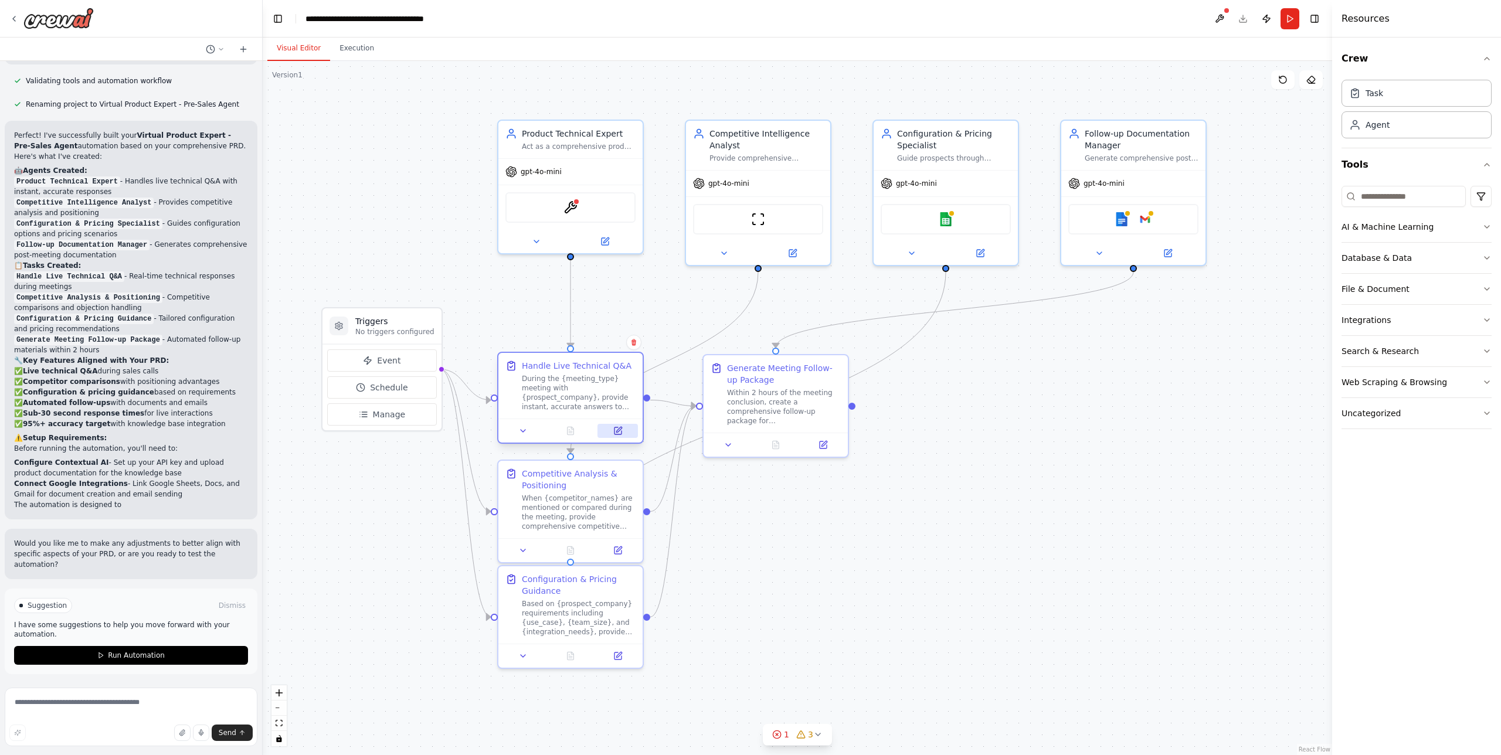
click at [617, 430] on icon at bounding box center [618, 430] width 7 height 7
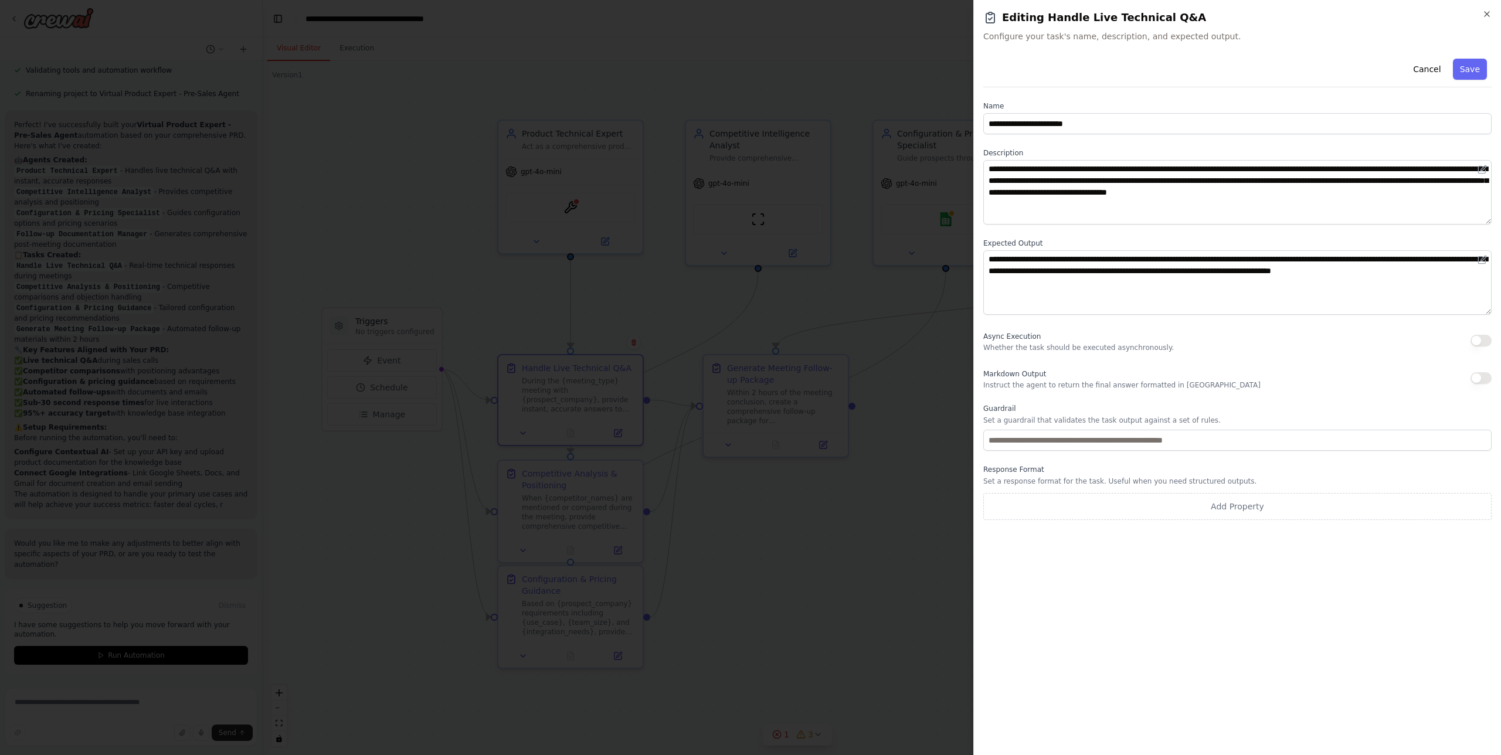
scroll to position [1054, 0]
click at [1486, 16] on icon "button" at bounding box center [1486, 13] width 9 height 9
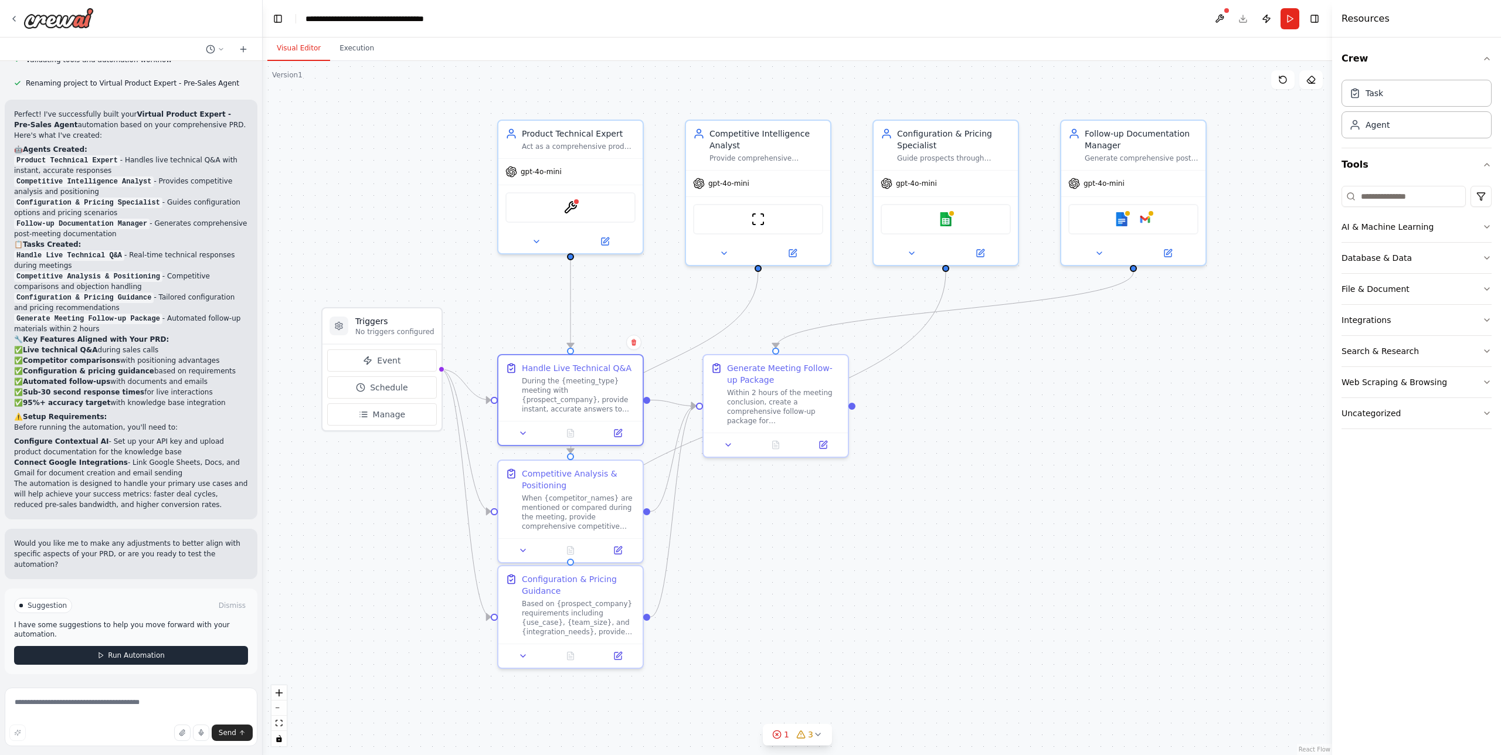
click at [174, 659] on button "Run Automation" at bounding box center [131, 655] width 234 height 19
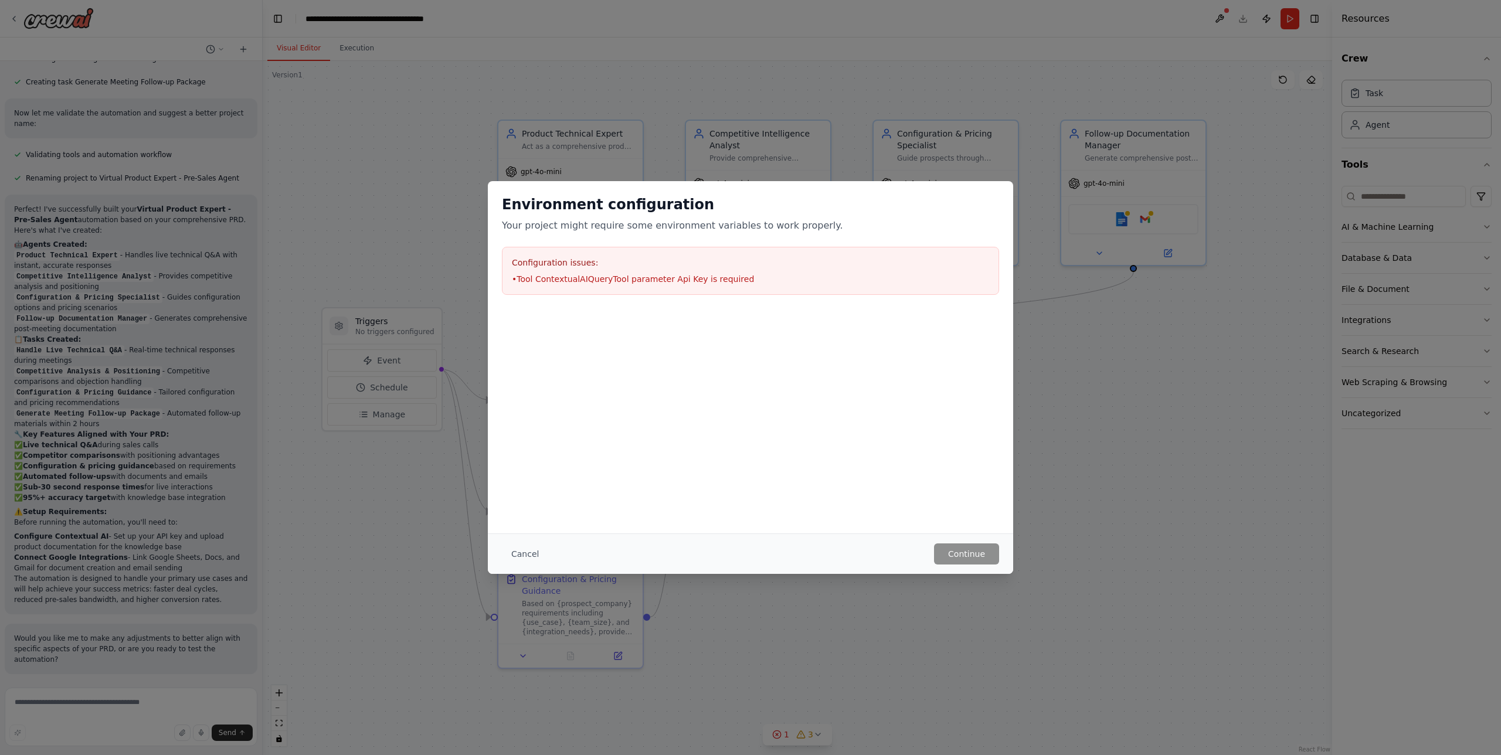
drag, startPoint x: 572, startPoint y: 278, endPoint x: 644, endPoint y: 290, distance: 72.5
click at [572, 278] on li "• Tool ContextualAIQueryTool parameter Api Key is required" at bounding box center [750, 279] width 477 height 12
click at [518, 566] on div "Cancel Continue" at bounding box center [750, 554] width 525 height 40
click at [521, 553] on button "Cancel" at bounding box center [525, 554] width 46 height 21
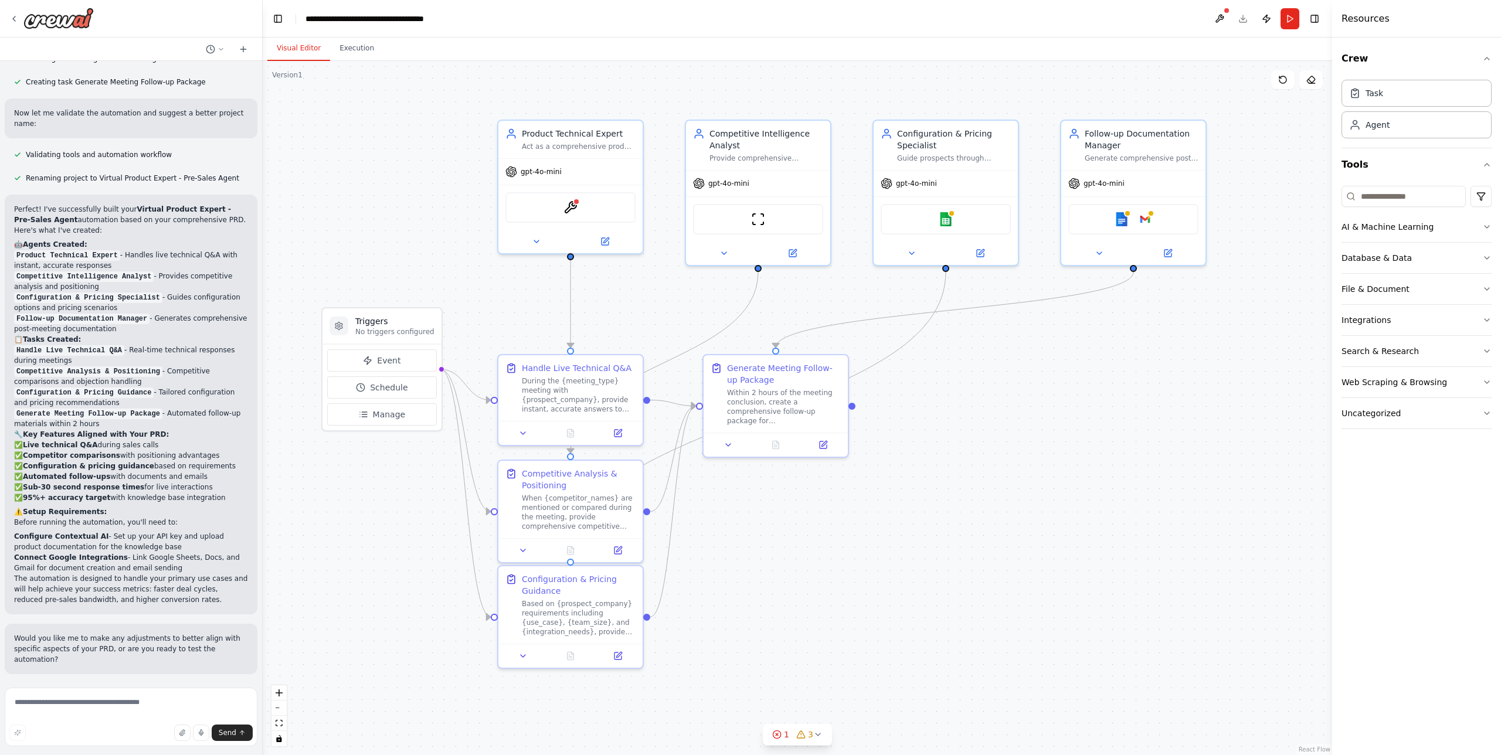
click at [355, 546] on div ".deletable-edge-delete-btn { width: 20px; height: 20px; border: 0px solid #ffff…" at bounding box center [798, 408] width 1070 height 694
click at [531, 209] on div "ContextualAIQueryTool" at bounding box center [570, 205] width 130 height 30
click at [606, 242] on icon at bounding box center [605, 239] width 7 height 7
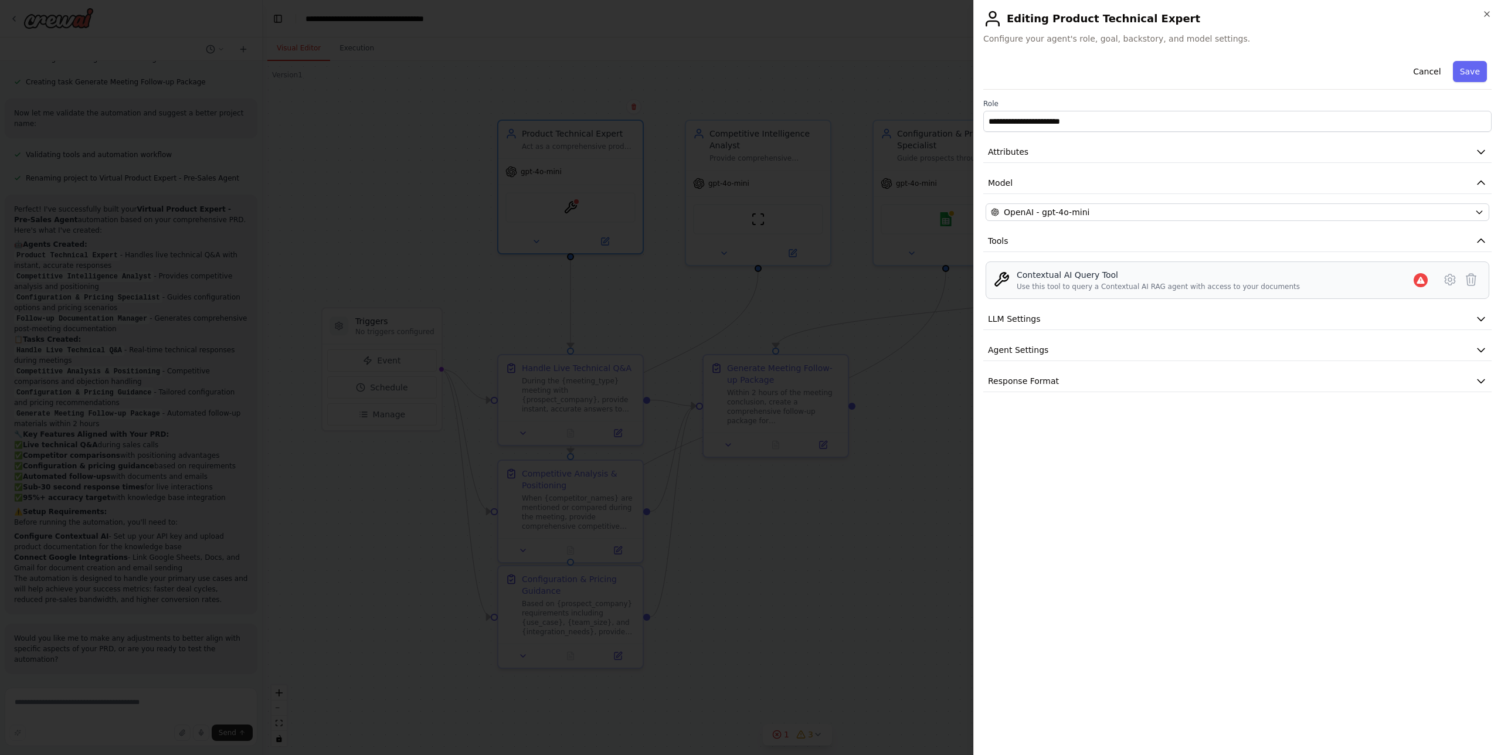
click at [1197, 287] on div "Use this tool to query a Contextual AI RAG agent with access to your documents" at bounding box center [1158, 286] width 283 height 9
click at [1447, 280] on icon at bounding box center [1450, 280] width 14 height 14
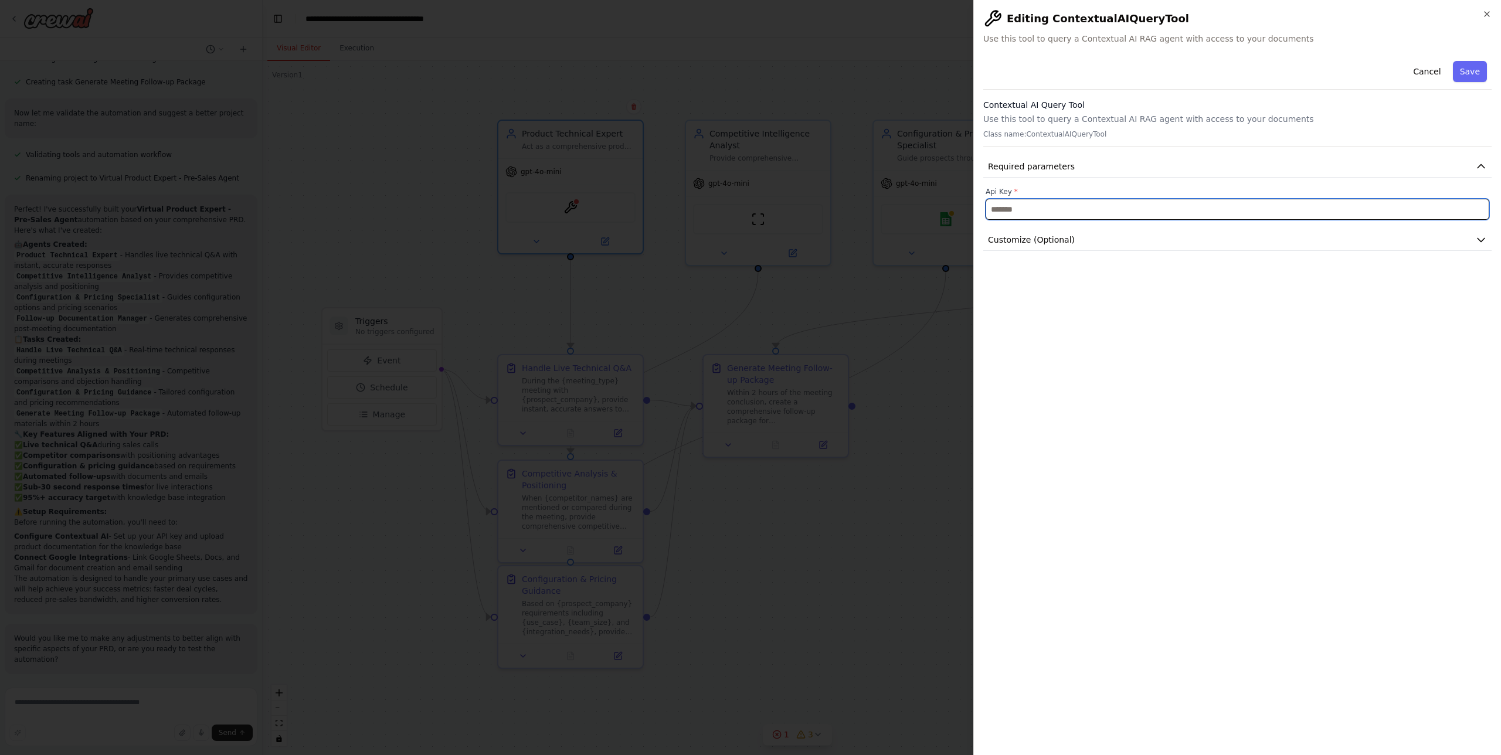
click at [1115, 211] on input "text" at bounding box center [1238, 209] width 504 height 21
click at [1106, 238] on button "Customize (Optional)" at bounding box center [1237, 240] width 508 height 22
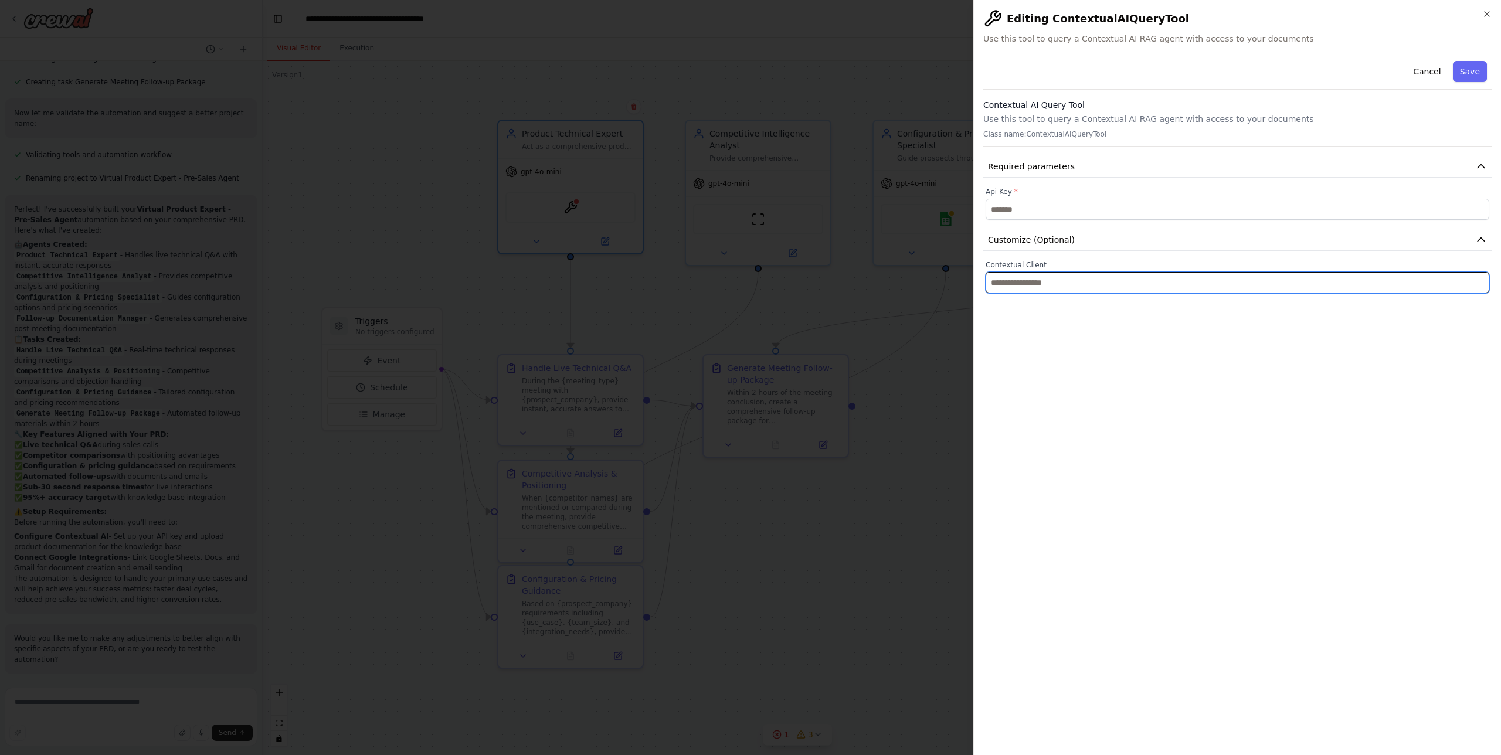
click at [1100, 285] on input "text" at bounding box center [1238, 282] width 504 height 21
drag, startPoint x: 1199, startPoint y: 386, endPoint x: 1317, endPoint y: 243, distance: 185.8
click at [1198, 384] on div "**********" at bounding box center [1237, 401] width 508 height 690
click at [1425, 72] on button "Cancel" at bounding box center [1427, 71] width 42 height 21
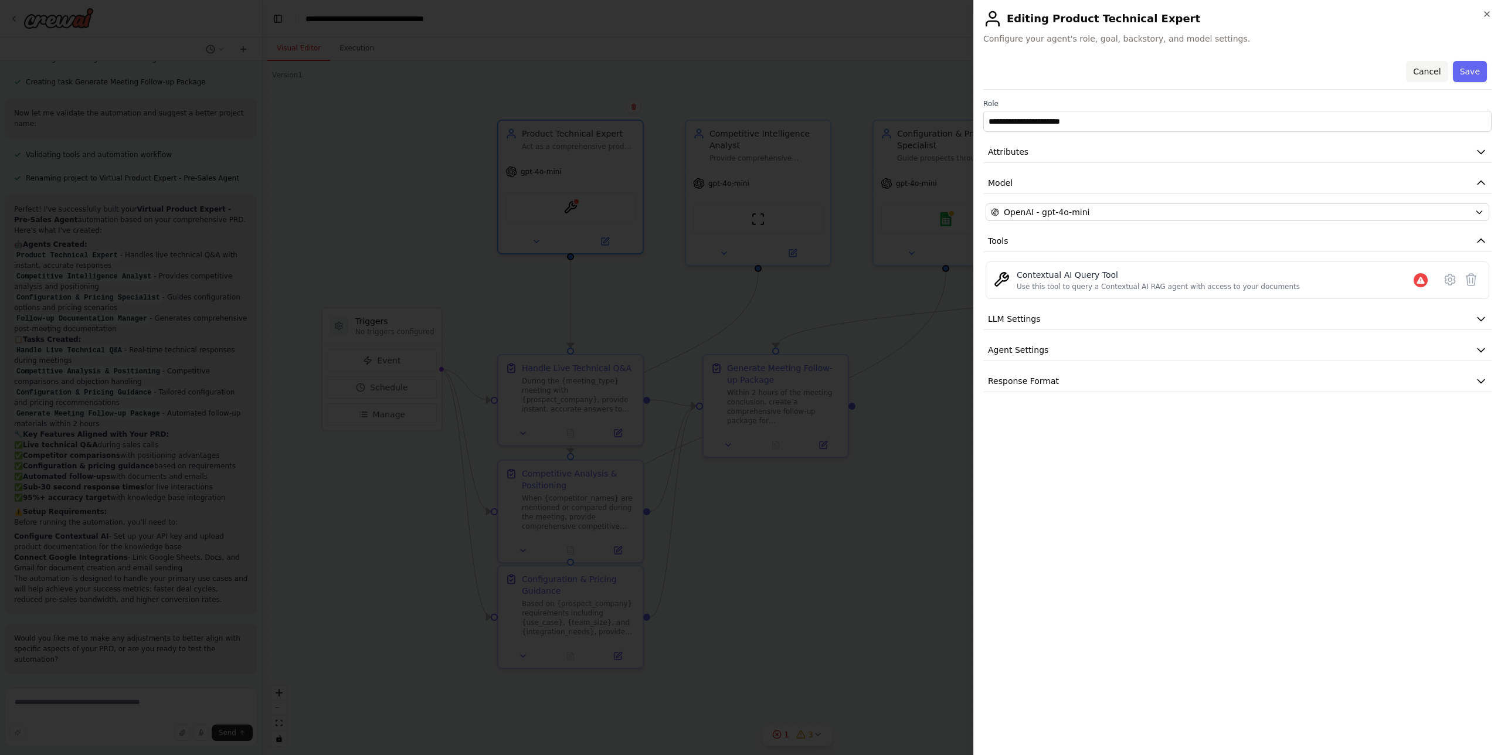
click at [1434, 72] on button "Cancel" at bounding box center [1427, 71] width 42 height 21
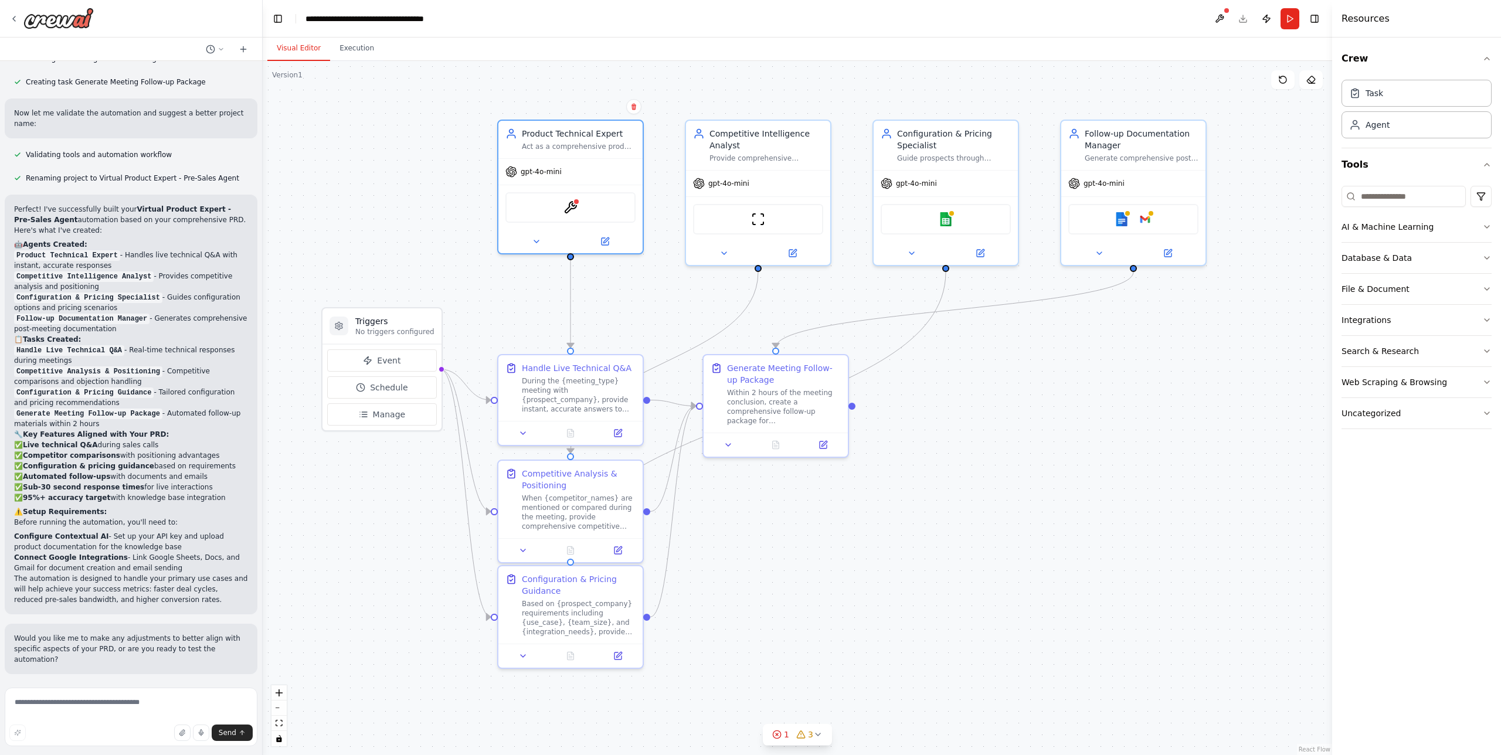
drag, startPoint x: 338, startPoint y: 117, endPoint x: 350, endPoint y: 117, distance: 11.7
click at [338, 117] on div ".deletable-edge-delete-btn { width: 20px; height: 20px; border: 0px solid #ffff…" at bounding box center [798, 408] width 1070 height 694
click at [12, 15] on icon at bounding box center [13, 18] width 9 height 9
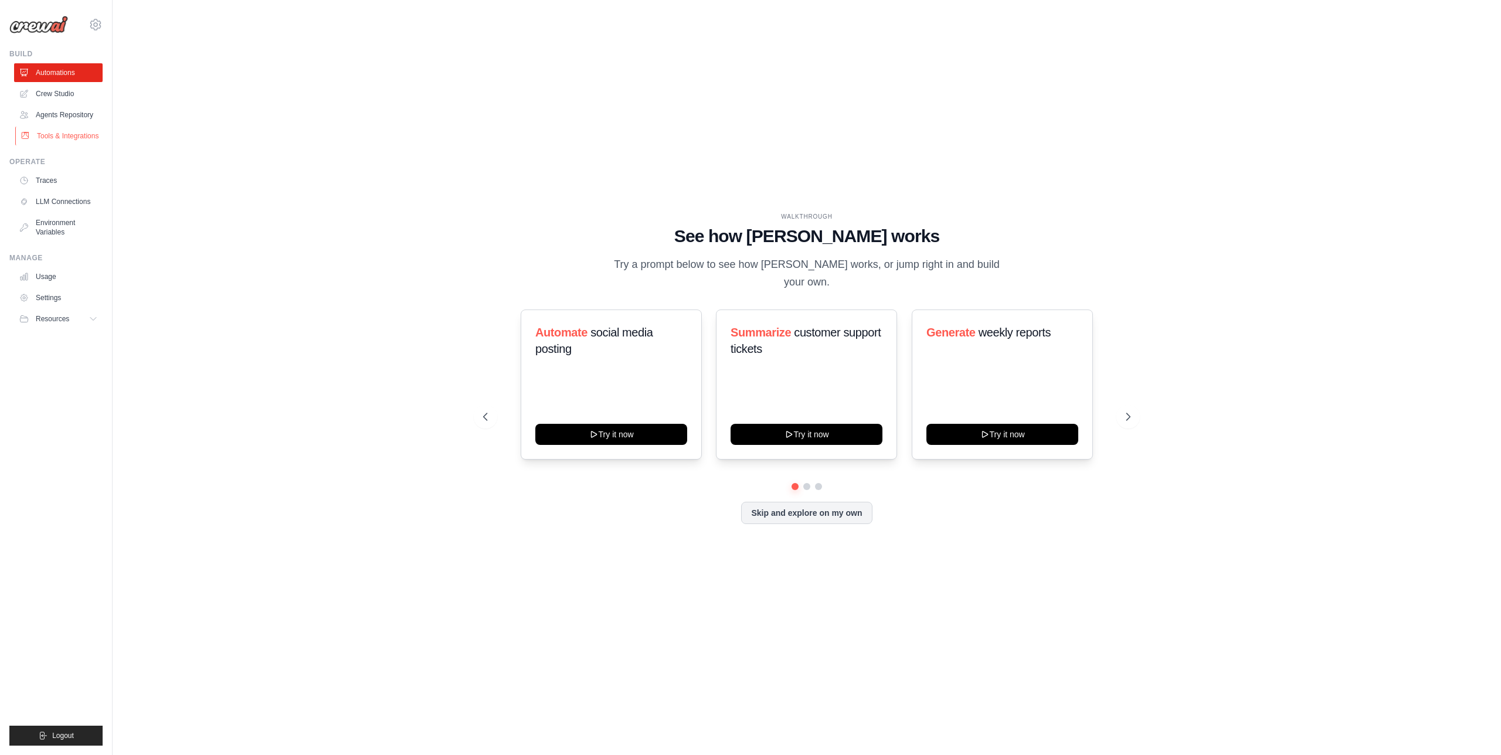
click at [42, 138] on link "Tools & Integrations" at bounding box center [59, 136] width 89 height 19
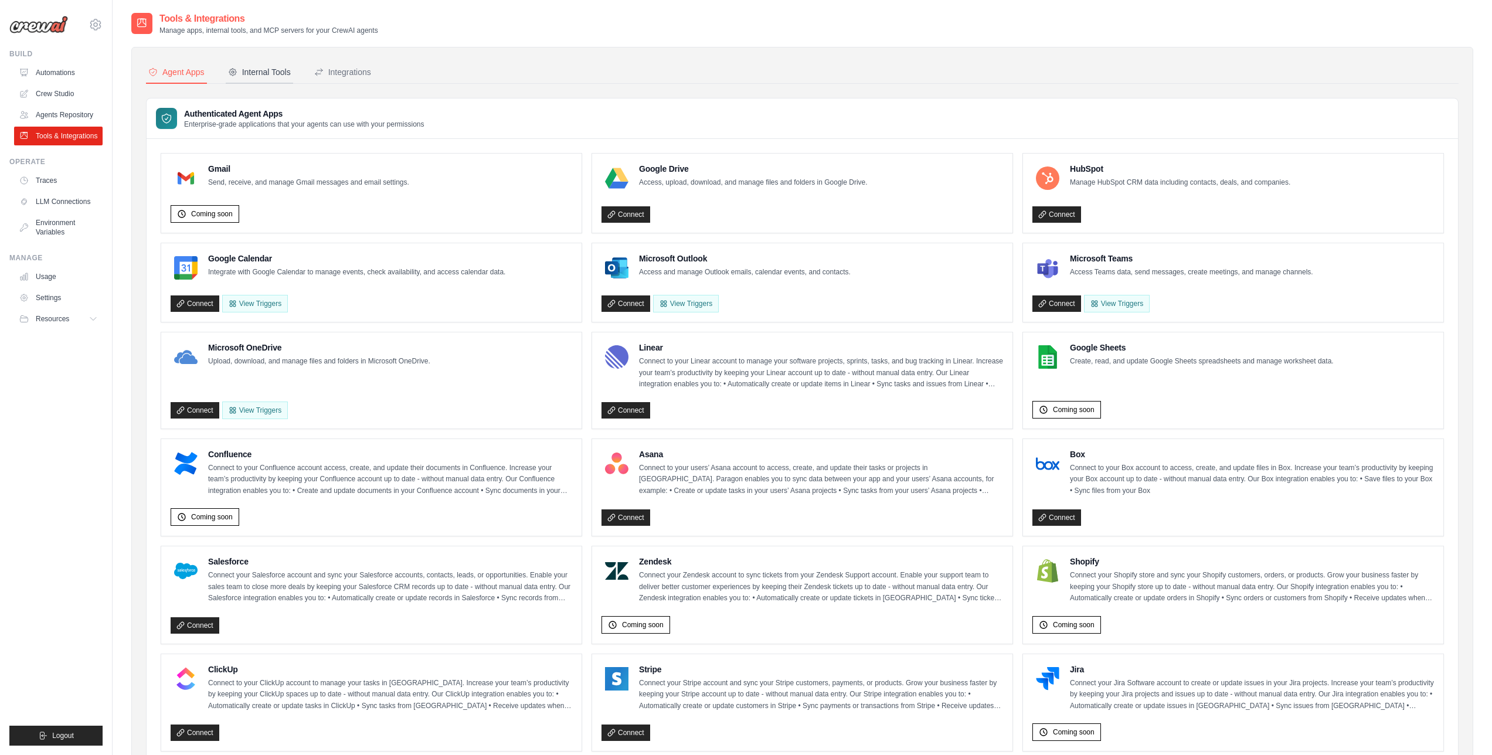
click at [279, 72] on div "Internal Tools" at bounding box center [259, 72] width 63 height 12
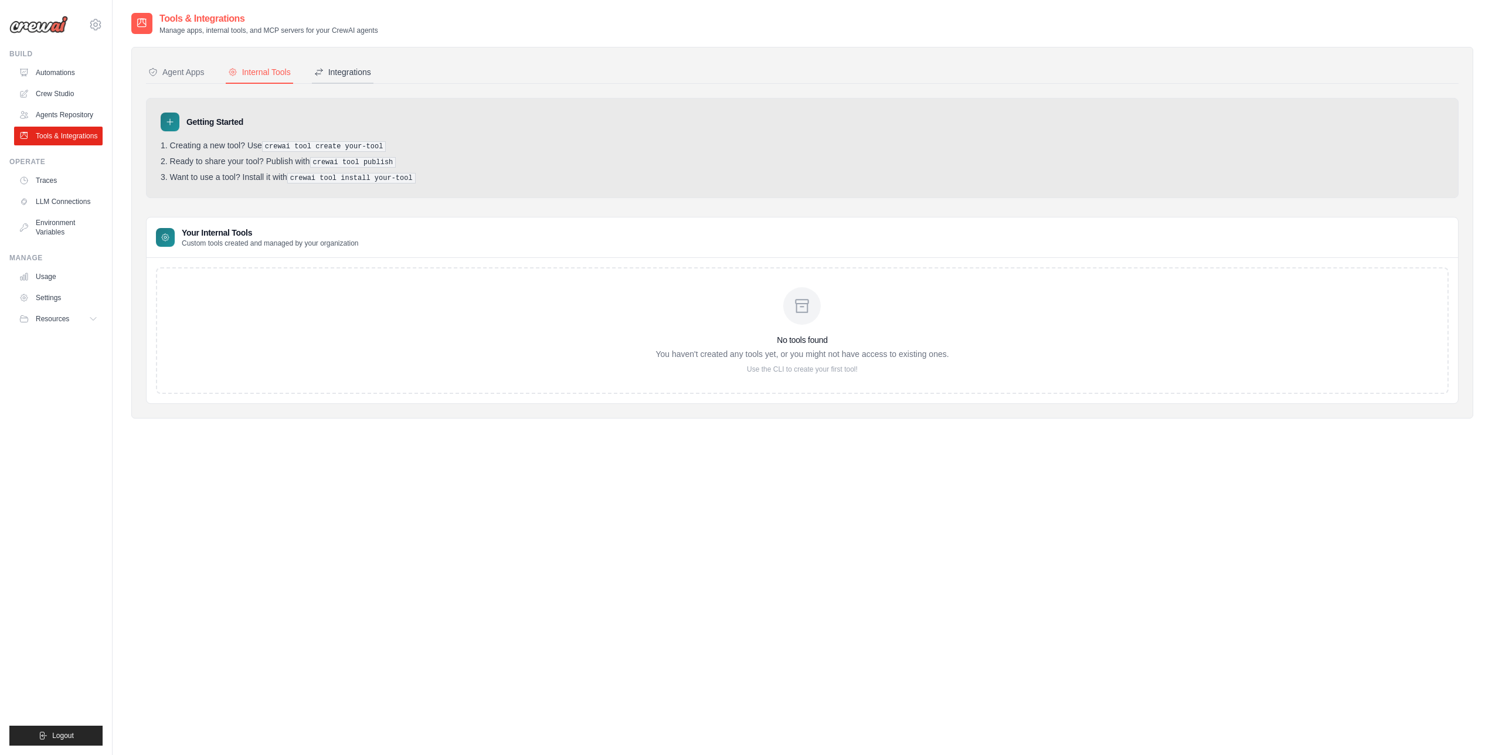
click at [345, 68] on div "Integrations" at bounding box center [342, 72] width 57 height 12
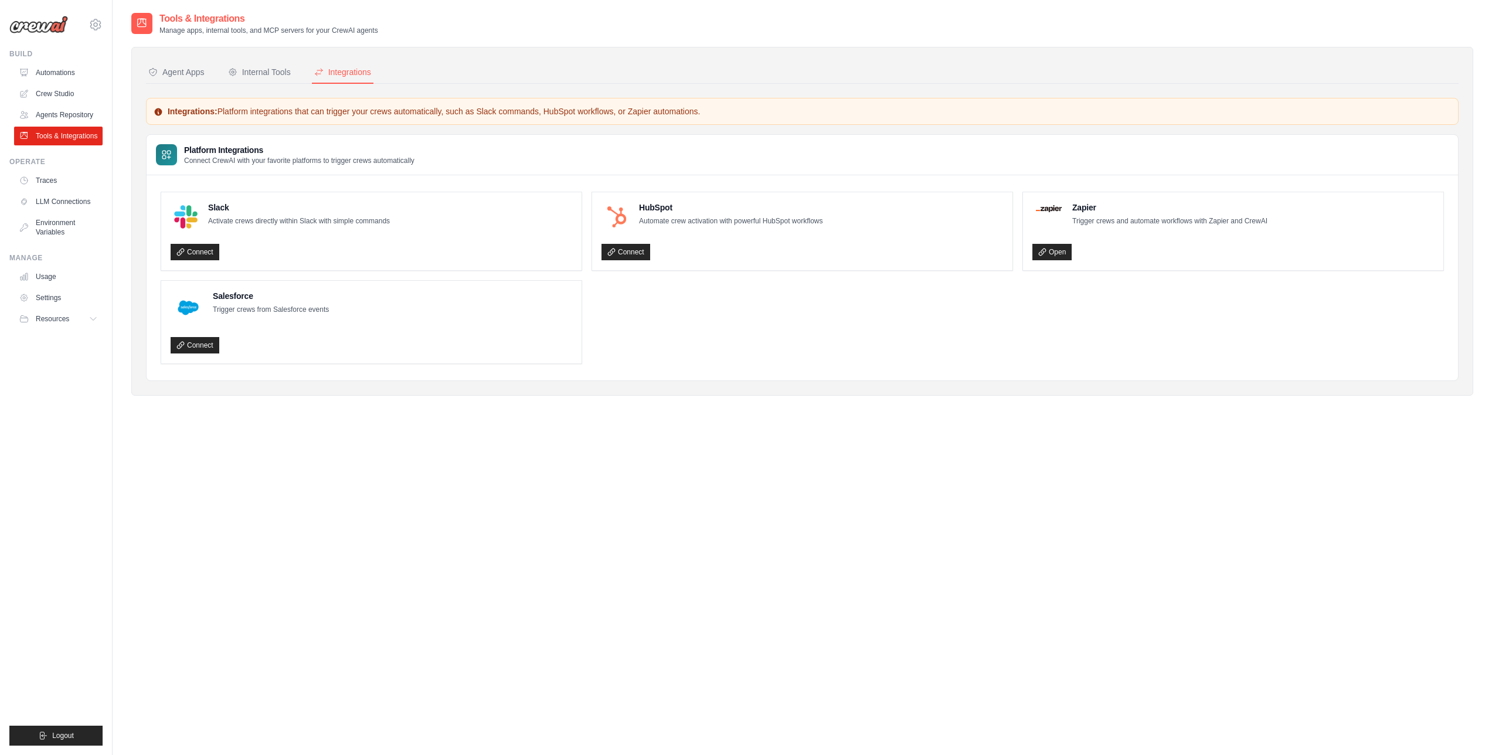
click at [68, 103] on ul "Automations Crew Studio Agents Repository Tools & Integrations" at bounding box center [58, 104] width 89 height 82
click at [69, 108] on link "Agents Repository" at bounding box center [59, 115] width 89 height 19
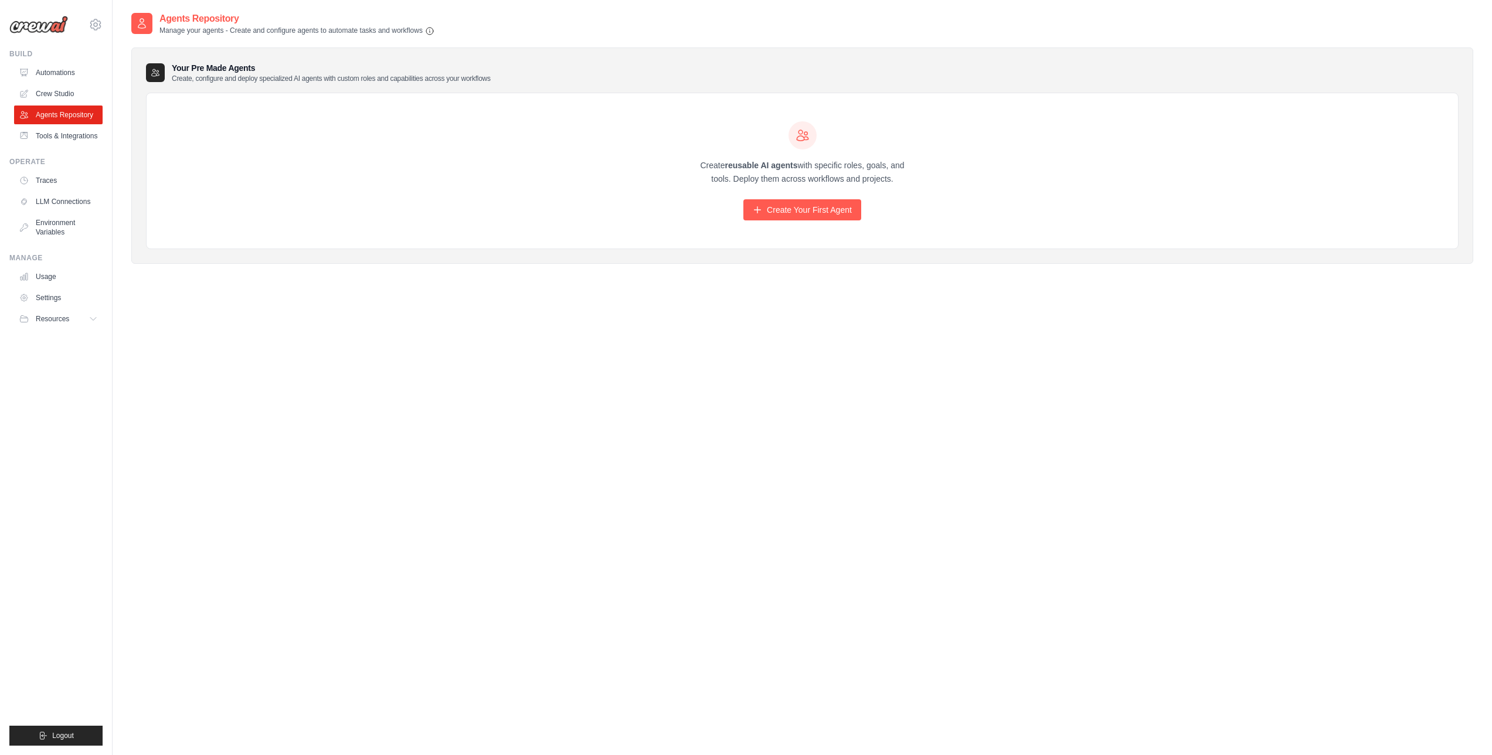
drag, startPoint x: 550, startPoint y: 371, endPoint x: 544, endPoint y: 368, distance: 6.9
click at [549, 371] on div "Agents Repository Manage your agents - Create and configure agents to automate …" at bounding box center [802, 389] width 1342 height 755
click at [42, 88] on link "Crew Studio" at bounding box center [59, 93] width 89 height 19
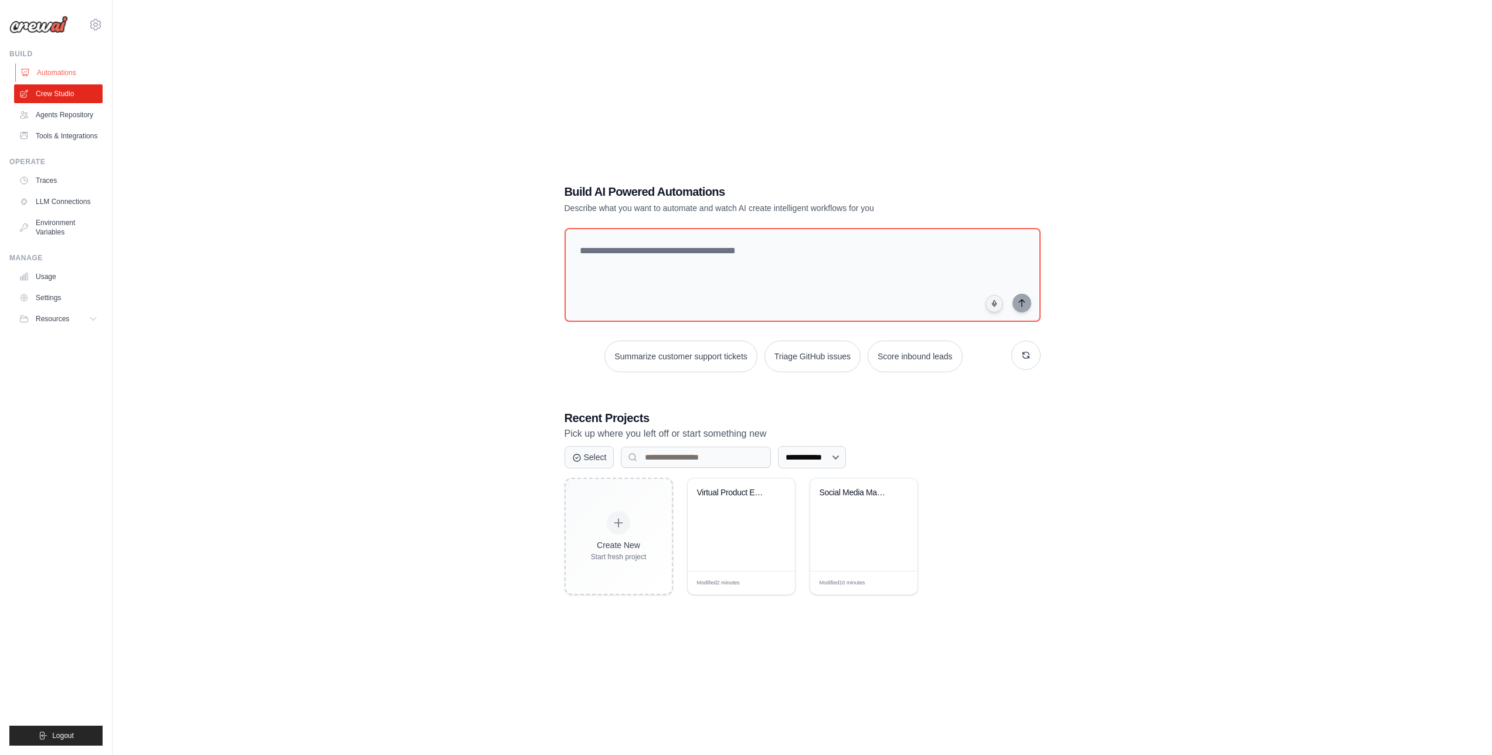
click at [49, 72] on link "Automations" at bounding box center [59, 72] width 89 height 19
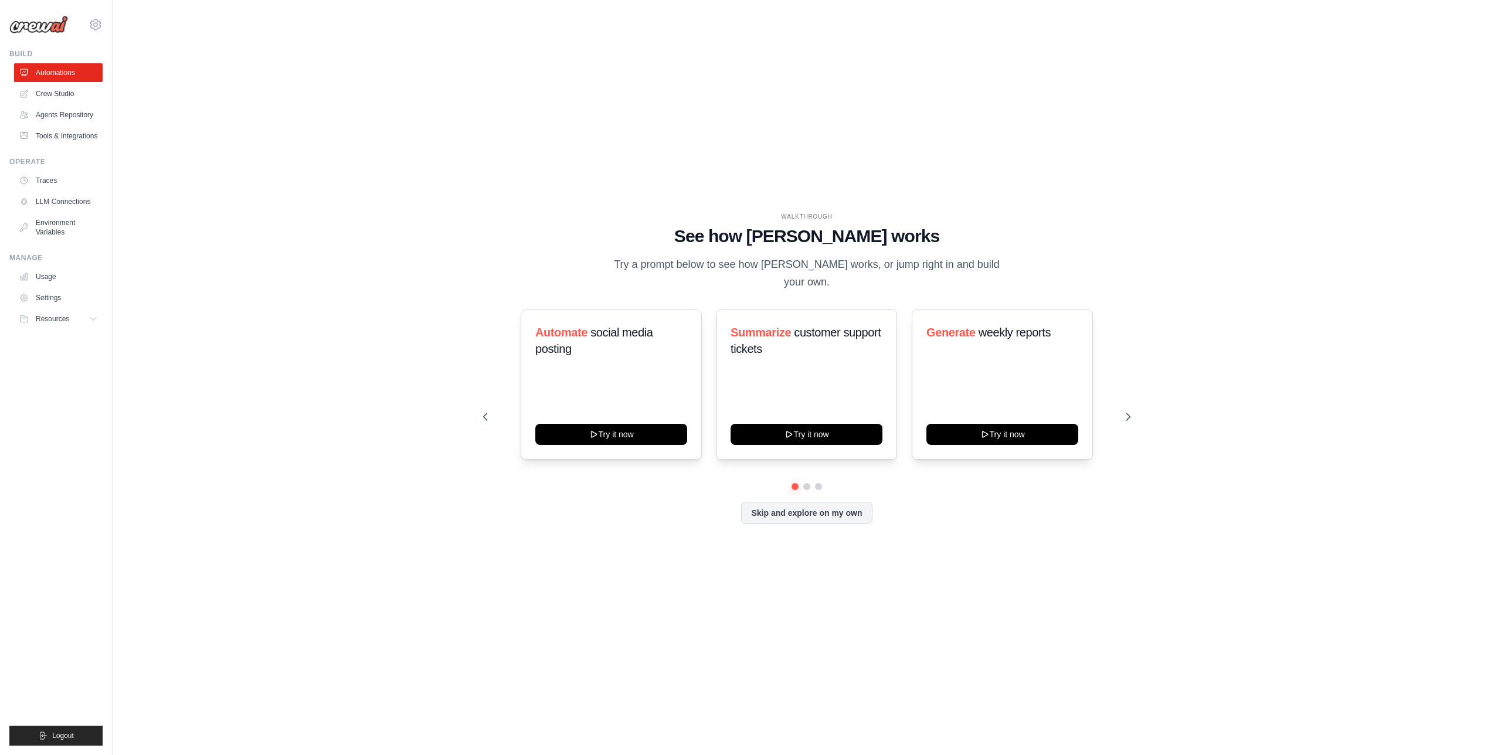
click at [359, 195] on div "WALKTHROUGH See how [PERSON_NAME] works Try a prompt below to see how [PERSON_N…" at bounding box center [806, 378] width 1351 height 732
